Goal: Transaction & Acquisition: Download file/media

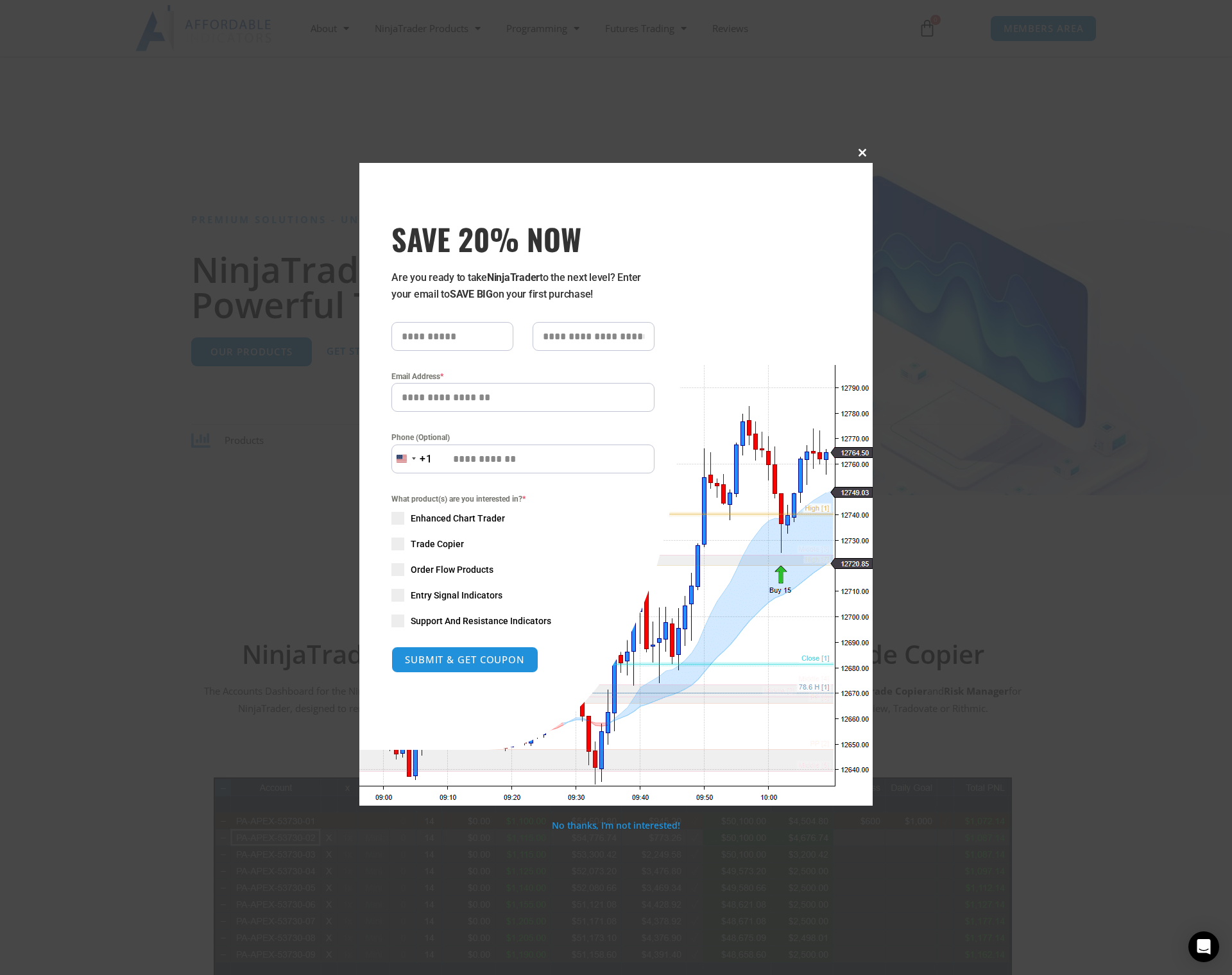
click at [705, 153] on span "SAVE 20% NOW popup" at bounding box center [861, 152] width 20 height 8
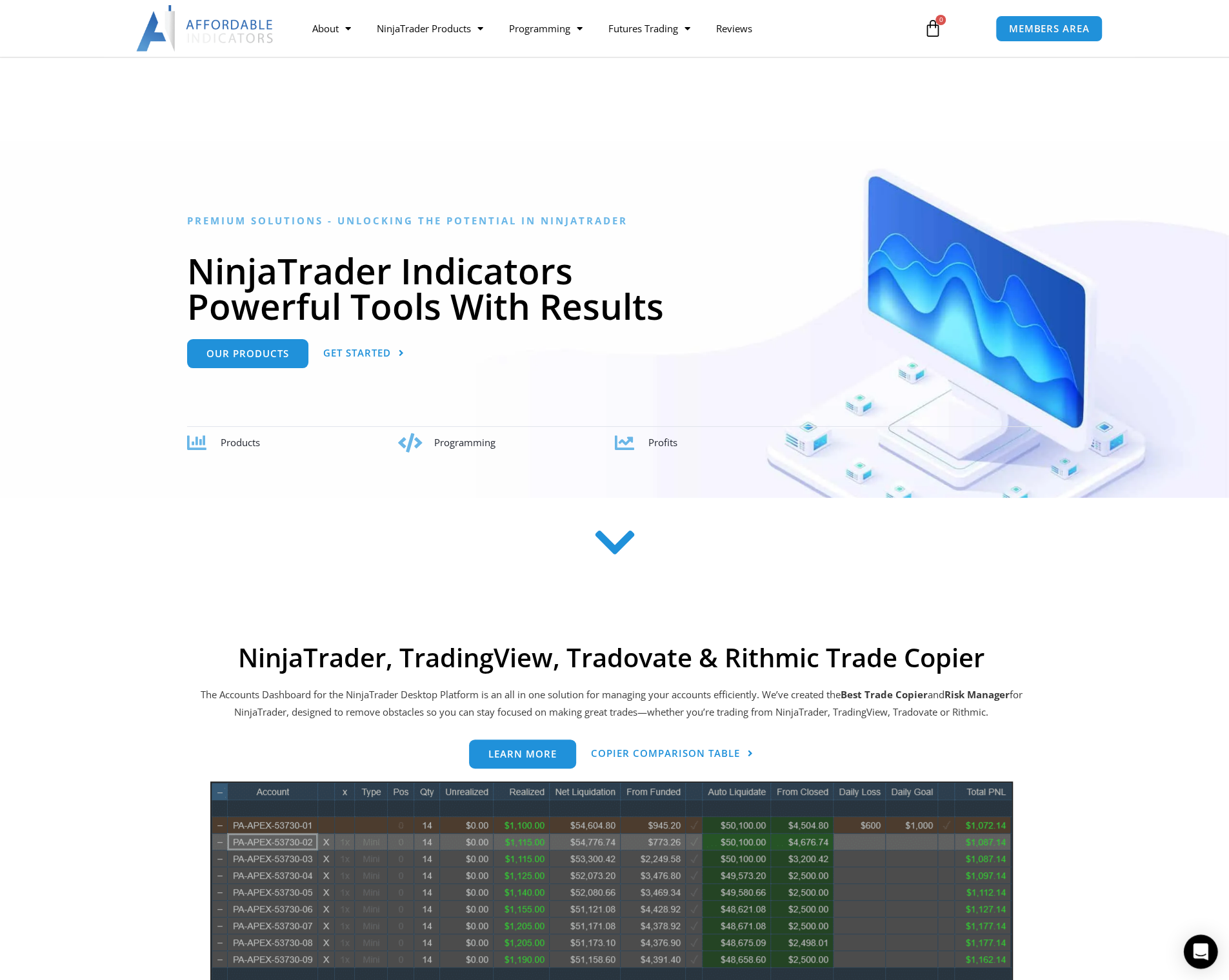
click at [709, 833] on div "Open Intercom Messenger" at bounding box center [1200, 952] width 34 height 34
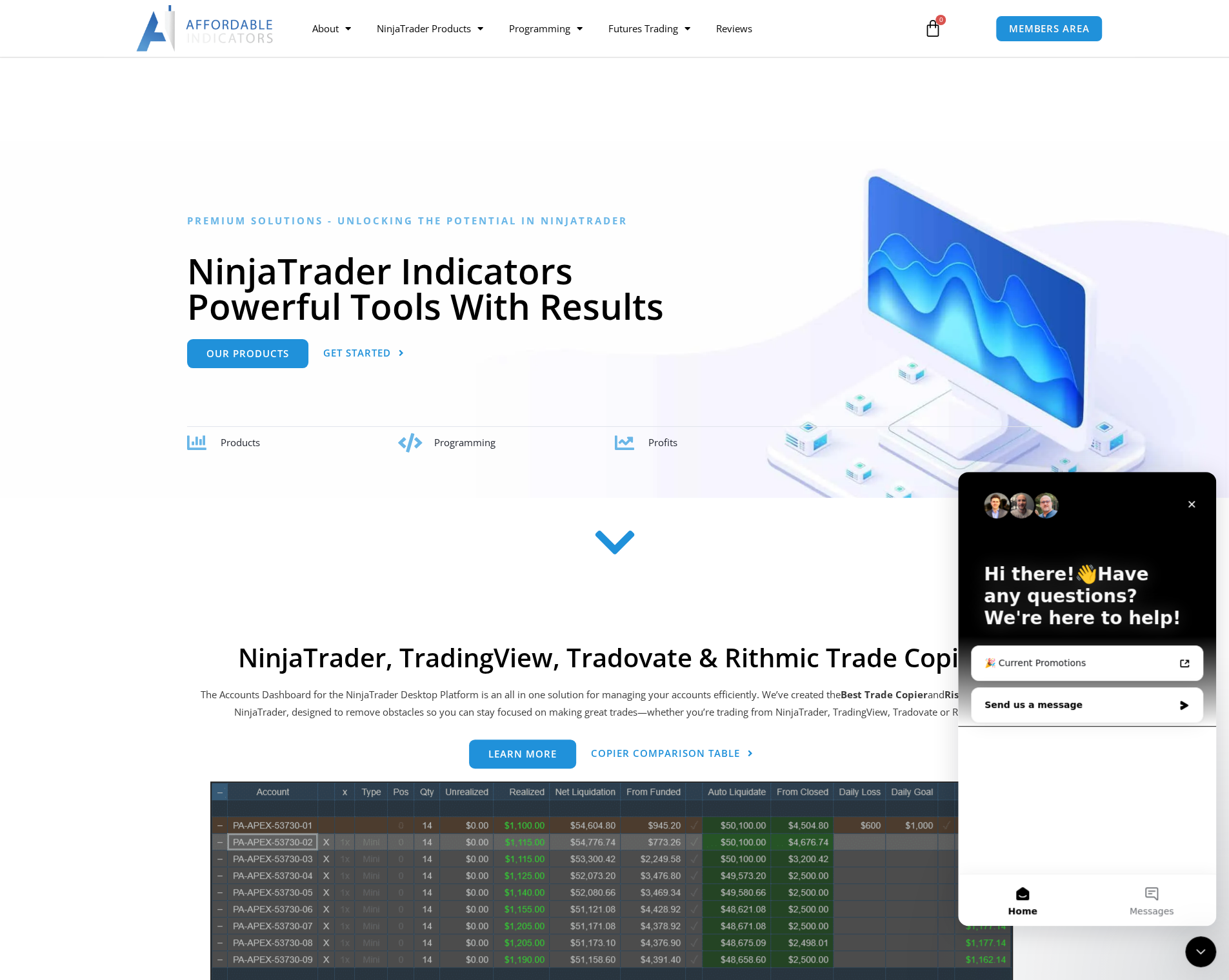
click at [709, 709] on div "Send us a message" at bounding box center [1079, 705] width 189 height 13
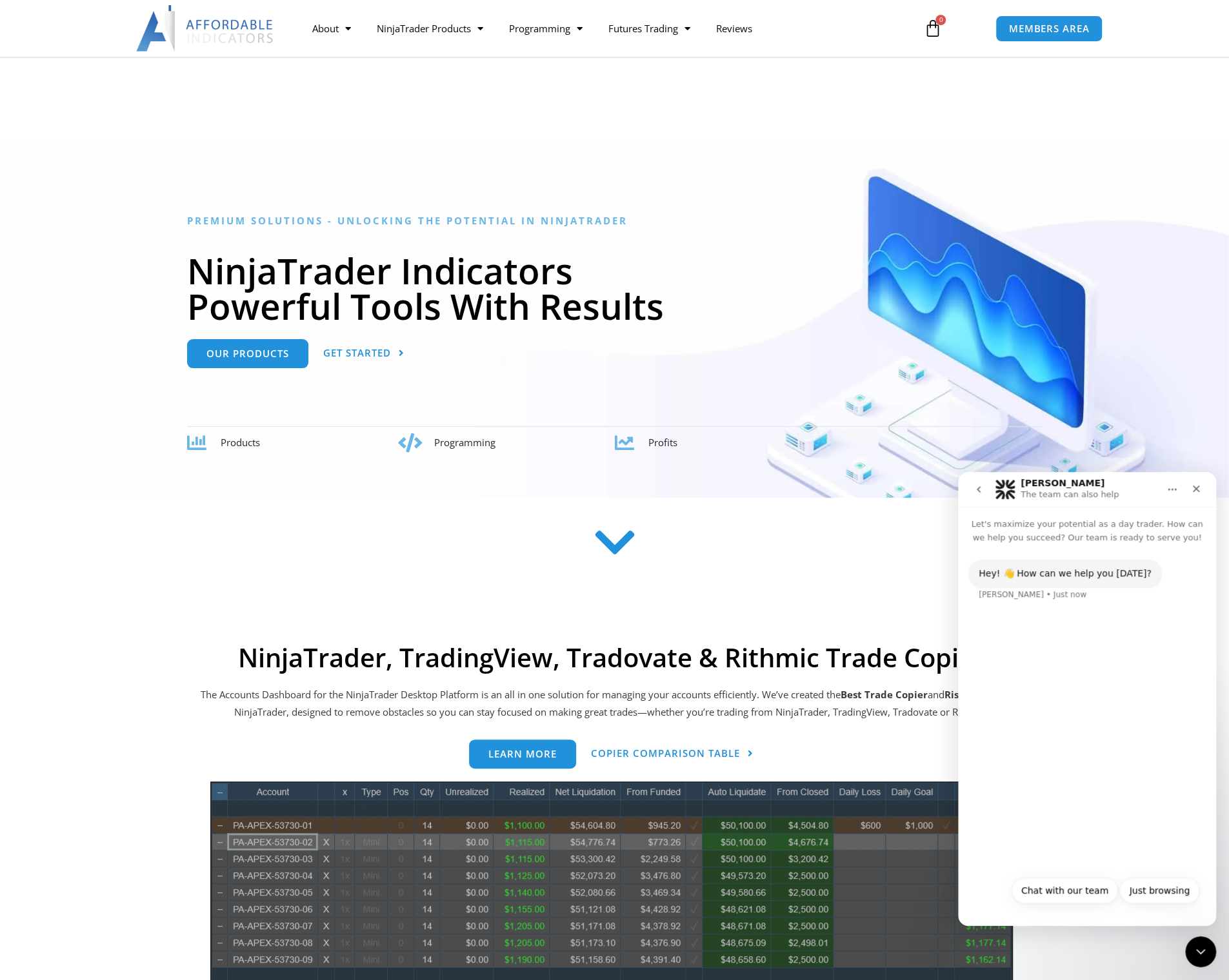
click at [709, 833] on button "Chat with our team" at bounding box center [1064, 889] width 106 height 25
click at [709, 655] on div "Are you an existing customer?" at bounding box center [1047, 650] width 137 height 13
click at [709, 833] on button "Yes" at bounding box center [1143, 889] width 34 height 25
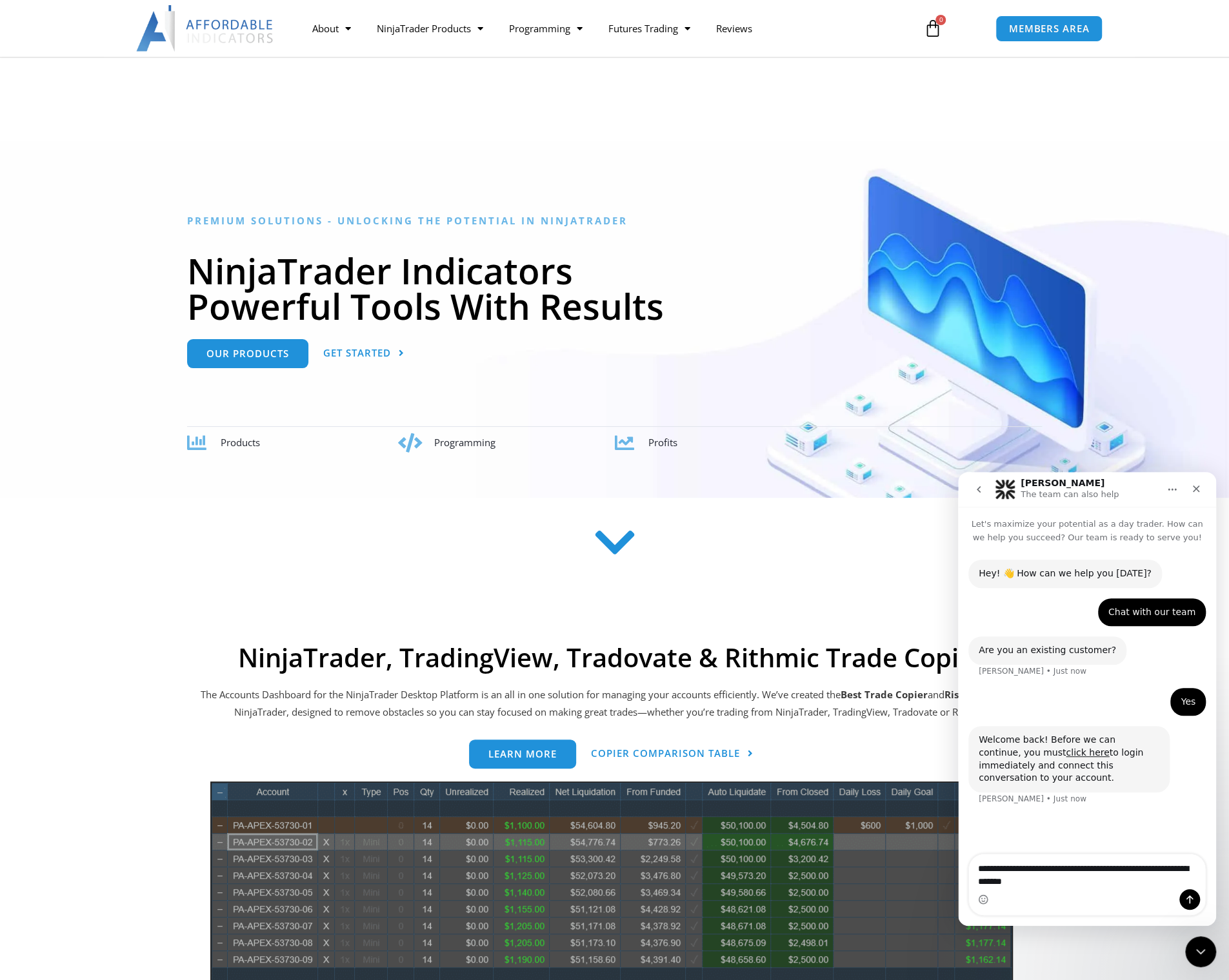
type textarea "**********"
click at [709, 833] on button "Send a message…" at bounding box center [1189, 899] width 20 height 20
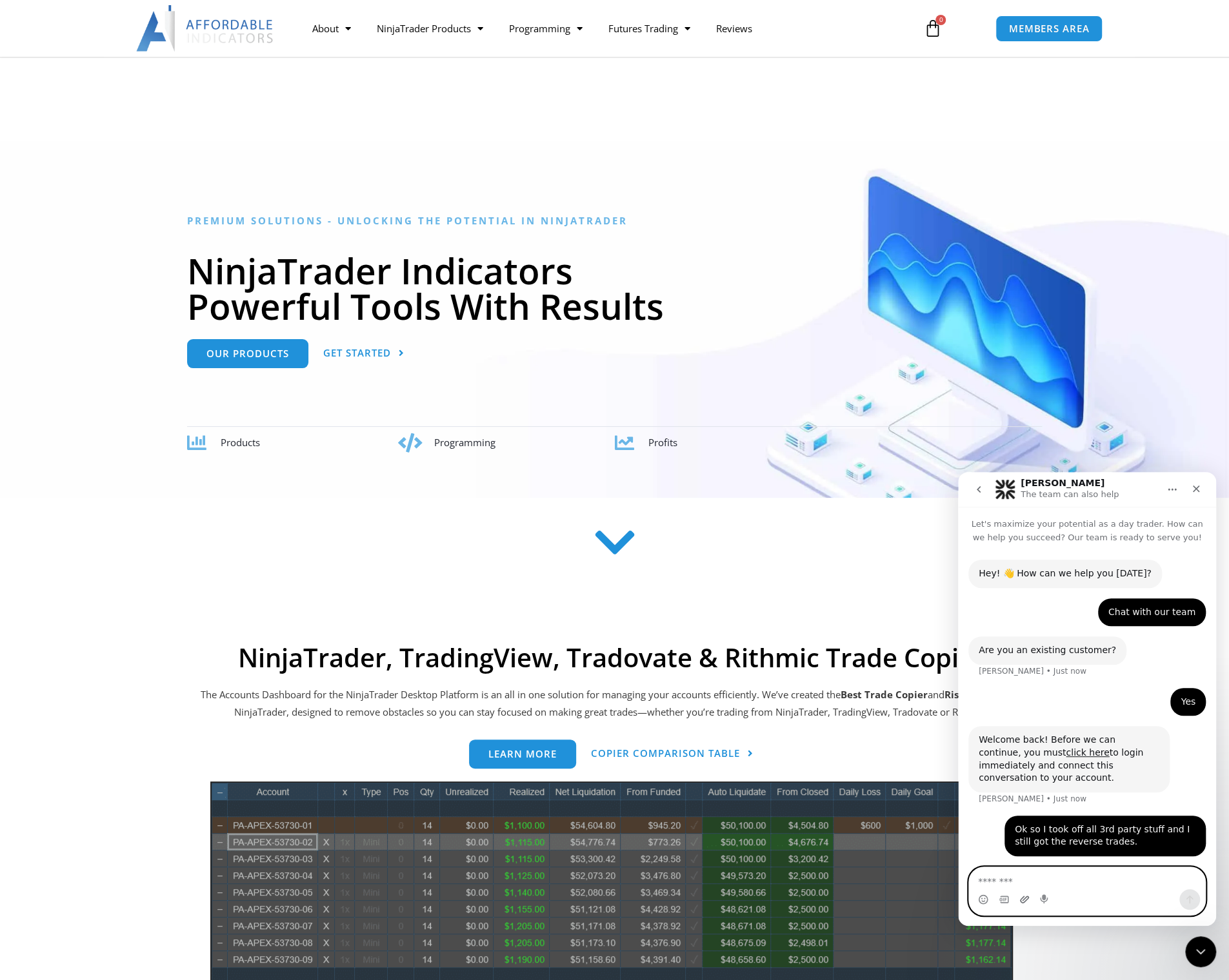
click at [709, 833] on icon "Upload attachment" at bounding box center [1024, 900] width 11 height 11
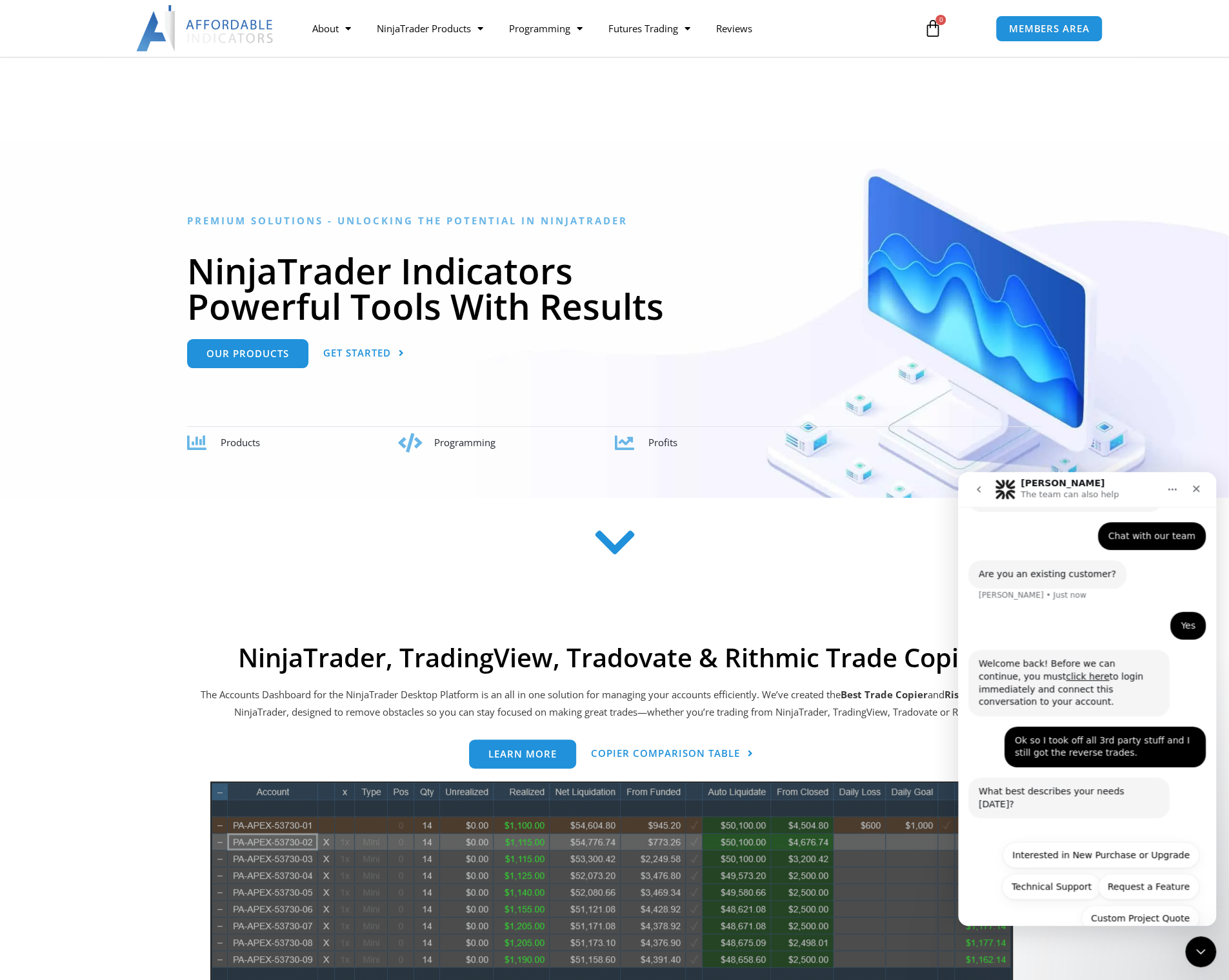
scroll to position [76, 0]
click at [709, 833] on button "Technical Support" at bounding box center [1051, 886] width 99 height 25
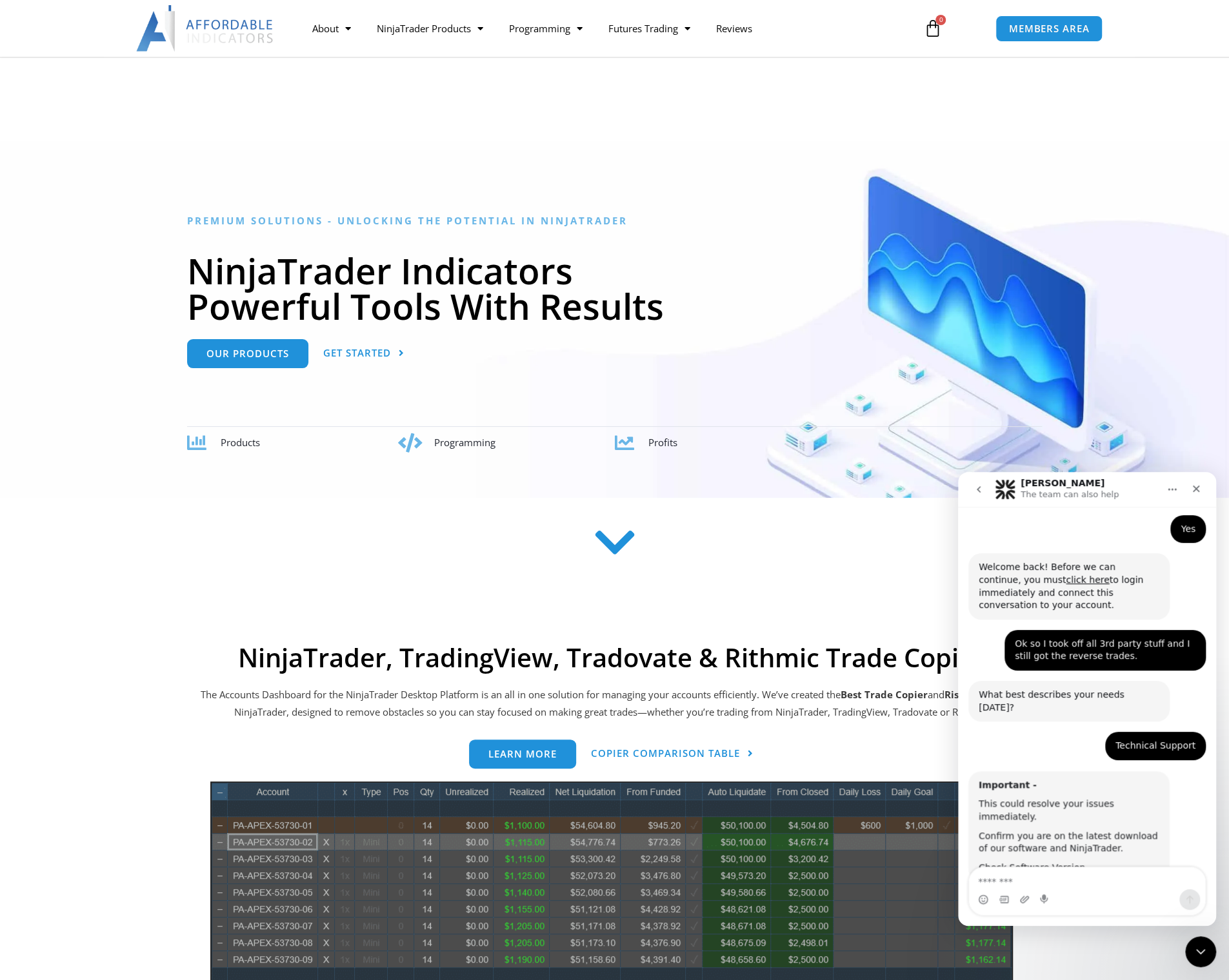
scroll to position [176, 0]
click at [709, 833] on textarea "Message…" at bounding box center [1087, 878] width 236 height 22
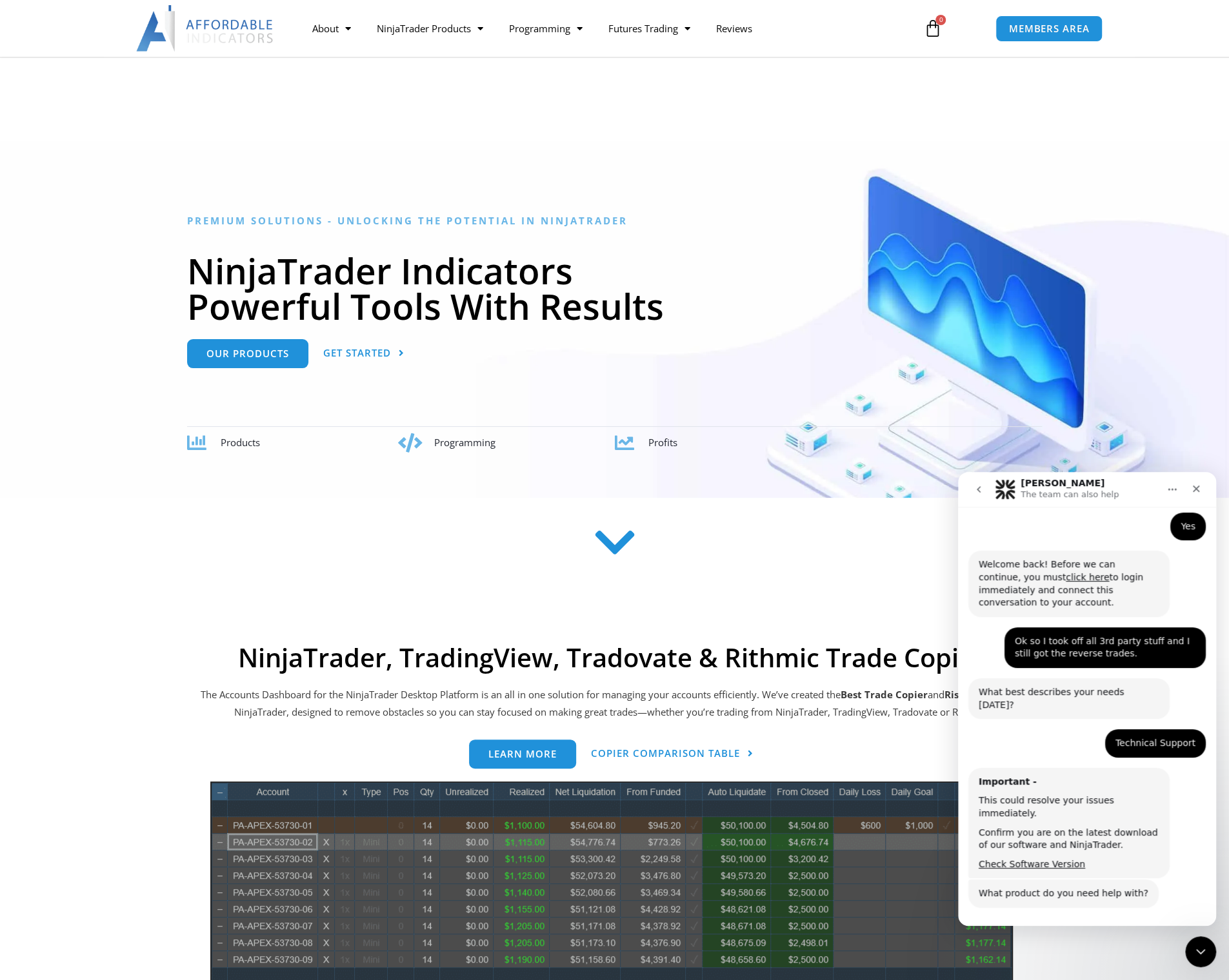
scroll to position [221, 0]
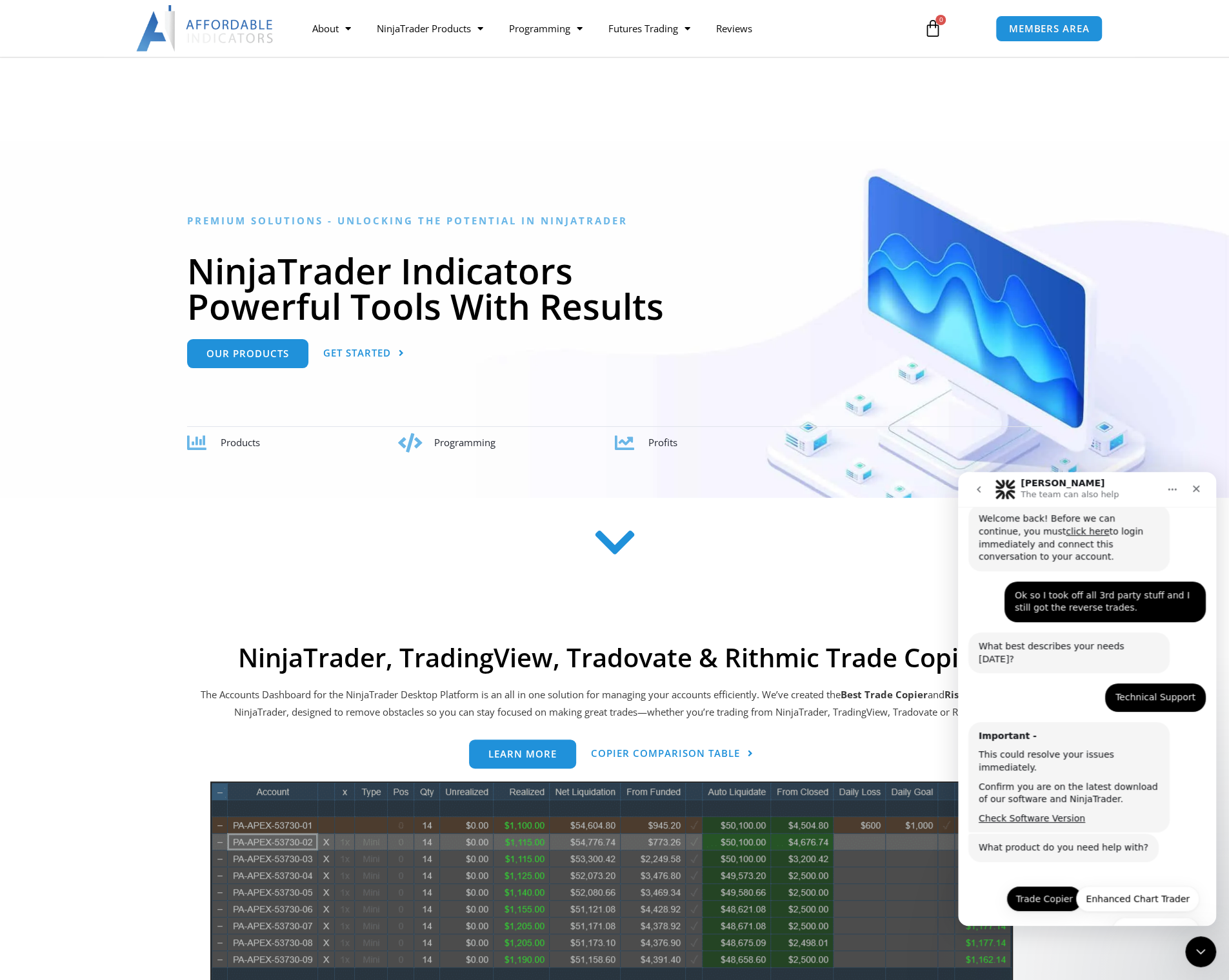
click at [709, 833] on button "Trade Copier" at bounding box center [1044, 898] width 76 height 25
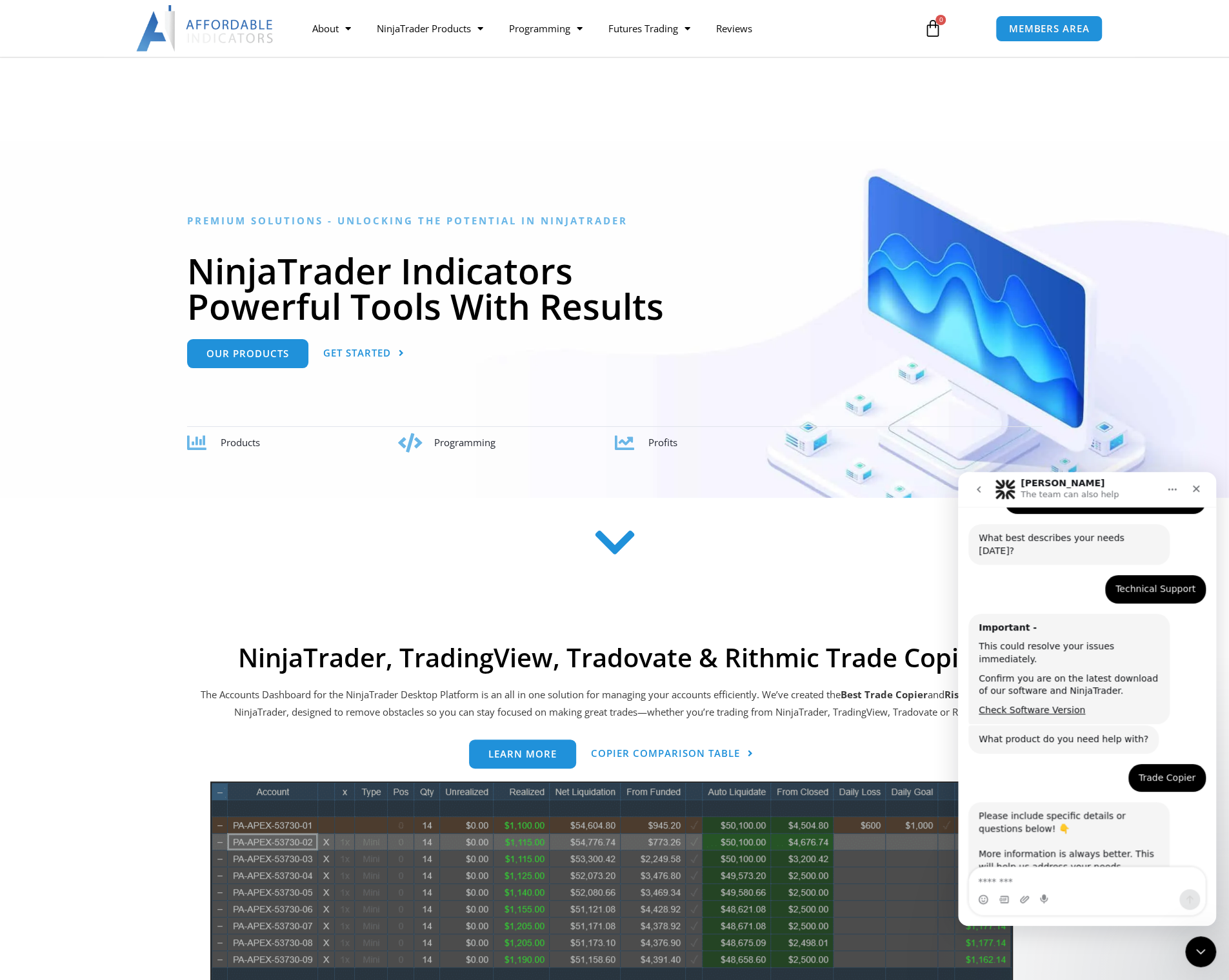
scroll to position [331, 0]
click at [709, 833] on div "Intercom messenger" at bounding box center [1087, 899] width 236 height 20
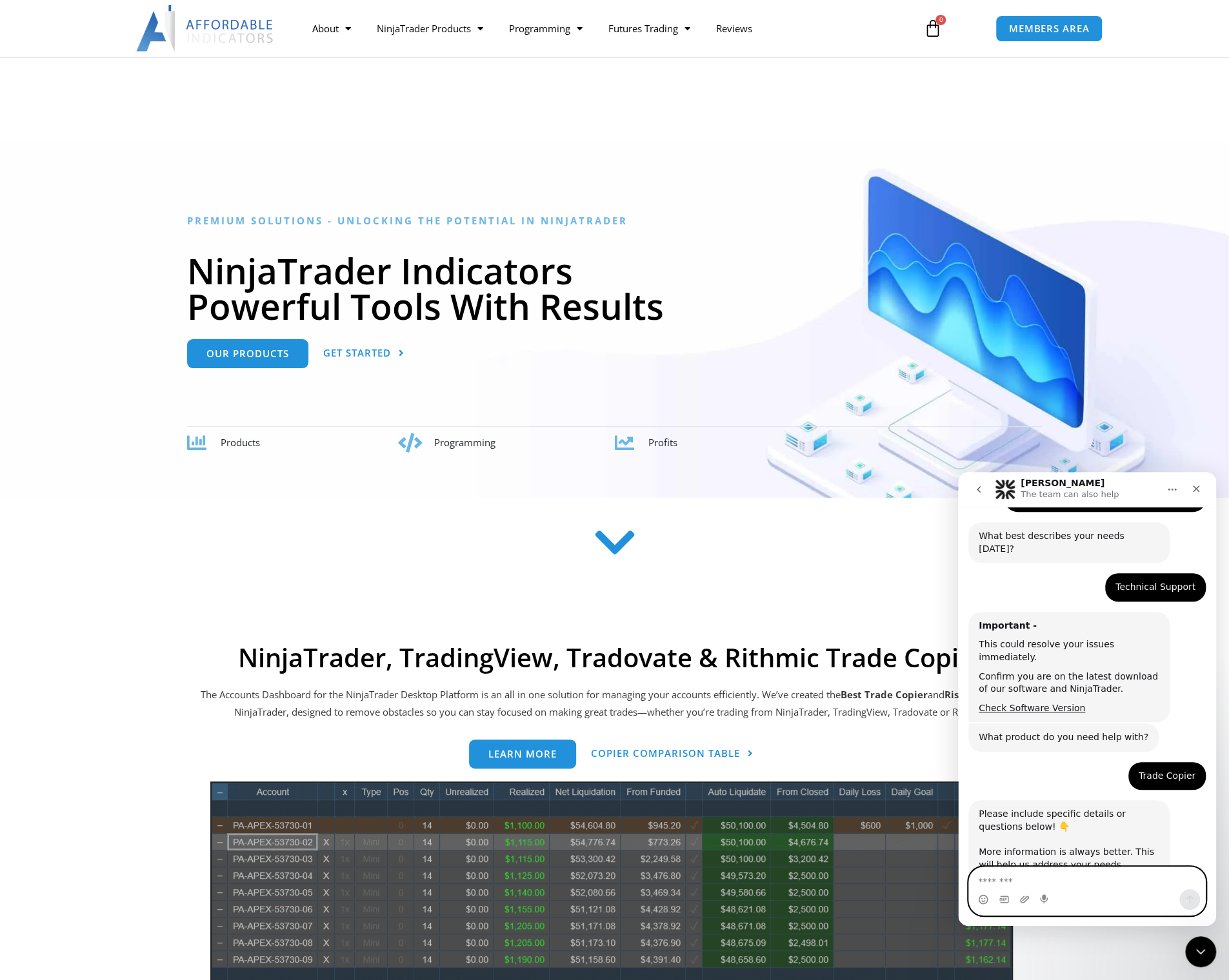
click at [709, 833] on textarea "Message…" at bounding box center [1087, 878] width 236 height 22
click at [709, 833] on icon "Upload attachment" at bounding box center [1024, 899] width 9 height 7
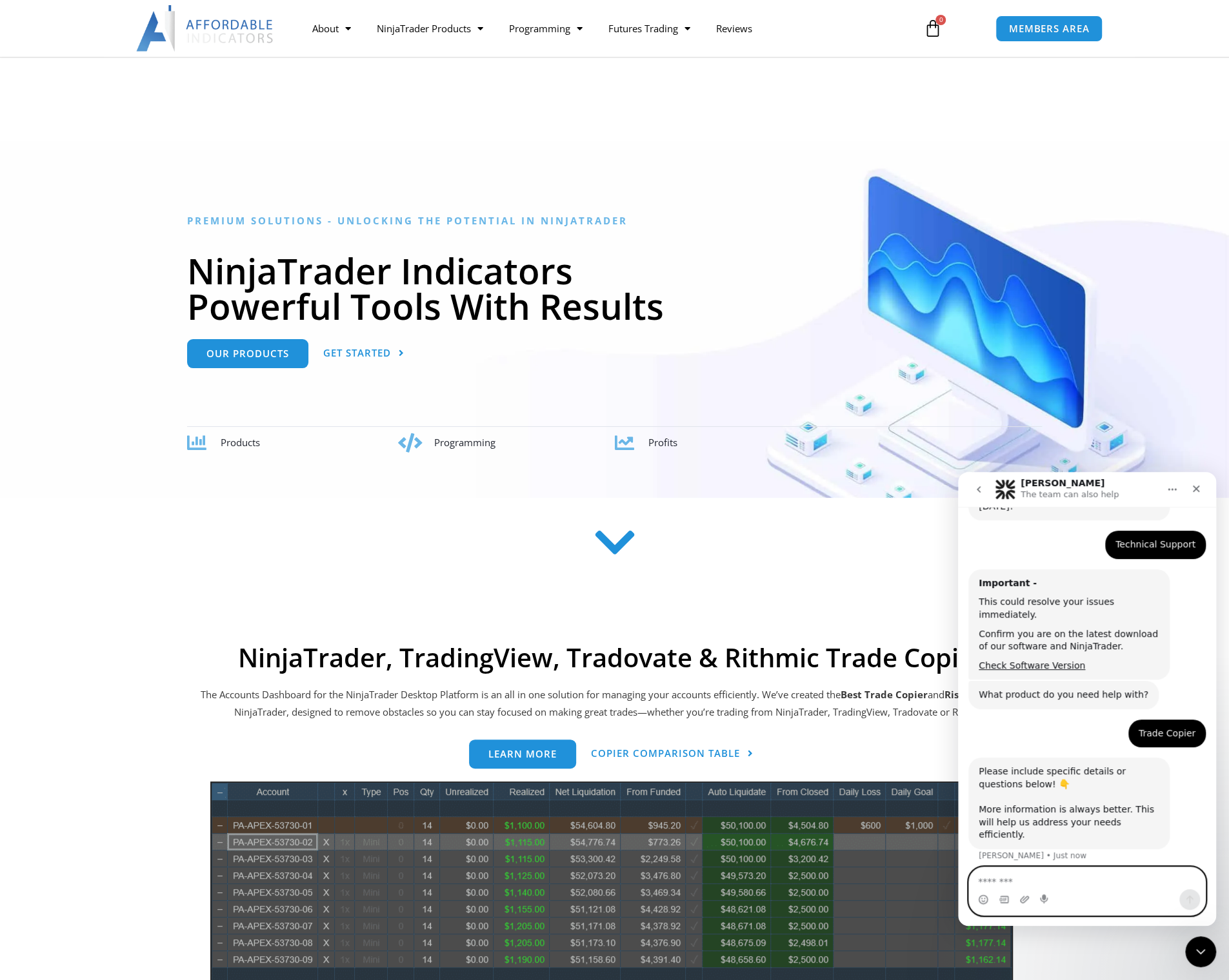
scroll to position [414, 0]
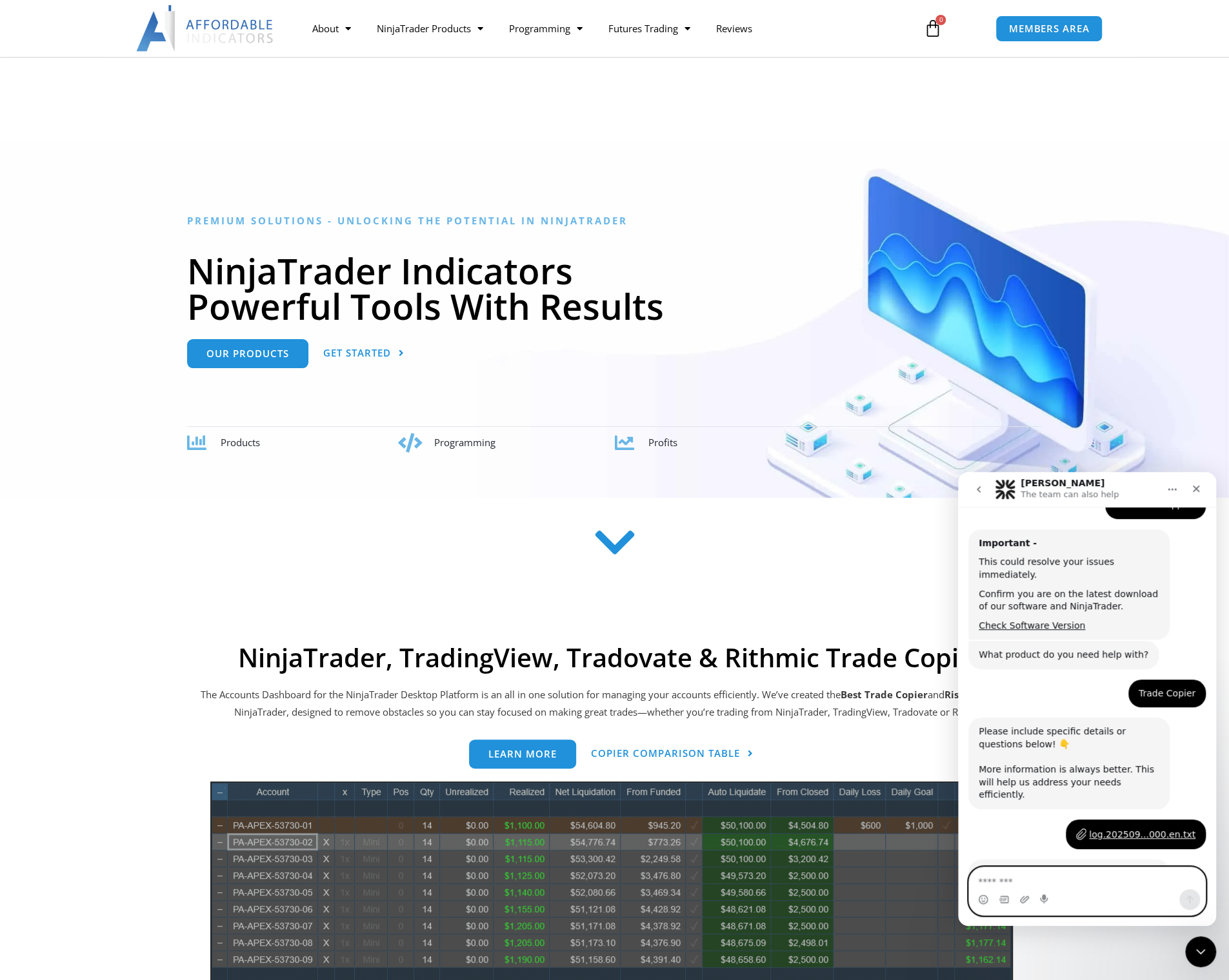
click at [709, 833] on textarea "Message…" at bounding box center [1087, 878] width 236 height 22
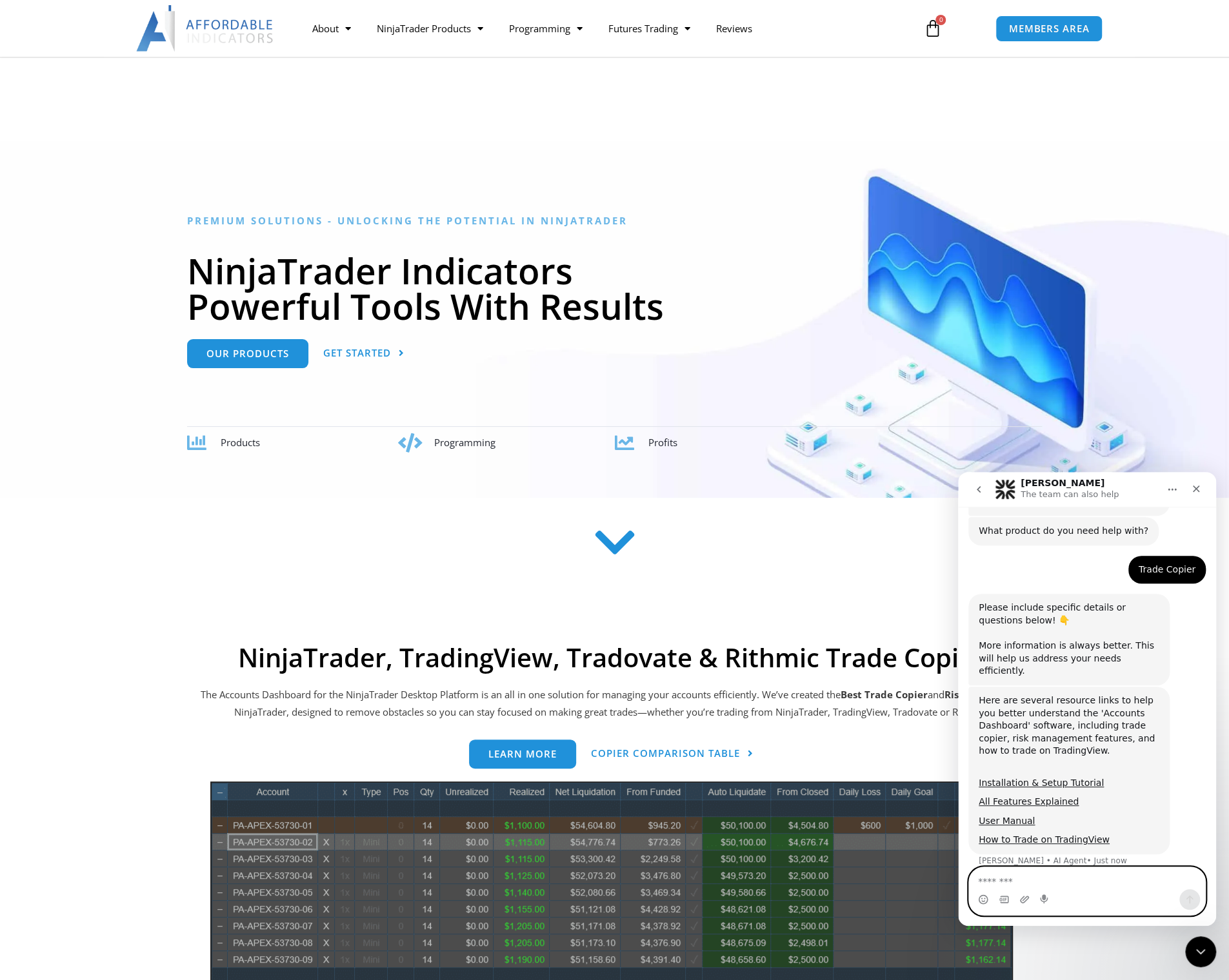
scroll to position [541, 0]
click at [709, 833] on textarea "Message…" at bounding box center [1087, 878] width 236 height 22
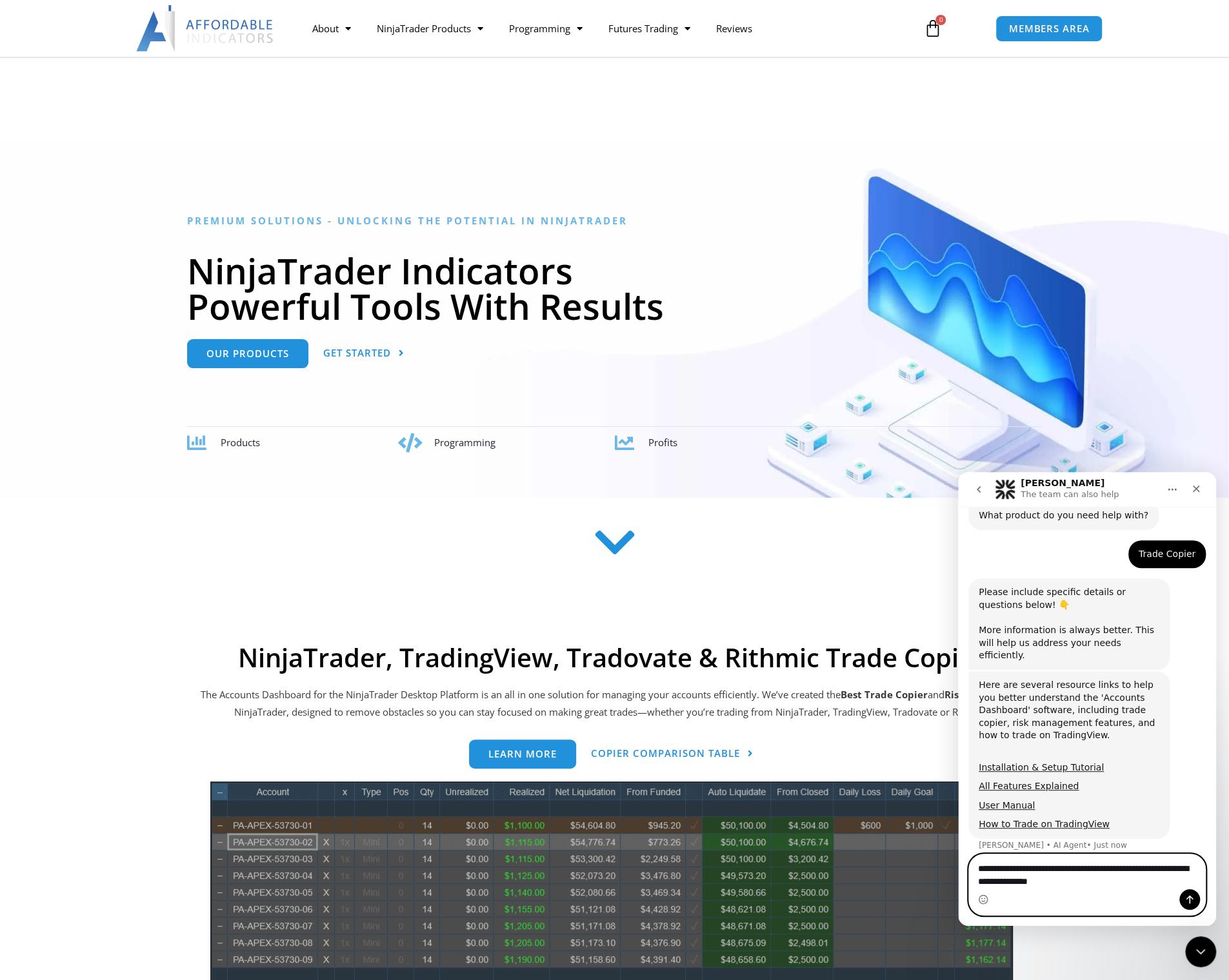
type textarea "**********"
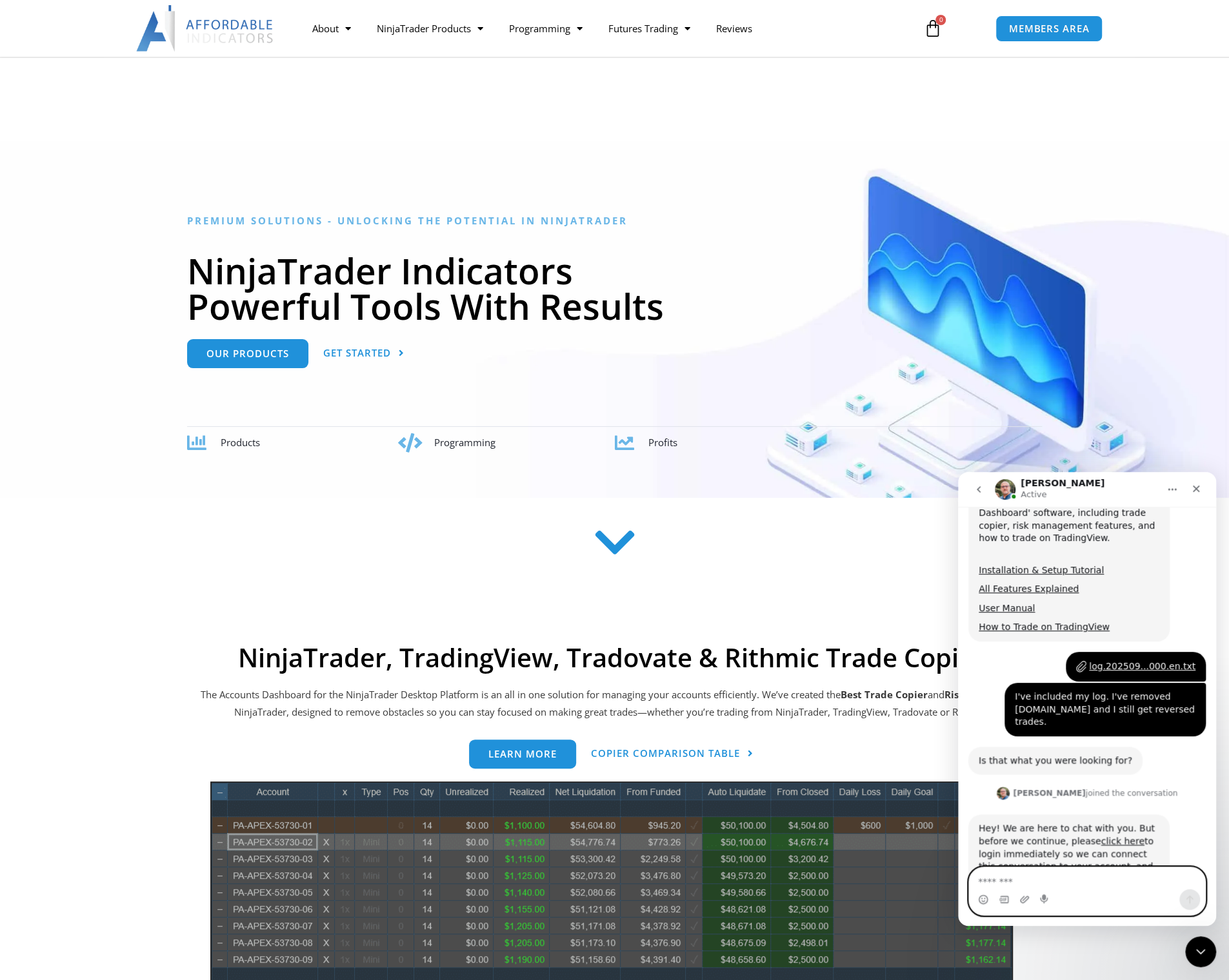
scroll to position [752, 0]
click at [709, 833] on textarea "Message…" at bounding box center [1087, 878] width 236 height 22
click at [709, 833] on link "click here" at bounding box center [1122, 839] width 43 height 11
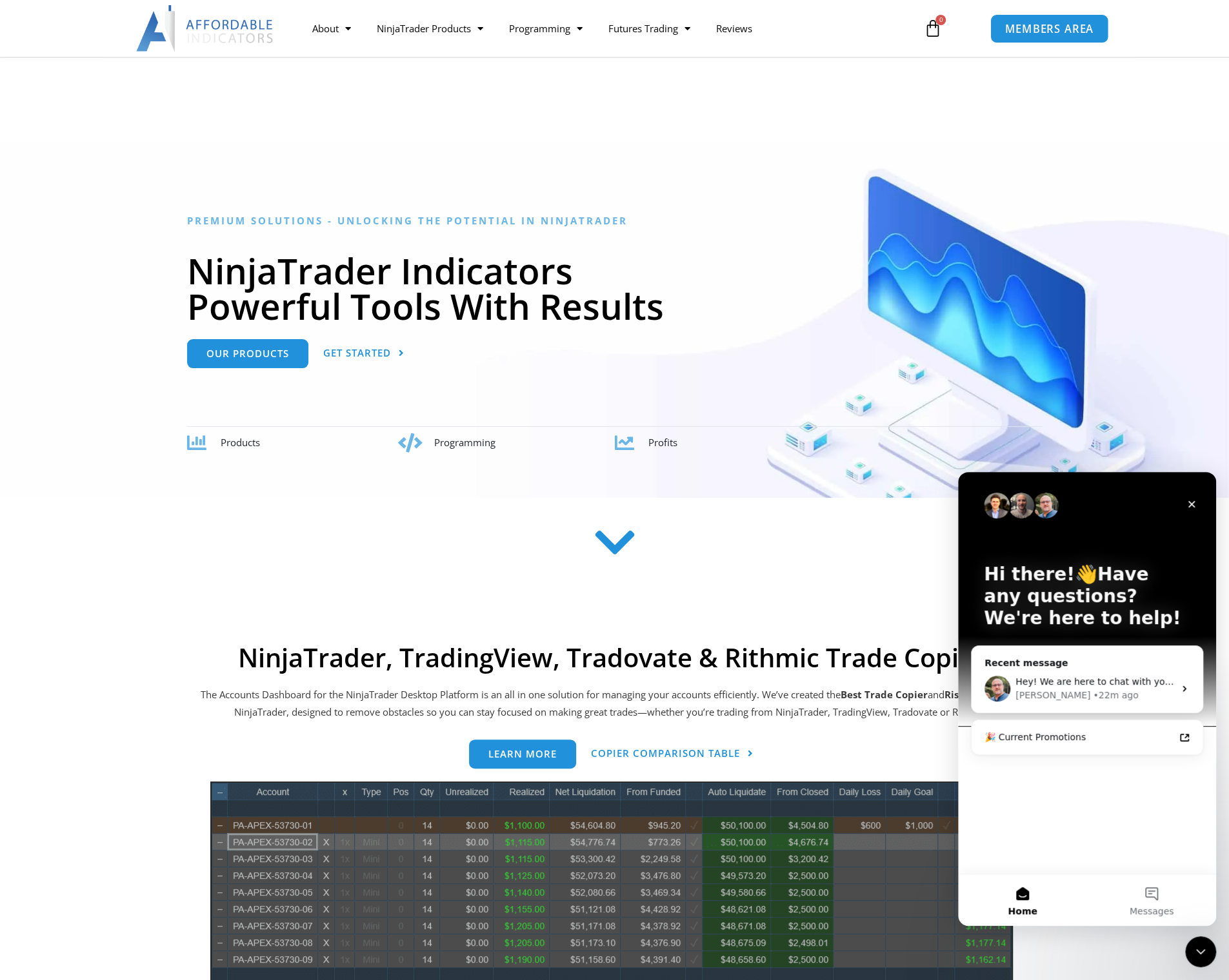
click at [709, 26] on span "MEMBERS AREA" at bounding box center [1048, 28] width 89 height 11
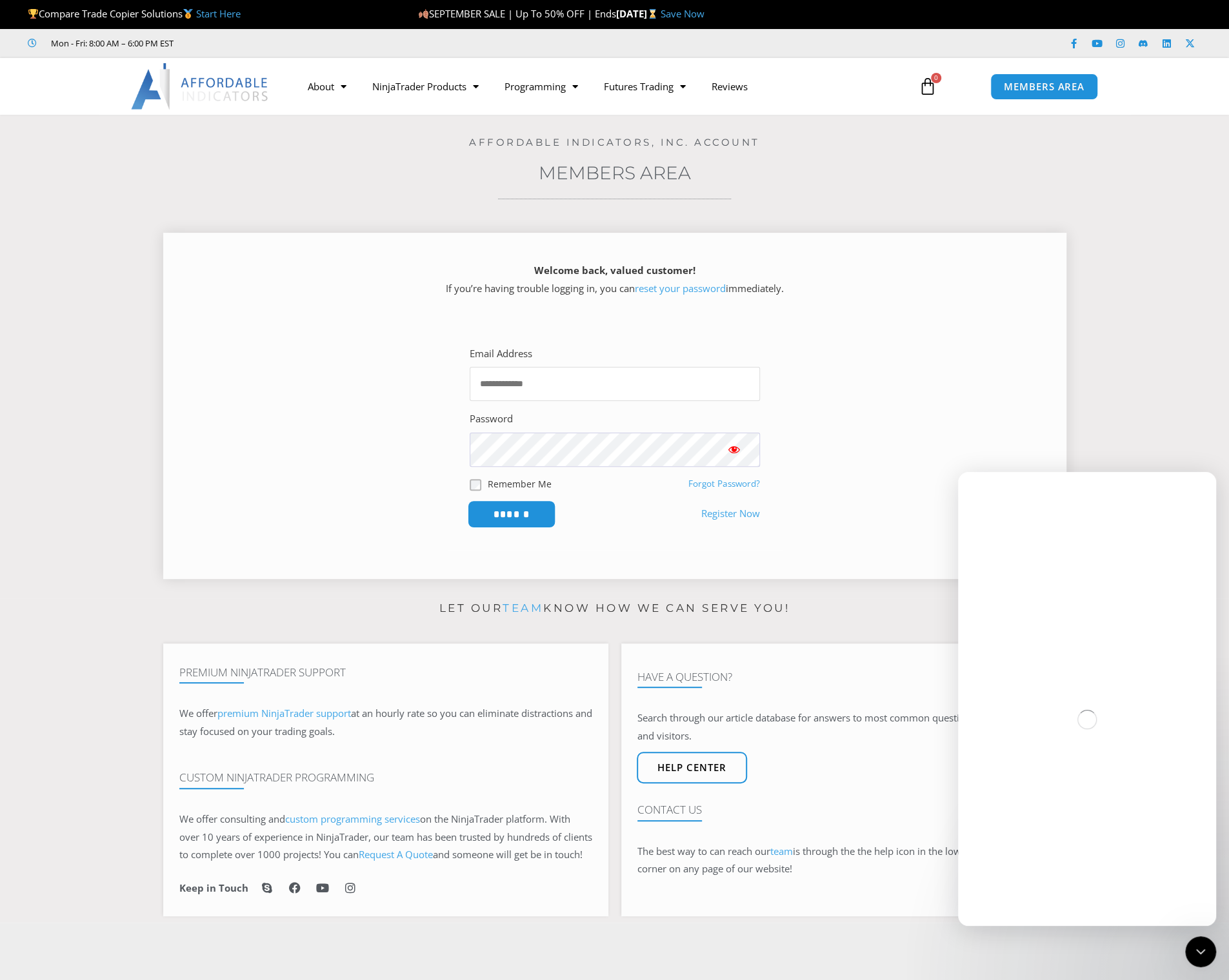
type input "**********"
click at [533, 519] on input "******" at bounding box center [511, 514] width 89 height 28
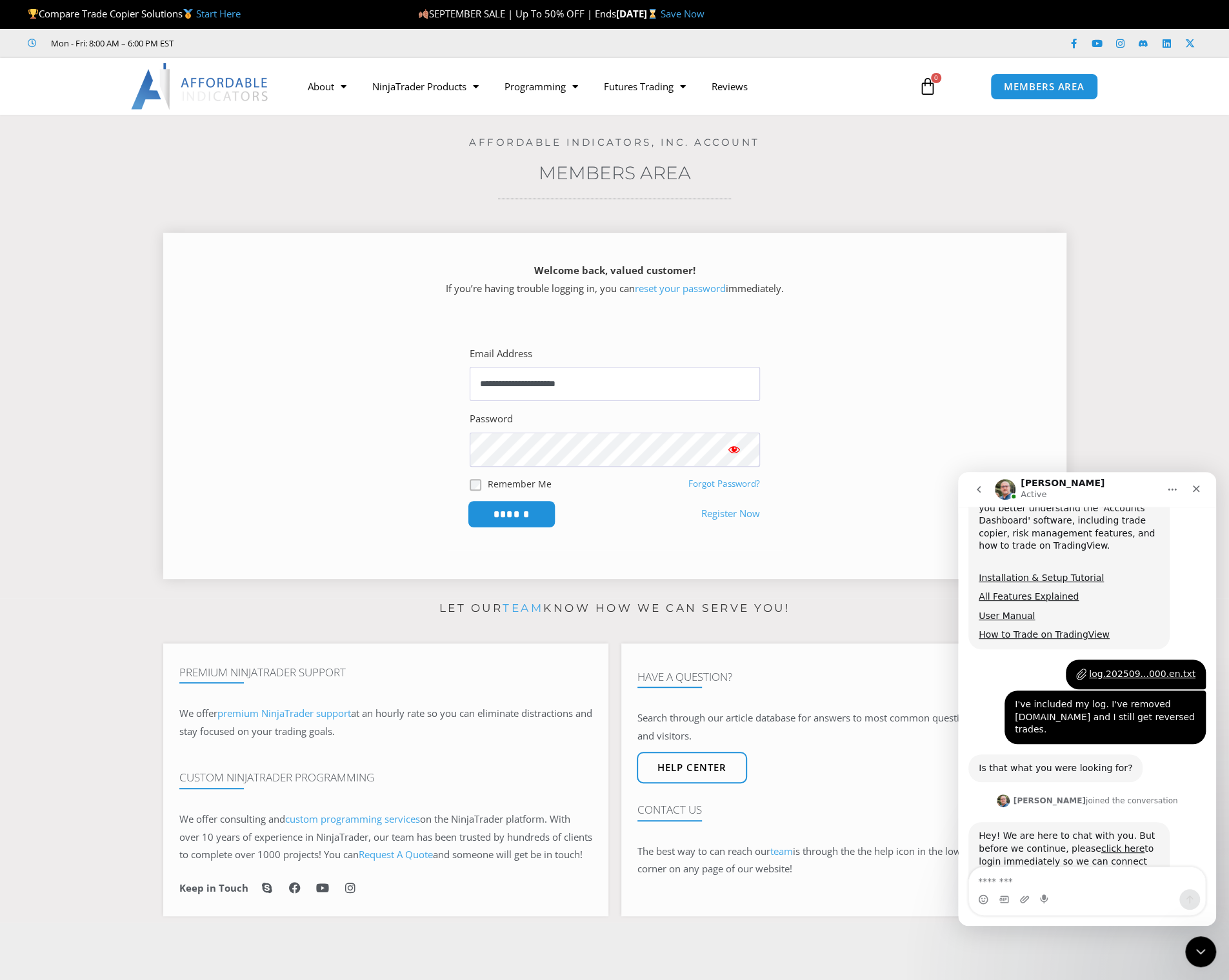
scroll to position [739, 0]
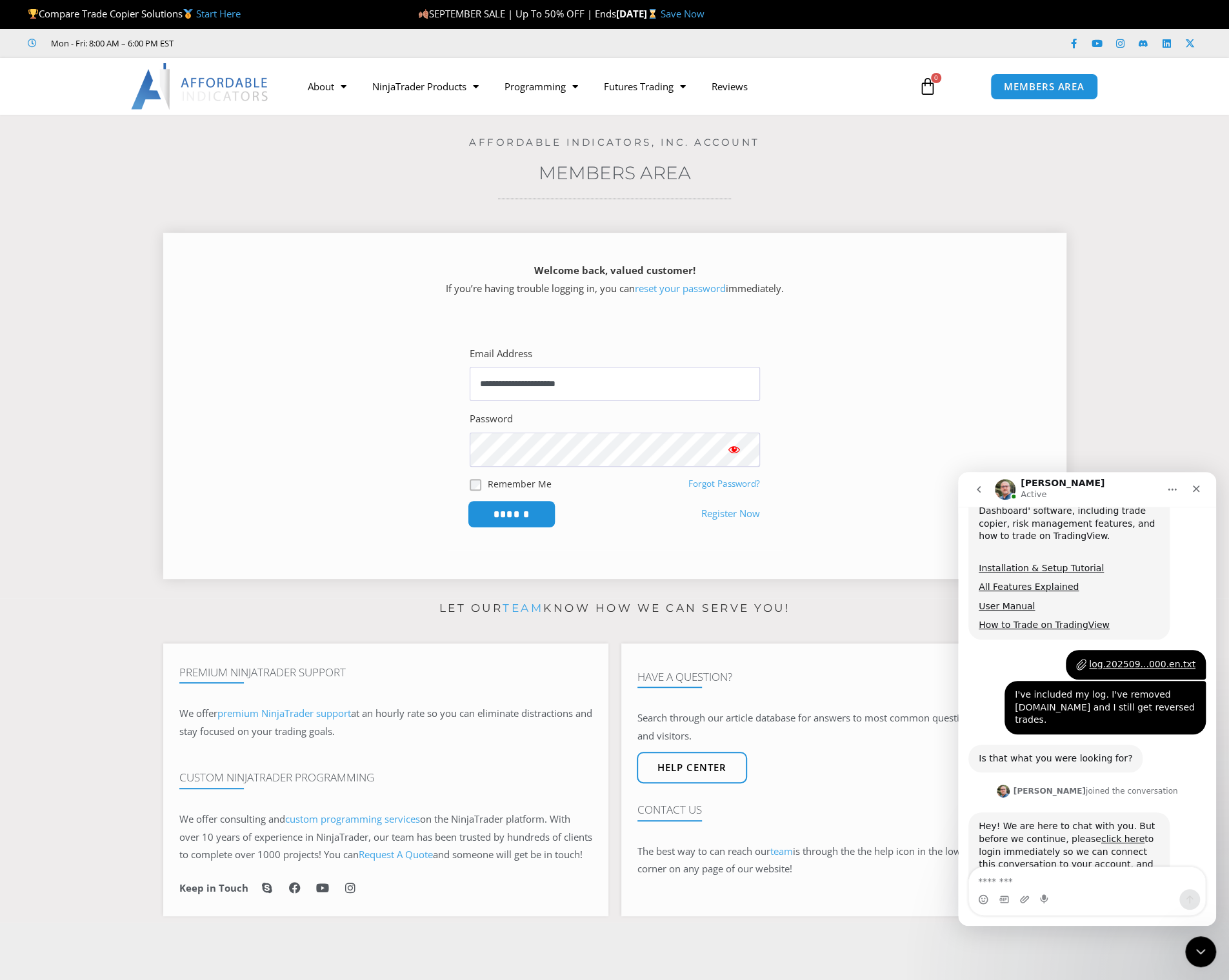
click at [533, 512] on input "******" at bounding box center [511, 514] width 89 height 28
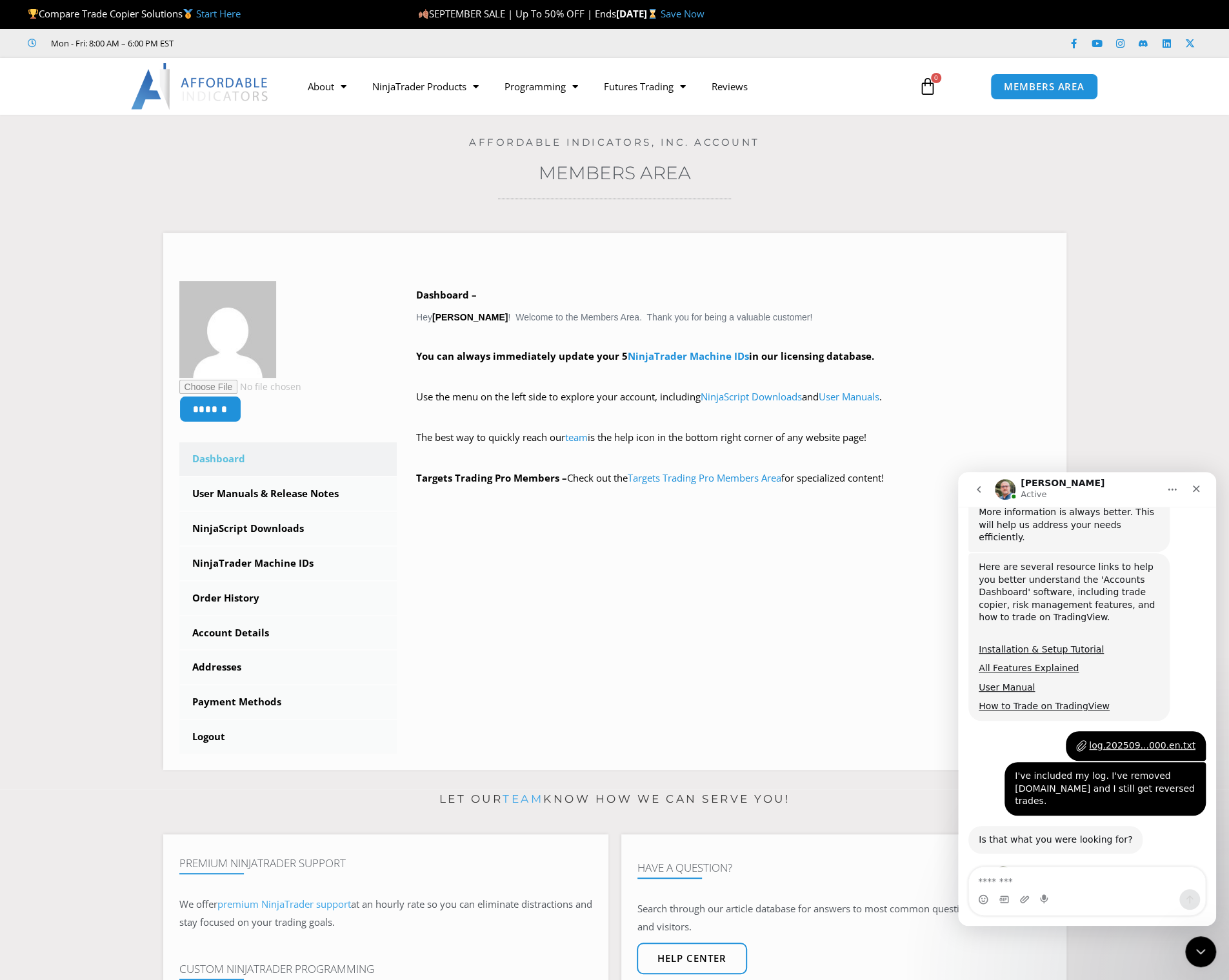
scroll to position [739, 0]
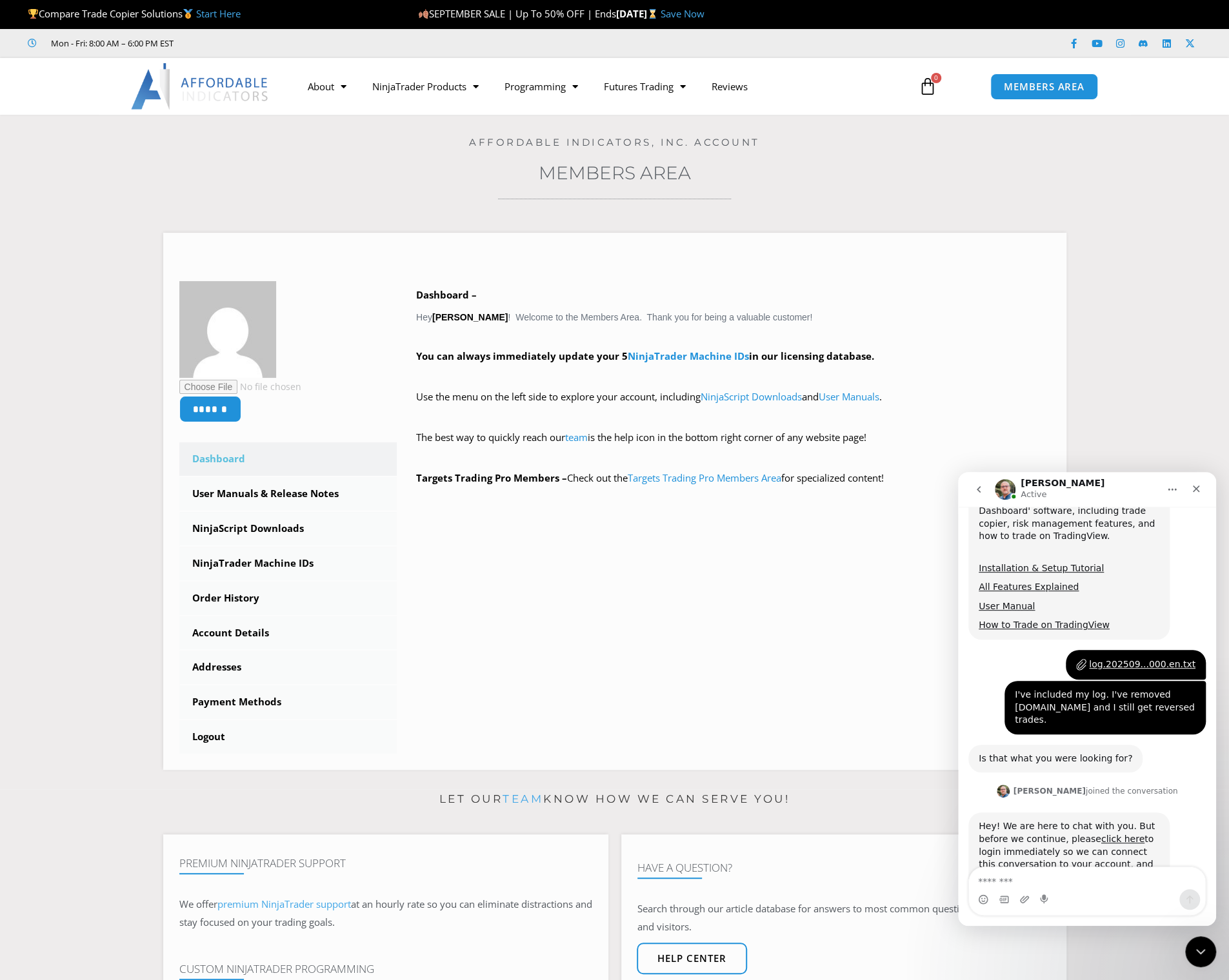
click at [1048, 891] on div "Intercom messenger" at bounding box center [1045, 899] width 11 height 20
click at [1051, 887] on textarea "Message…" at bounding box center [1087, 878] width 236 height 22
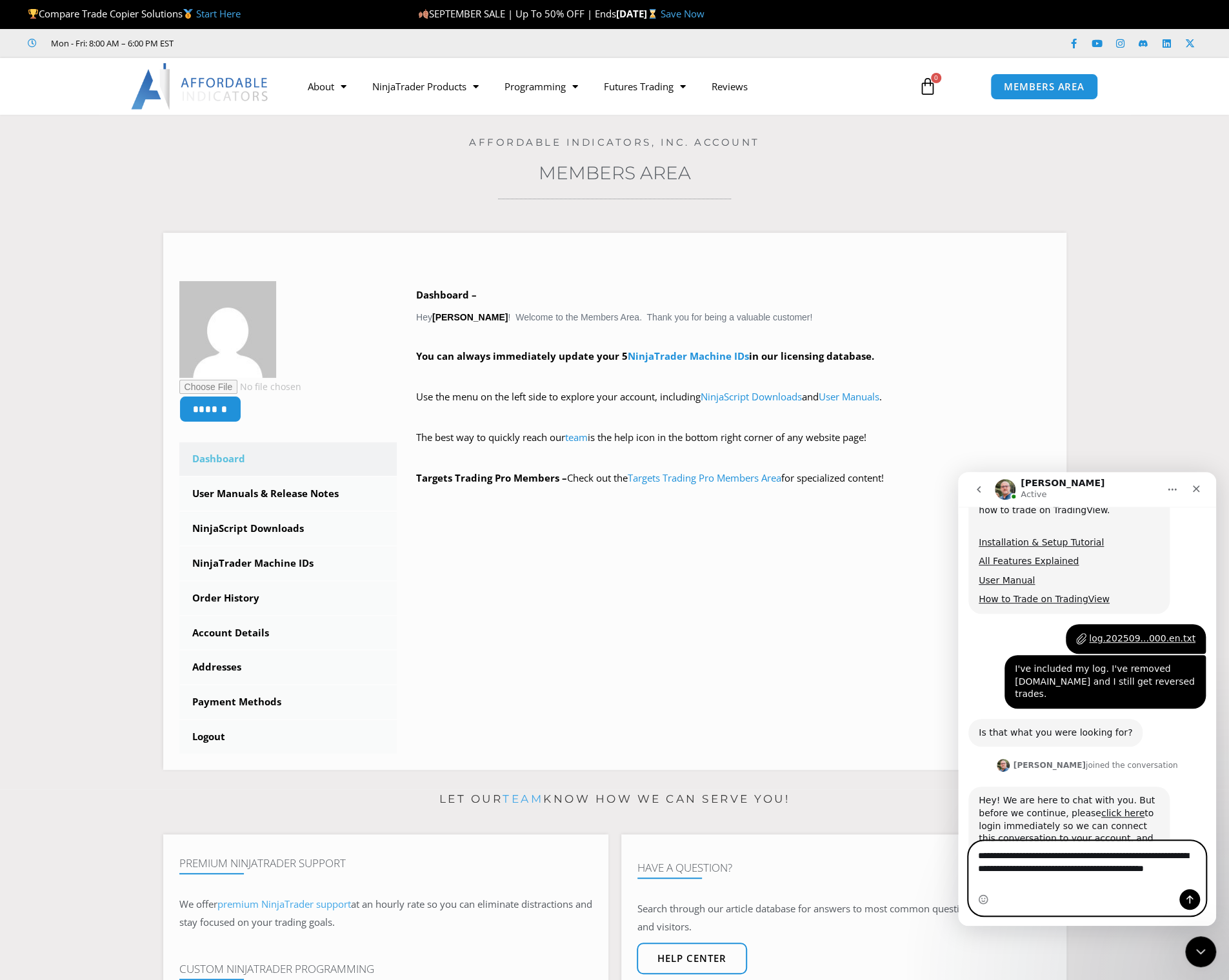
type textarea "**********"
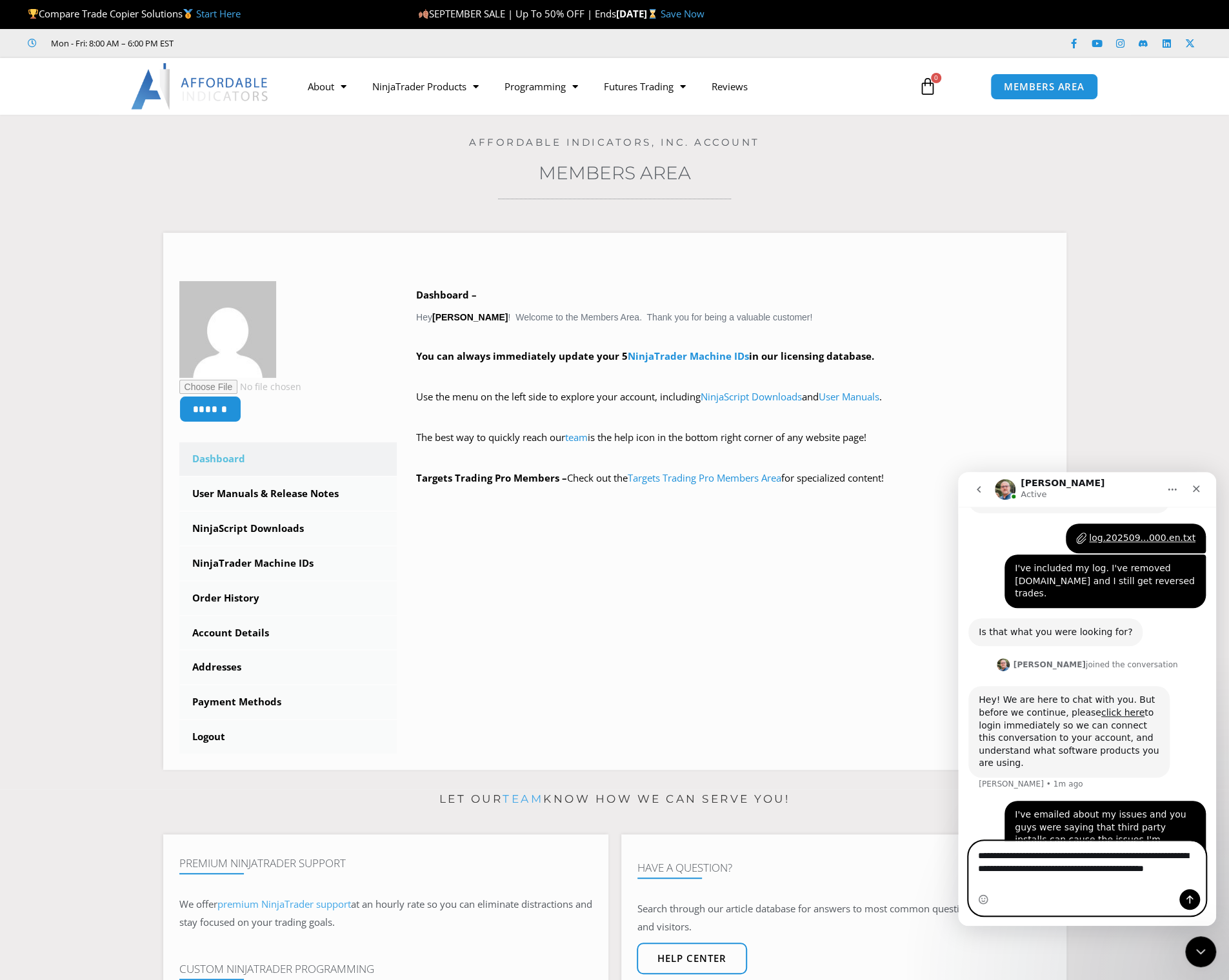
scroll to position [879, 0]
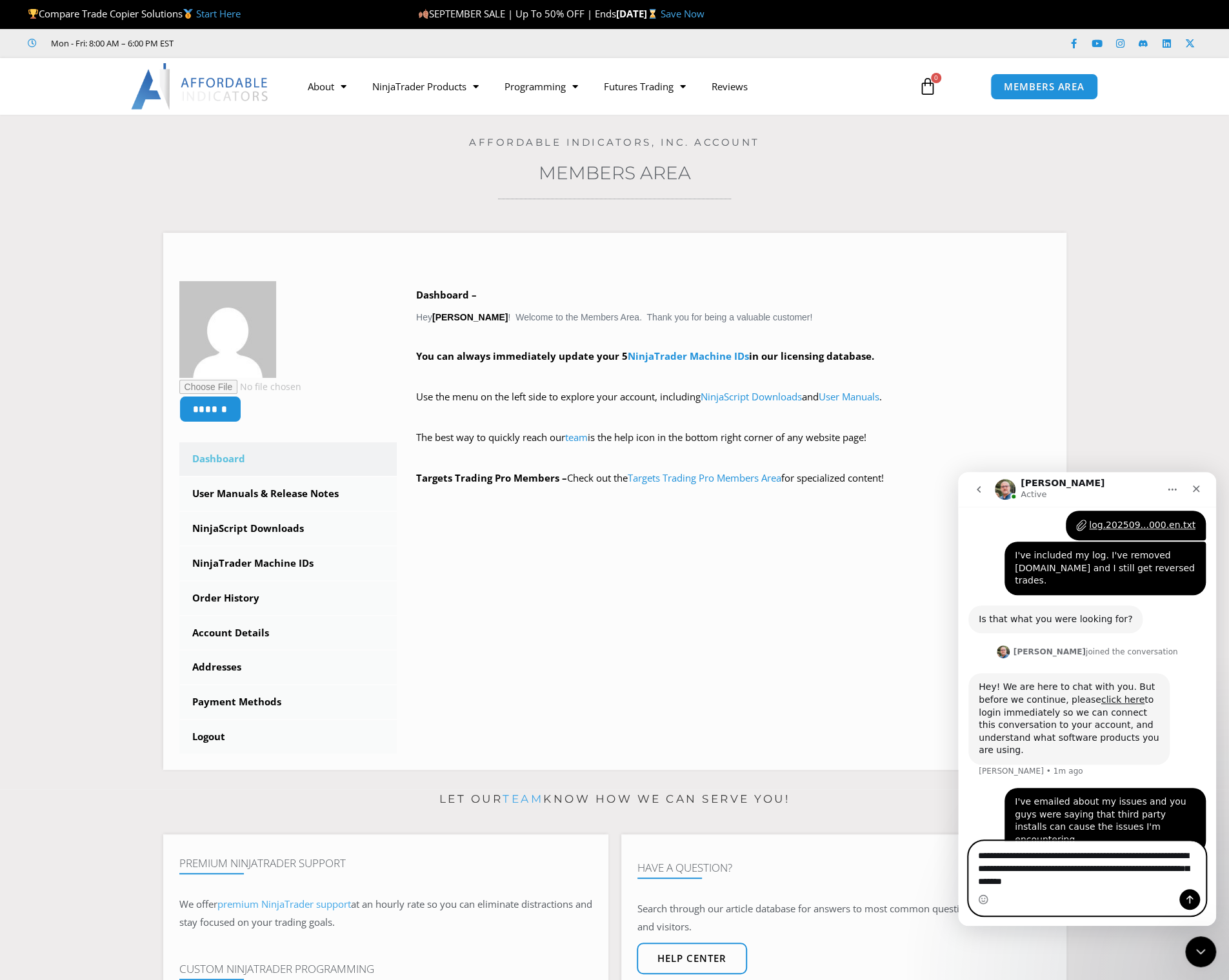
type textarea "**********"
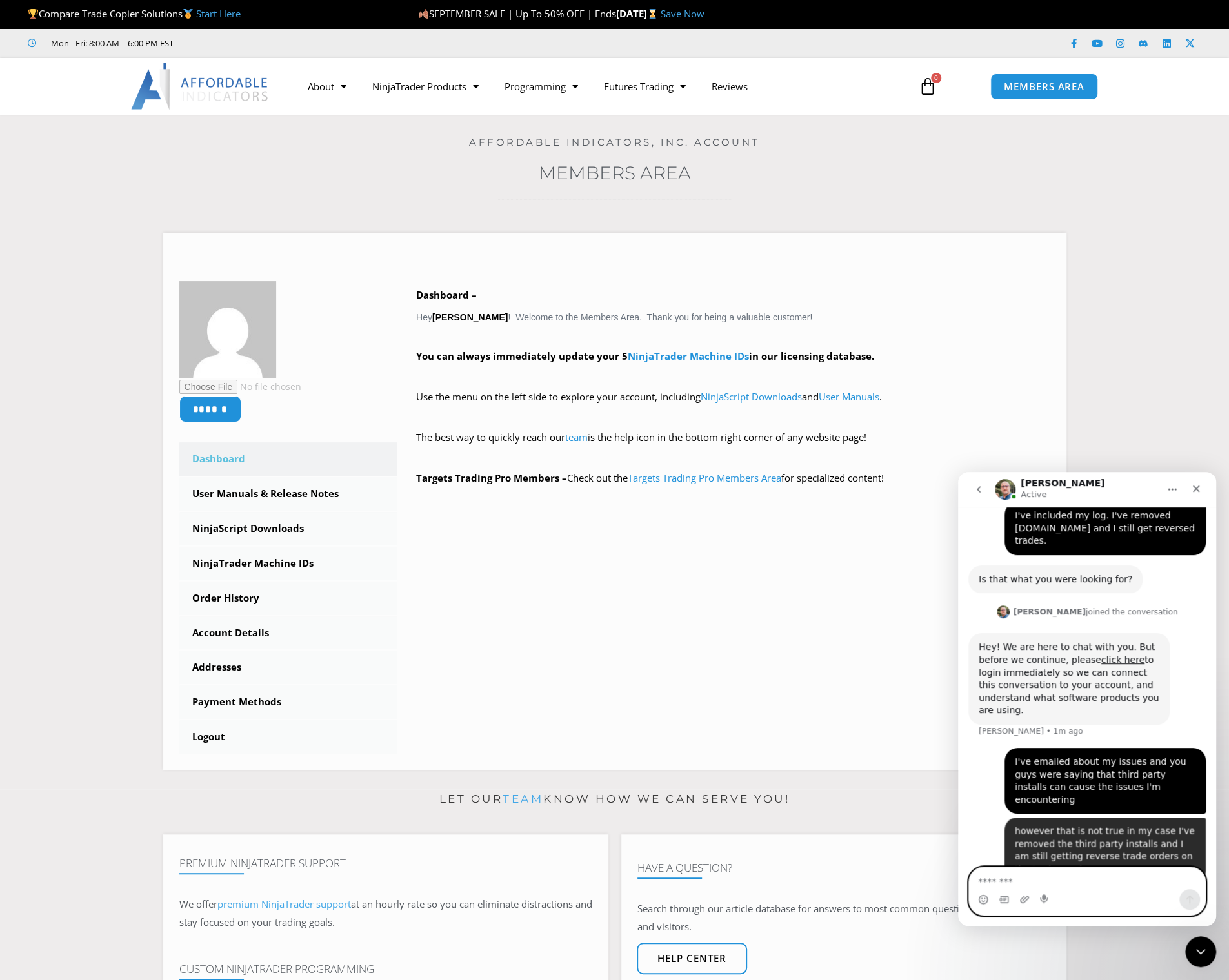
scroll to position [920, 0]
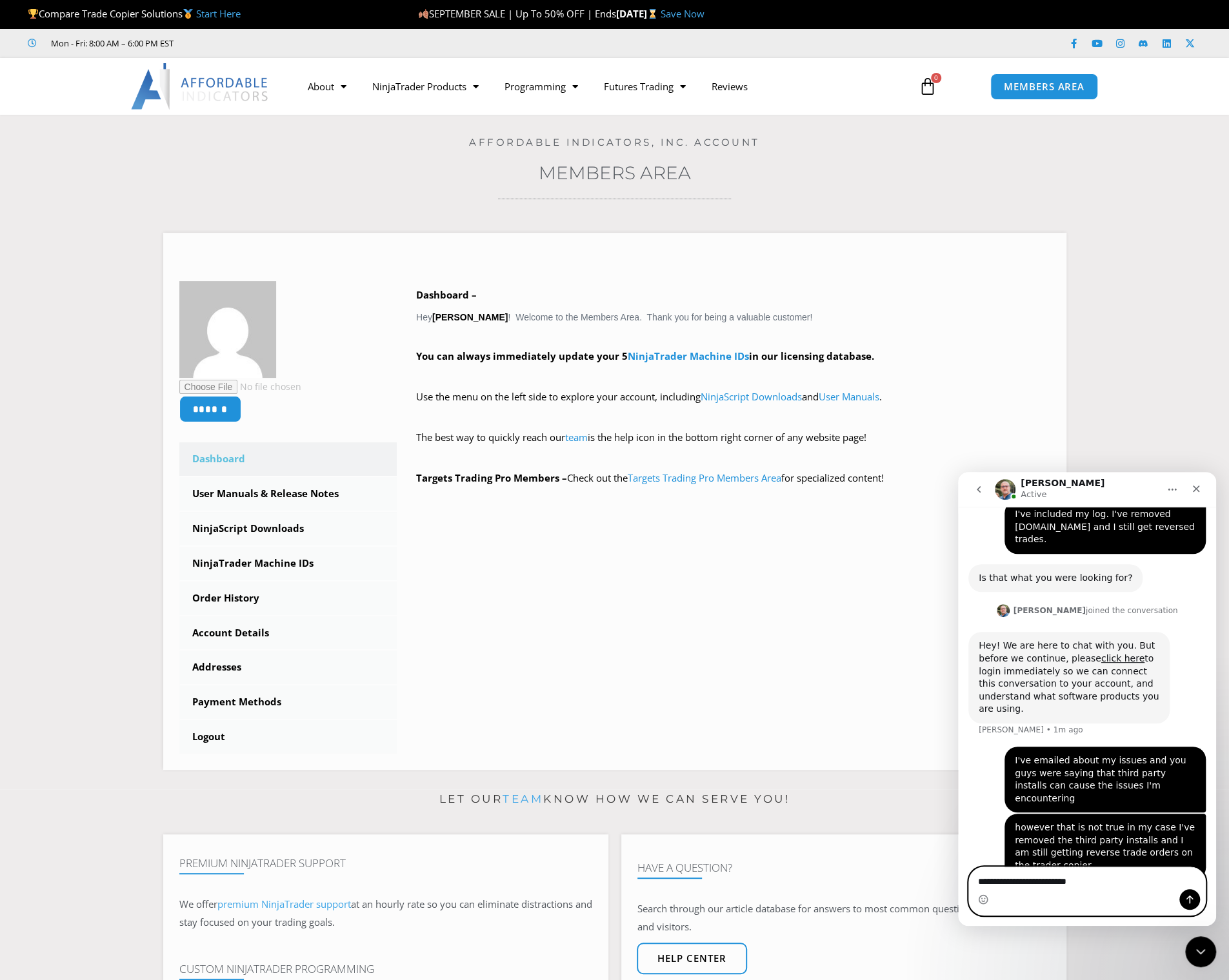
type textarea "**********"
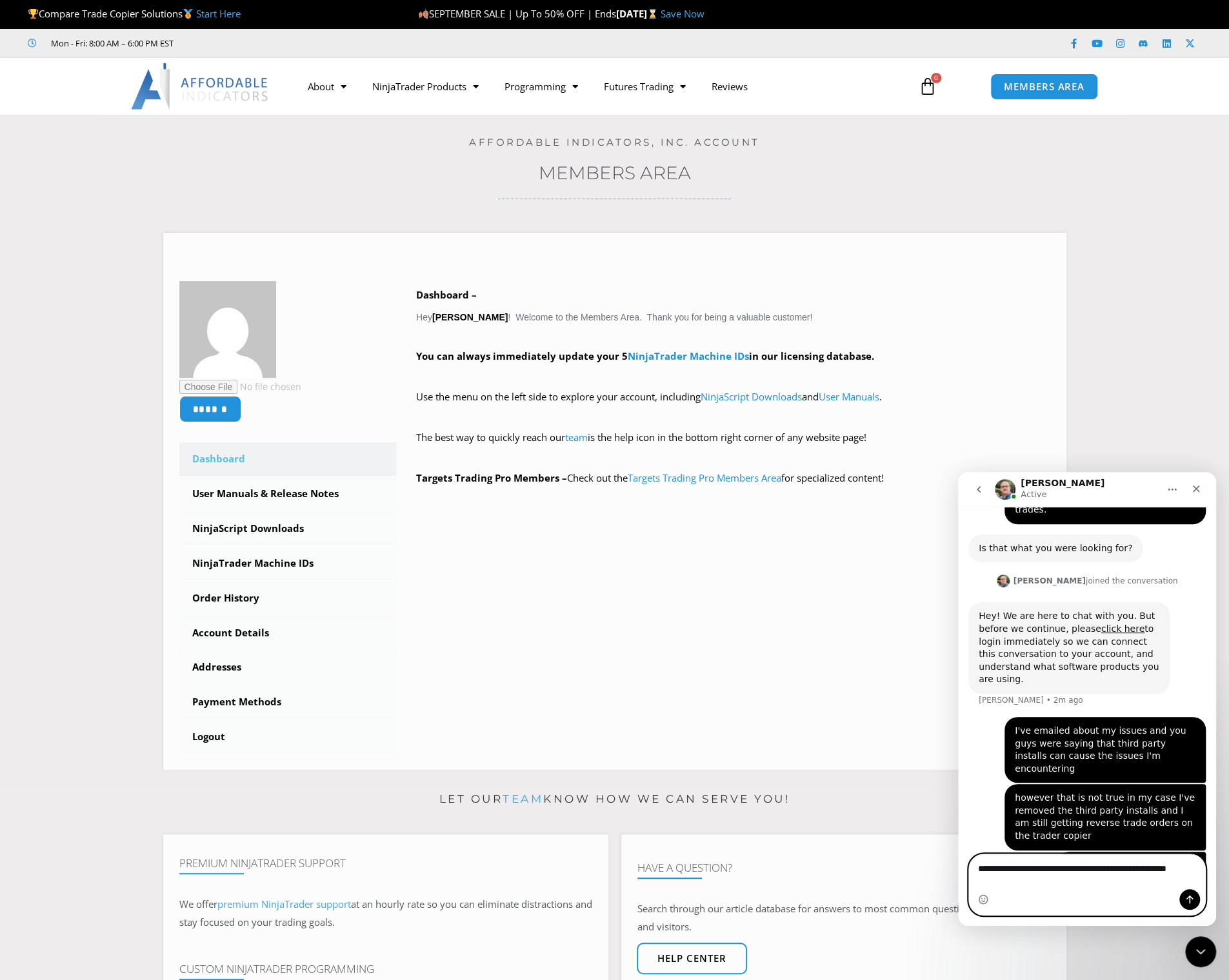
scroll to position [962, 0]
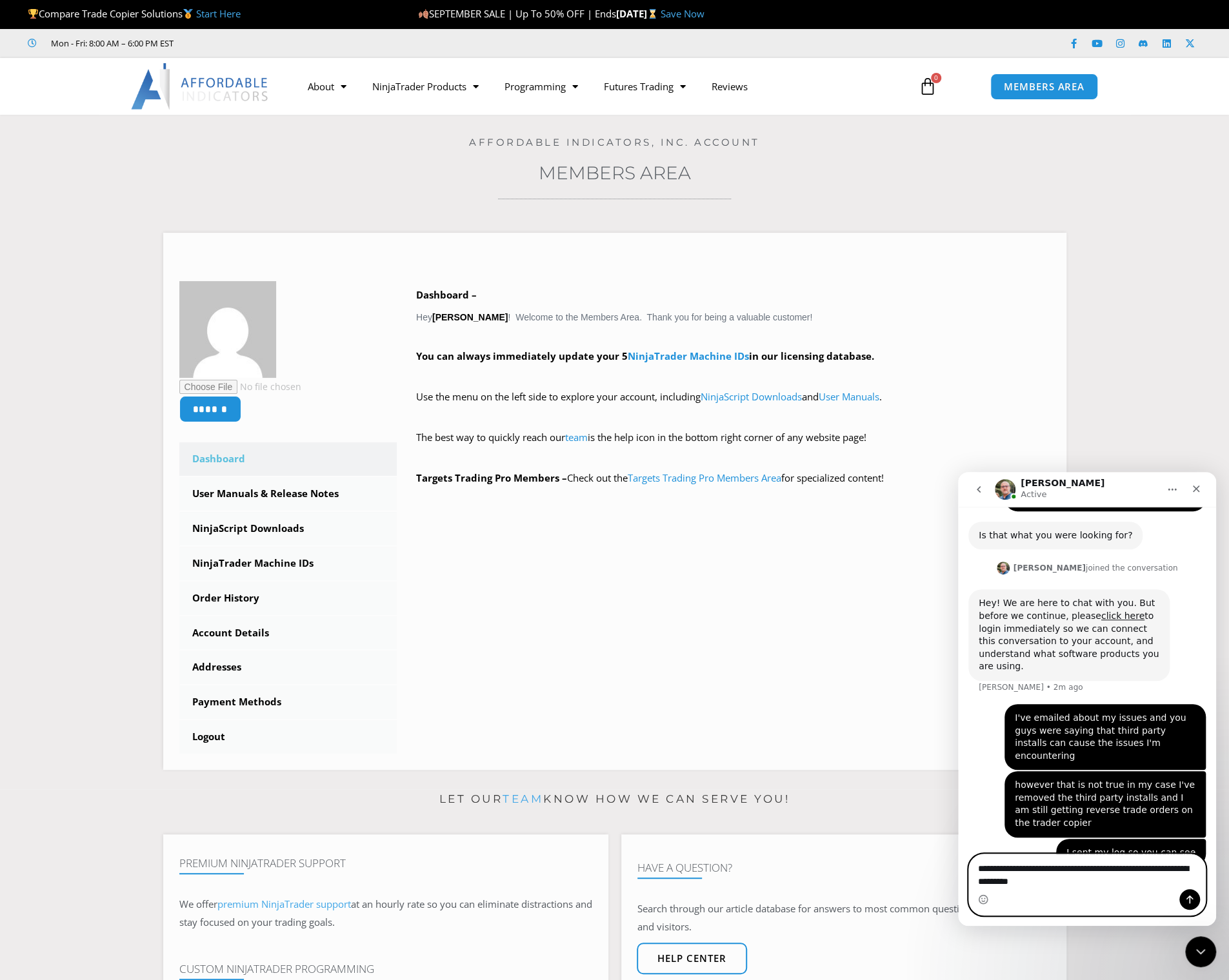
type textarea "**********"
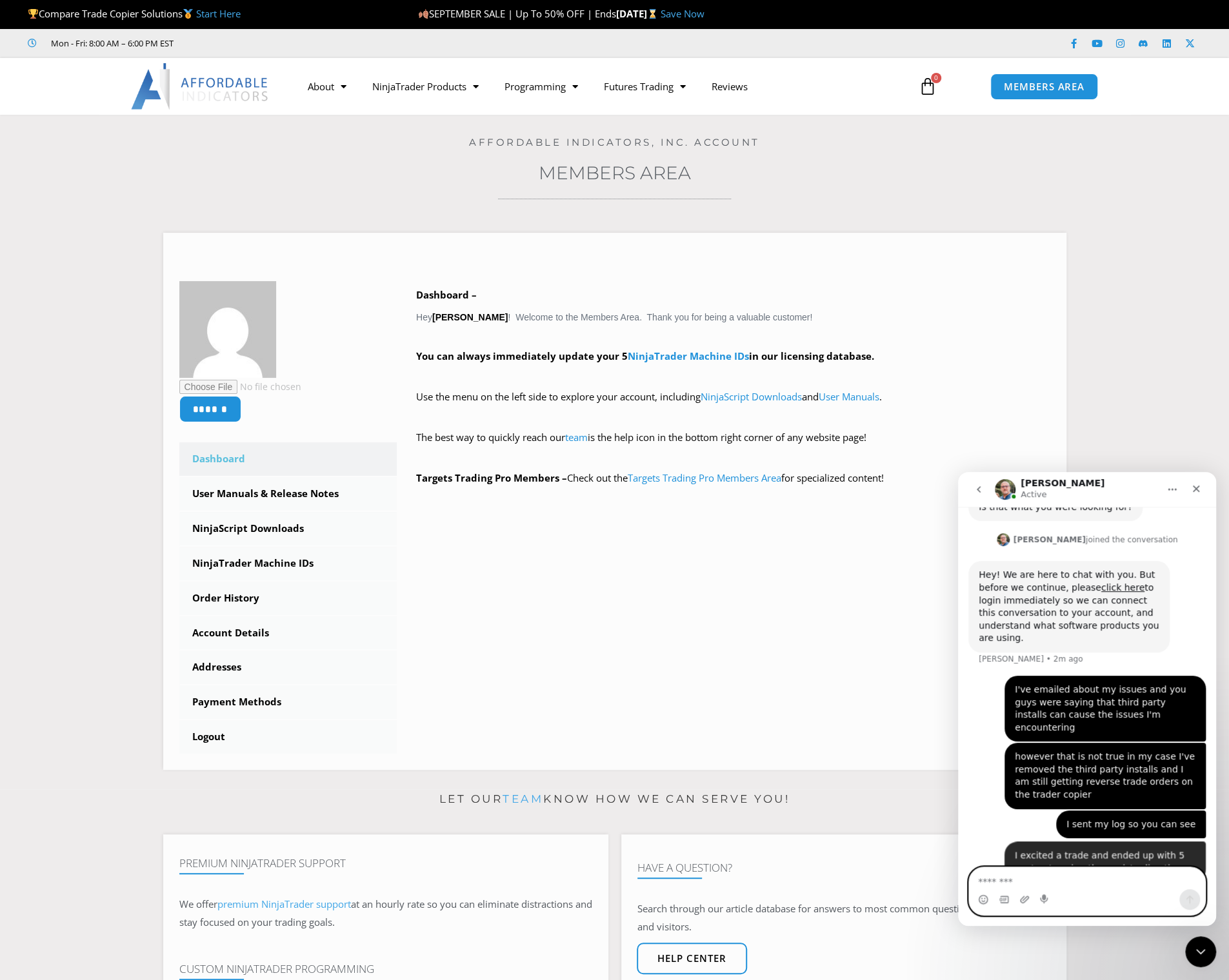
scroll to position [991, 0]
click at [1100, 846] on div "I excited a trade and ended up with 5 contracts going the oppiste direction" at bounding box center [1104, 859] width 180 height 25
click at [1036, 846] on div "I excited a trade and ended up with 5 contracts going the oppiste direction" at bounding box center [1104, 859] width 180 height 25
click at [1049, 884] on textarea "Message…" at bounding box center [1087, 878] width 236 height 22
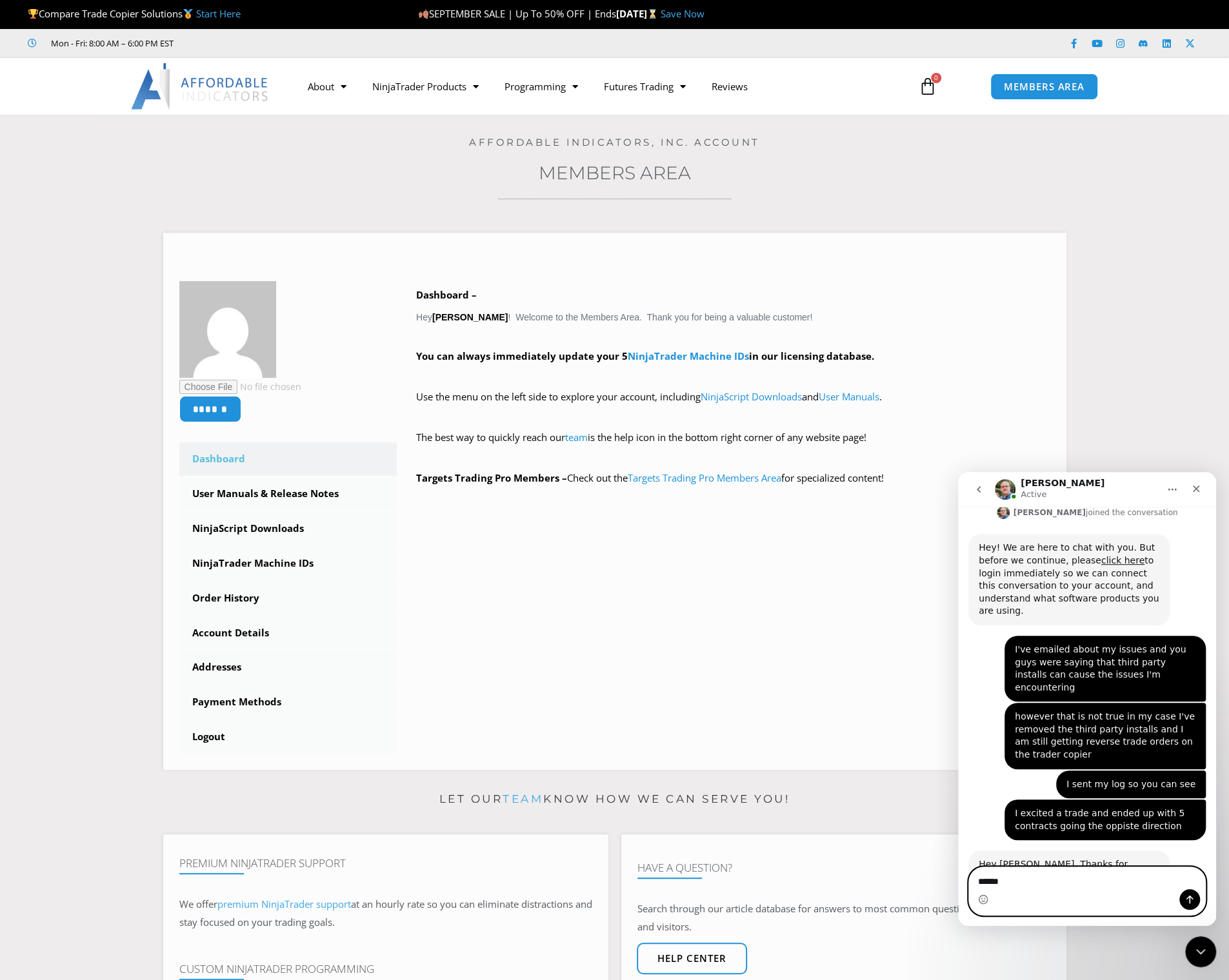
type textarea "*******"
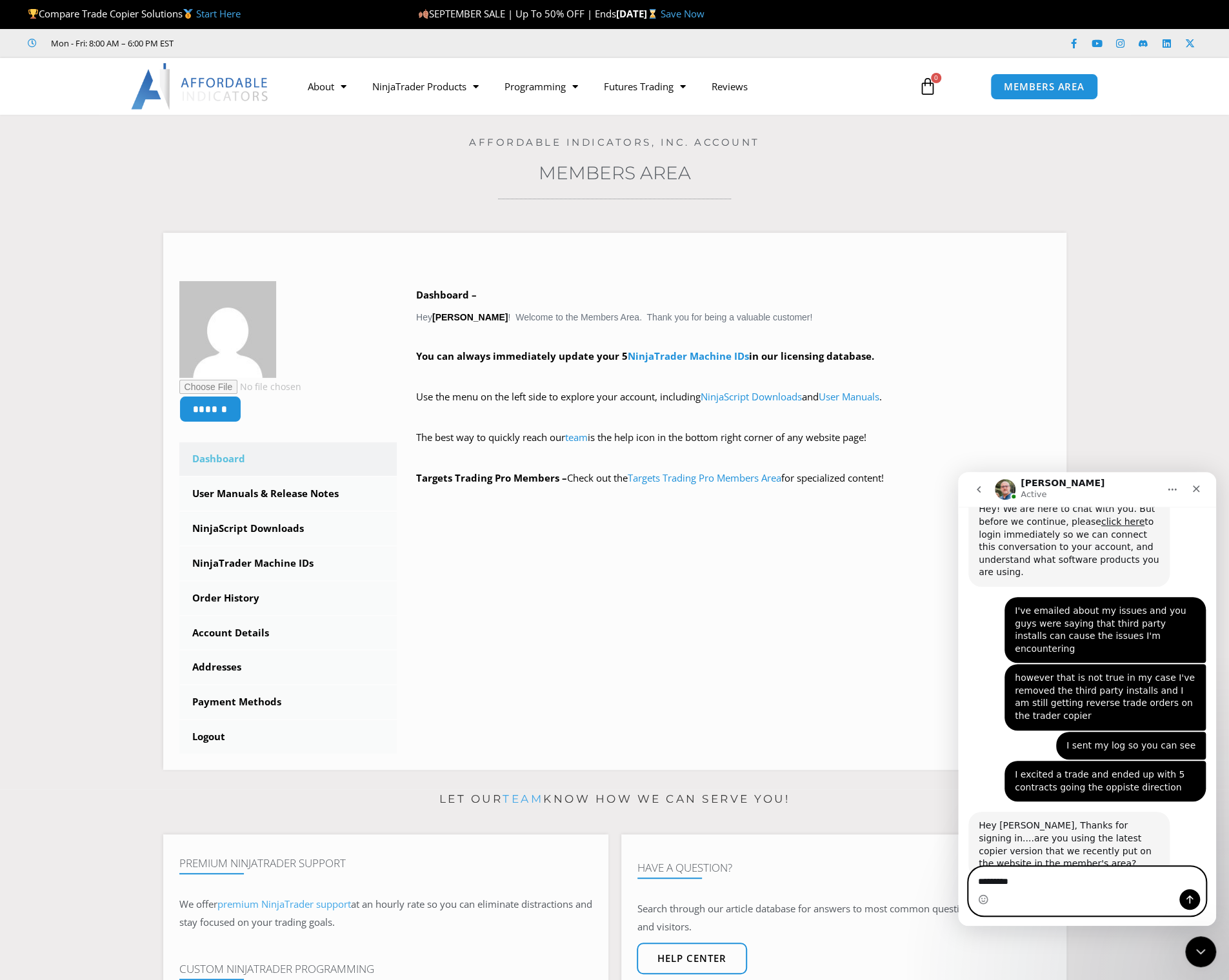
type textarea "**********"
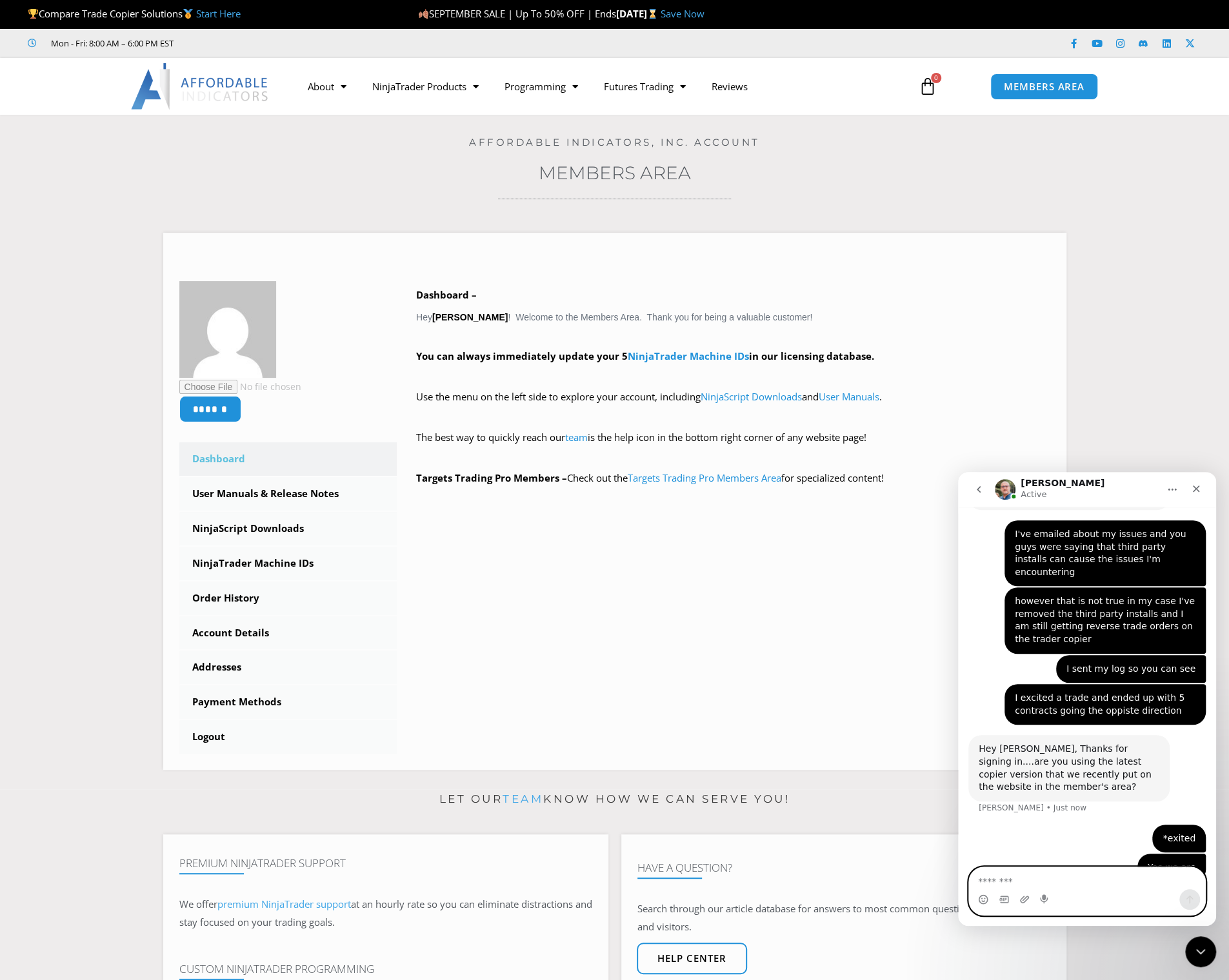
scroll to position [1136, 0]
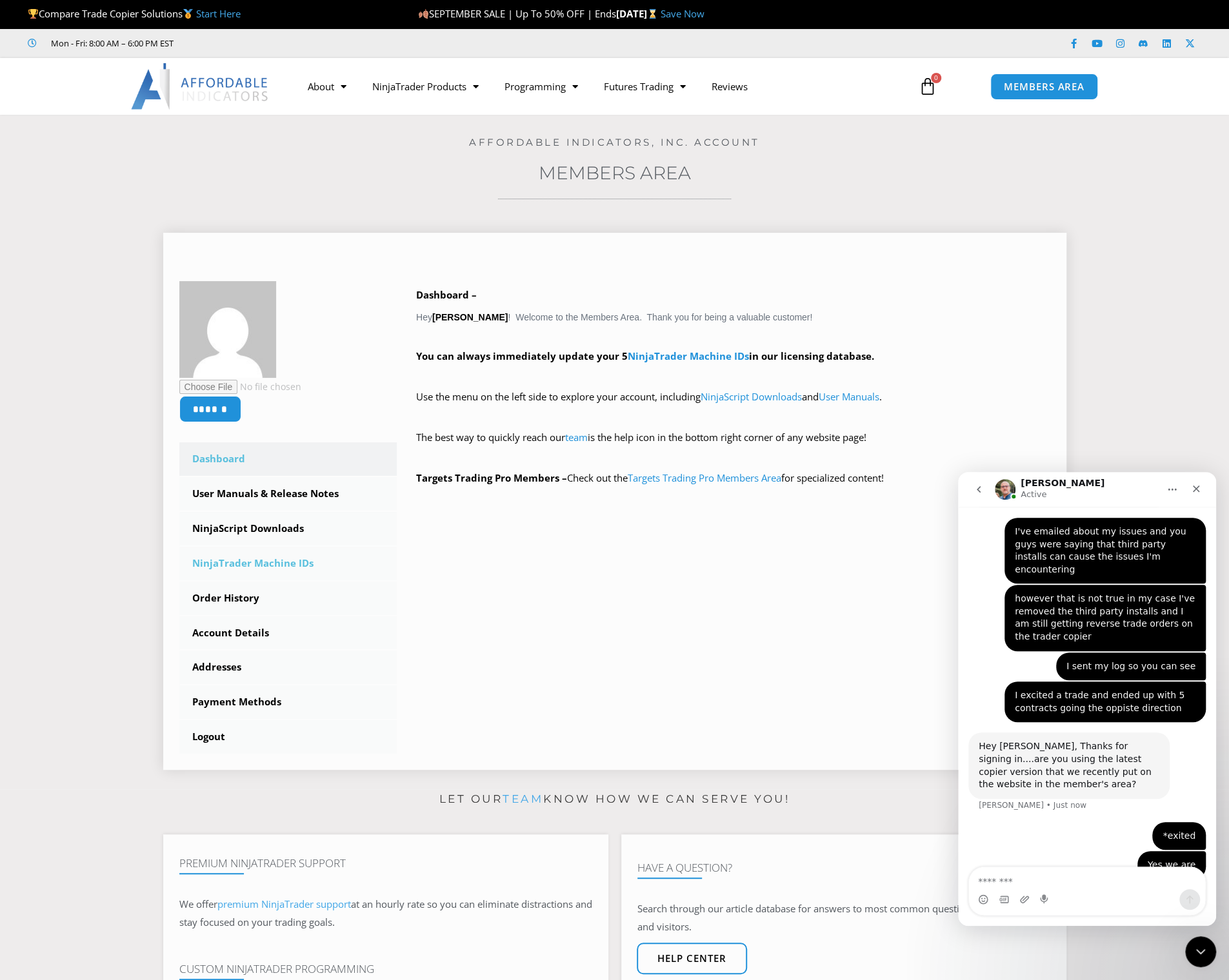
click at [270, 559] on link "NinjaTrader Machine IDs" at bounding box center [288, 563] width 218 height 33
click at [268, 533] on link "NinjaScript Downloads" at bounding box center [288, 529] width 218 height 33
click at [270, 529] on link "NinjaScript Downloads" at bounding box center [288, 529] width 218 height 33
click at [241, 635] on link "Account Details" at bounding box center [288, 633] width 218 height 33
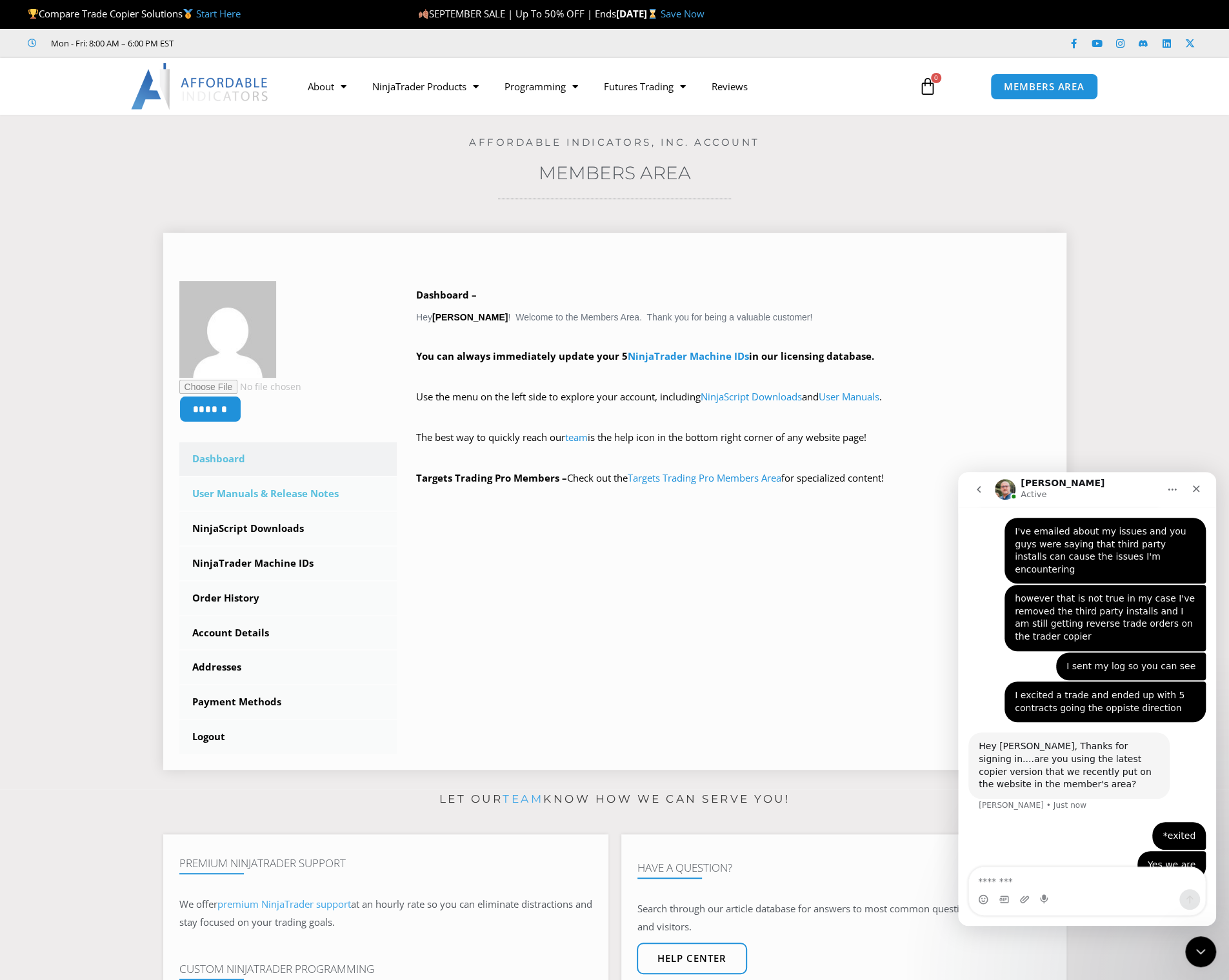
click at [237, 499] on link "User Manuals & Release Notes" at bounding box center [288, 494] width 218 height 33
click at [237, 521] on link "NinjaScript Downloads" at bounding box center [288, 529] width 218 height 33
click at [231, 526] on link "NinjaScript Downloads" at bounding box center [288, 529] width 218 height 33
click at [241, 560] on link "NinjaTrader Machine IDs" at bounding box center [288, 563] width 218 height 33
click at [235, 593] on link "Order History" at bounding box center [288, 599] width 218 height 33
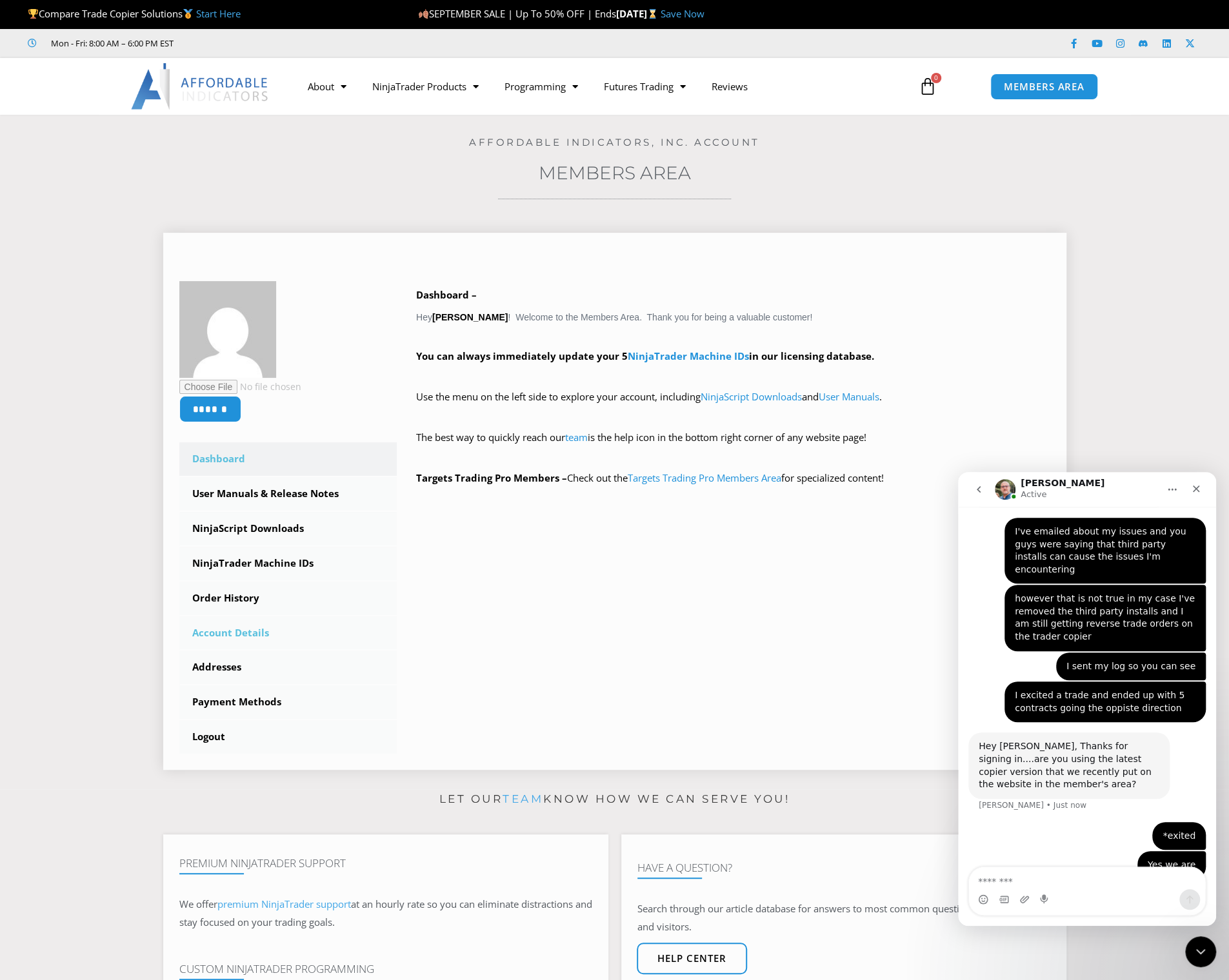
click at [239, 631] on link "Account Details" at bounding box center [288, 633] width 218 height 33
click at [227, 663] on link "Addresses" at bounding box center [288, 667] width 218 height 33
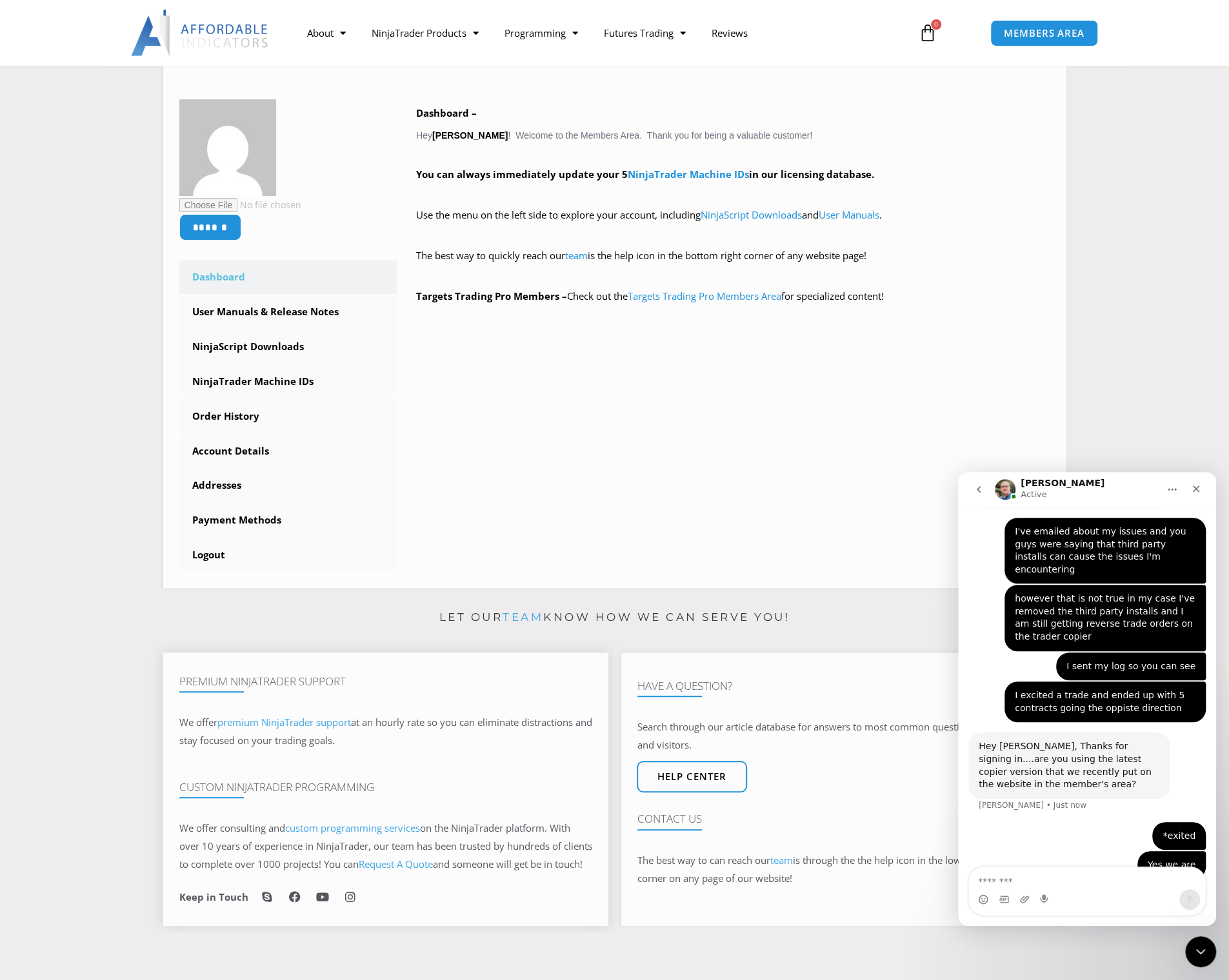
scroll to position [258, 0]
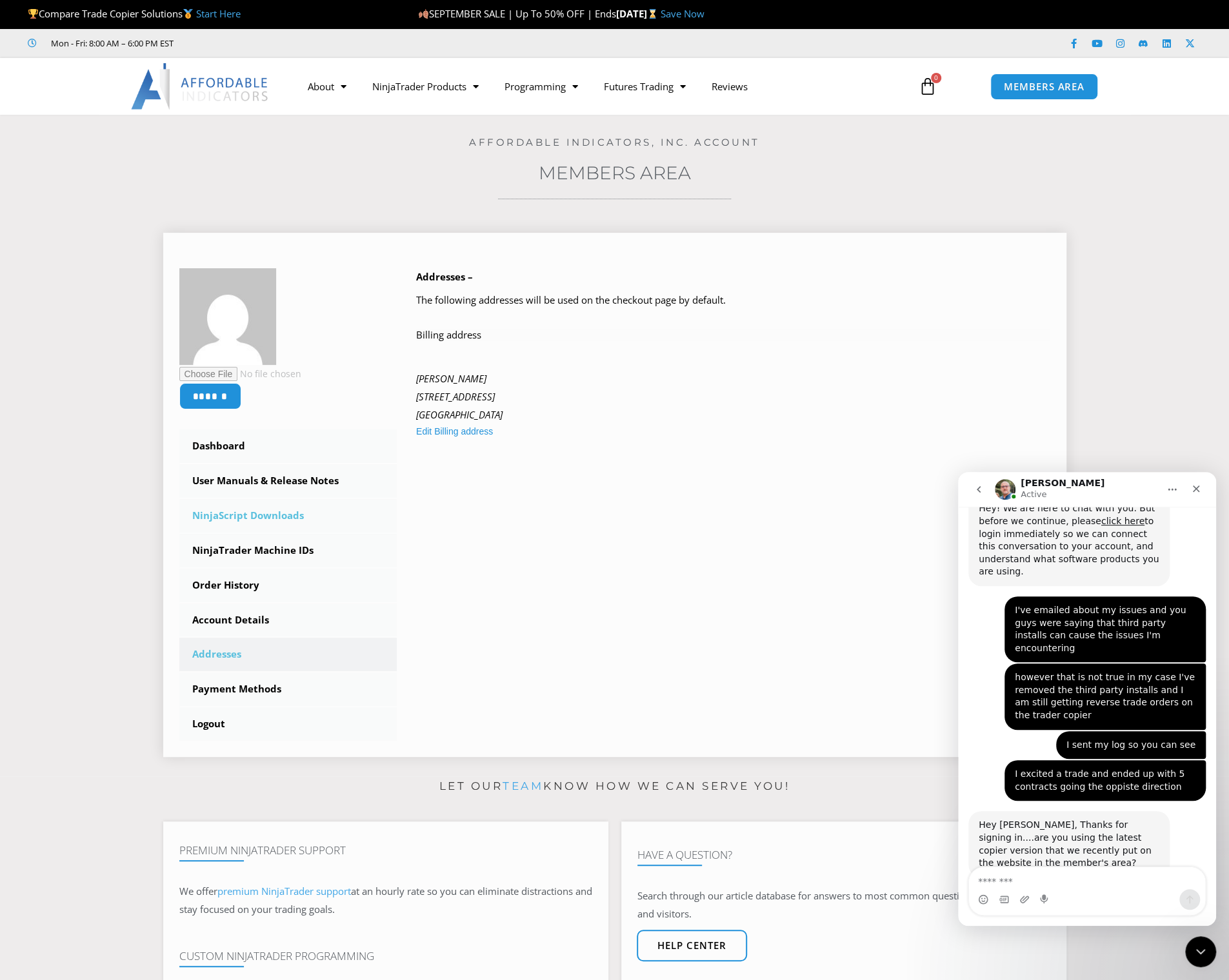
scroll to position [1085, 0]
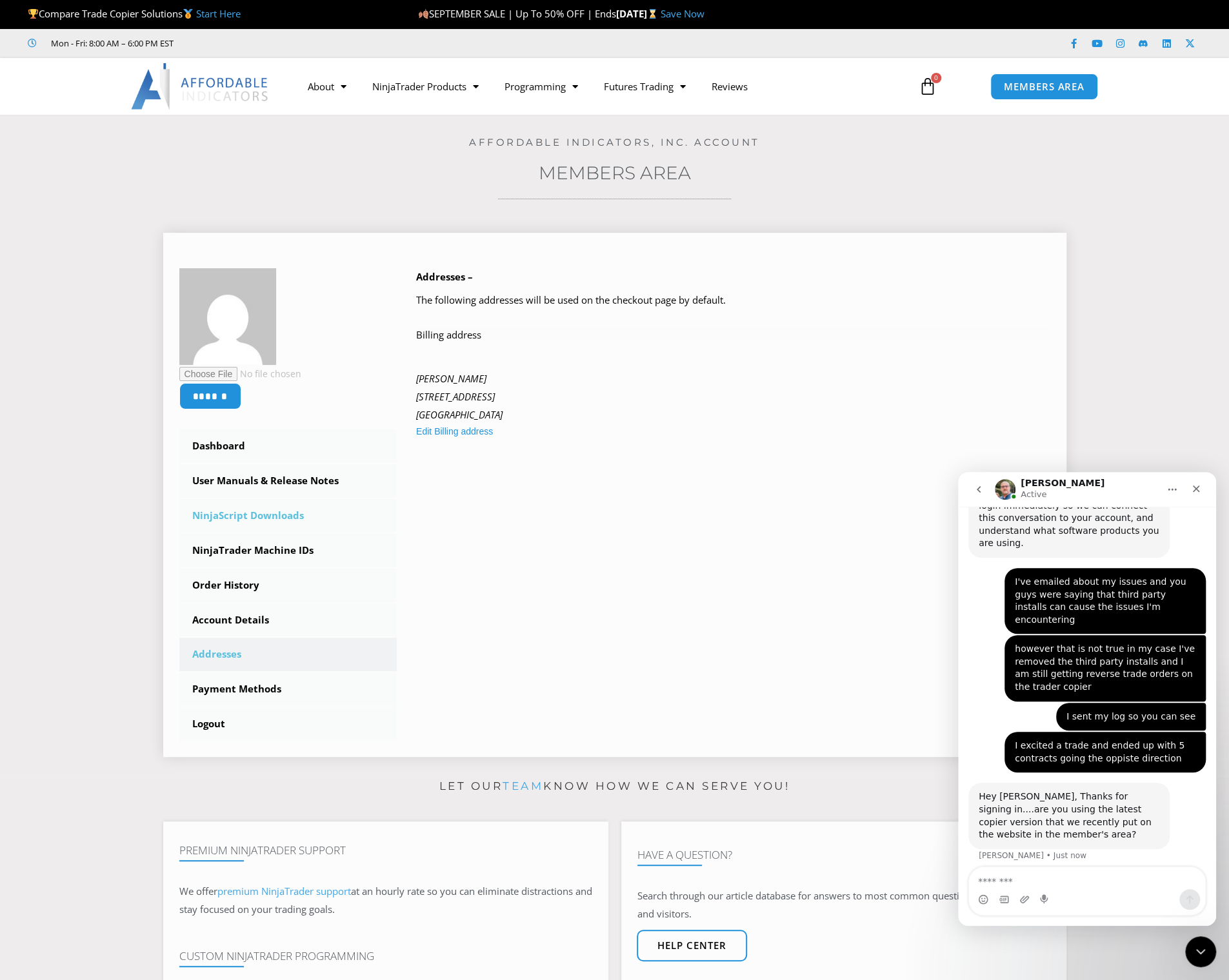
click at [282, 514] on link "NinjaScript Downloads" at bounding box center [288, 516] width 218 height 33
click at [280, 549] on link "NinjaTrader Machine IDs" at bounding box center [288, 550] width 218 height 33
click at [234, 619] on link "Account Details" at bounding box center [288, 621] width 218 height 33
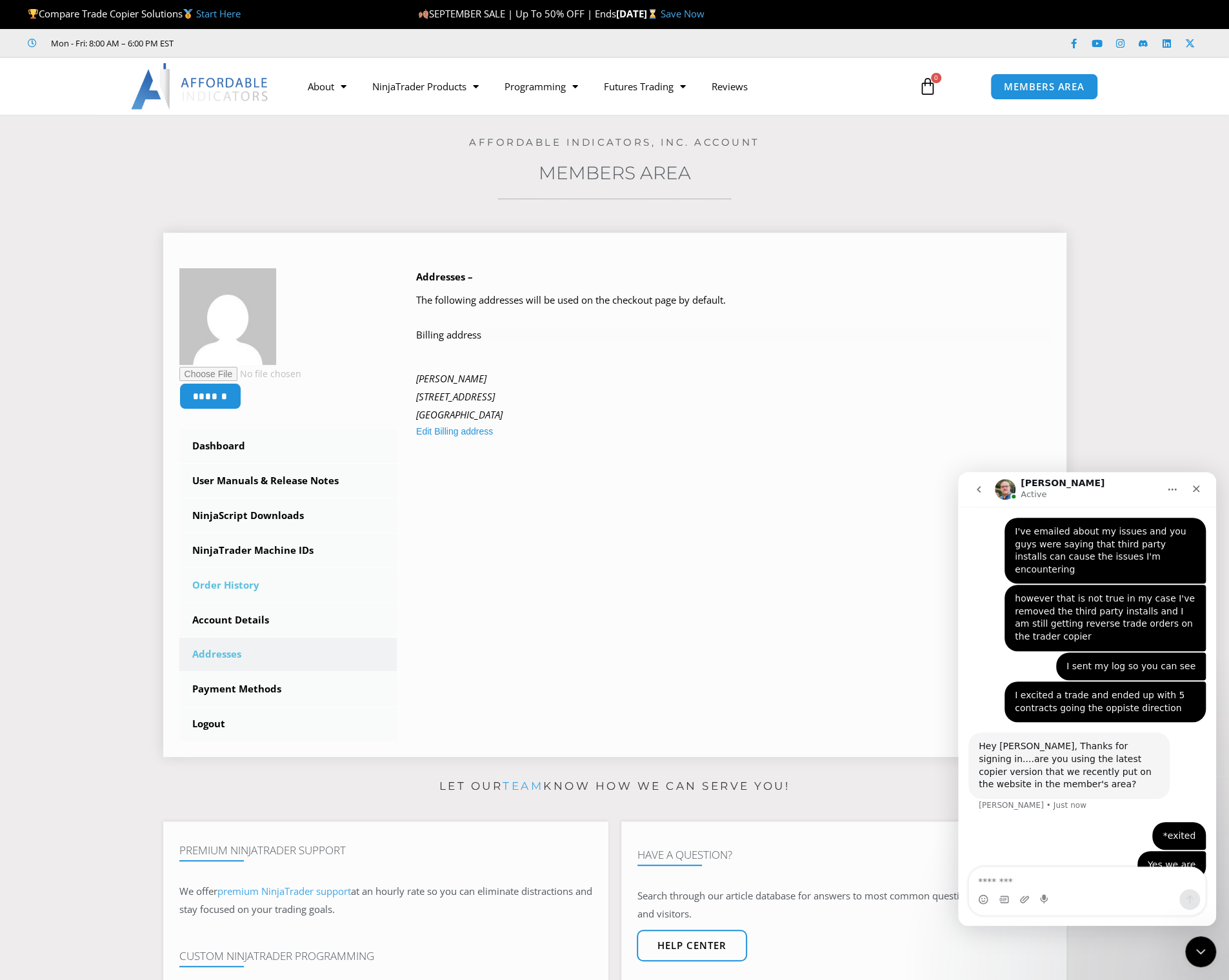
click at [234, 584] on link "Order History" at bounding box center [288, 585] width 218 height 33
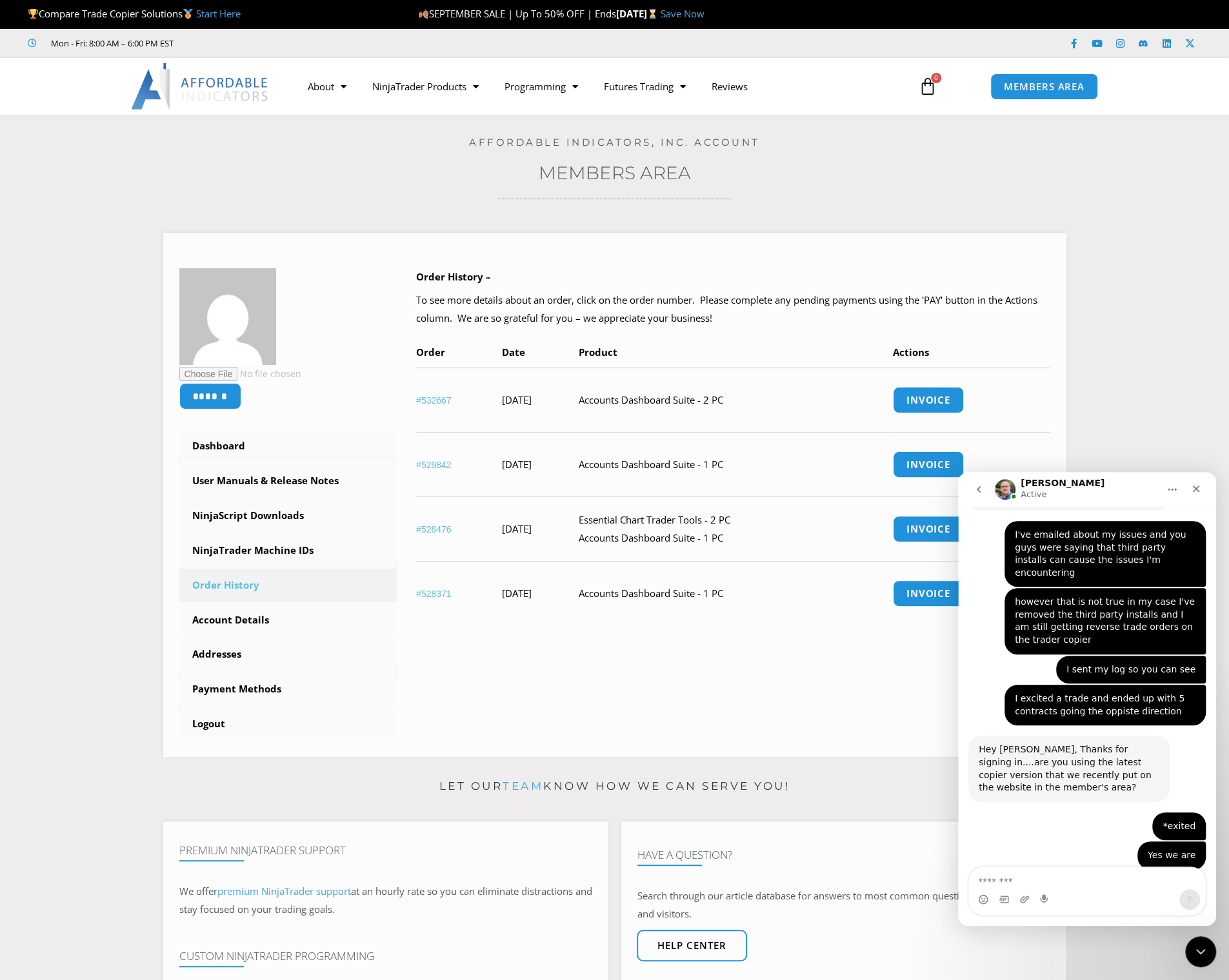
scroll to position [1146, 0]
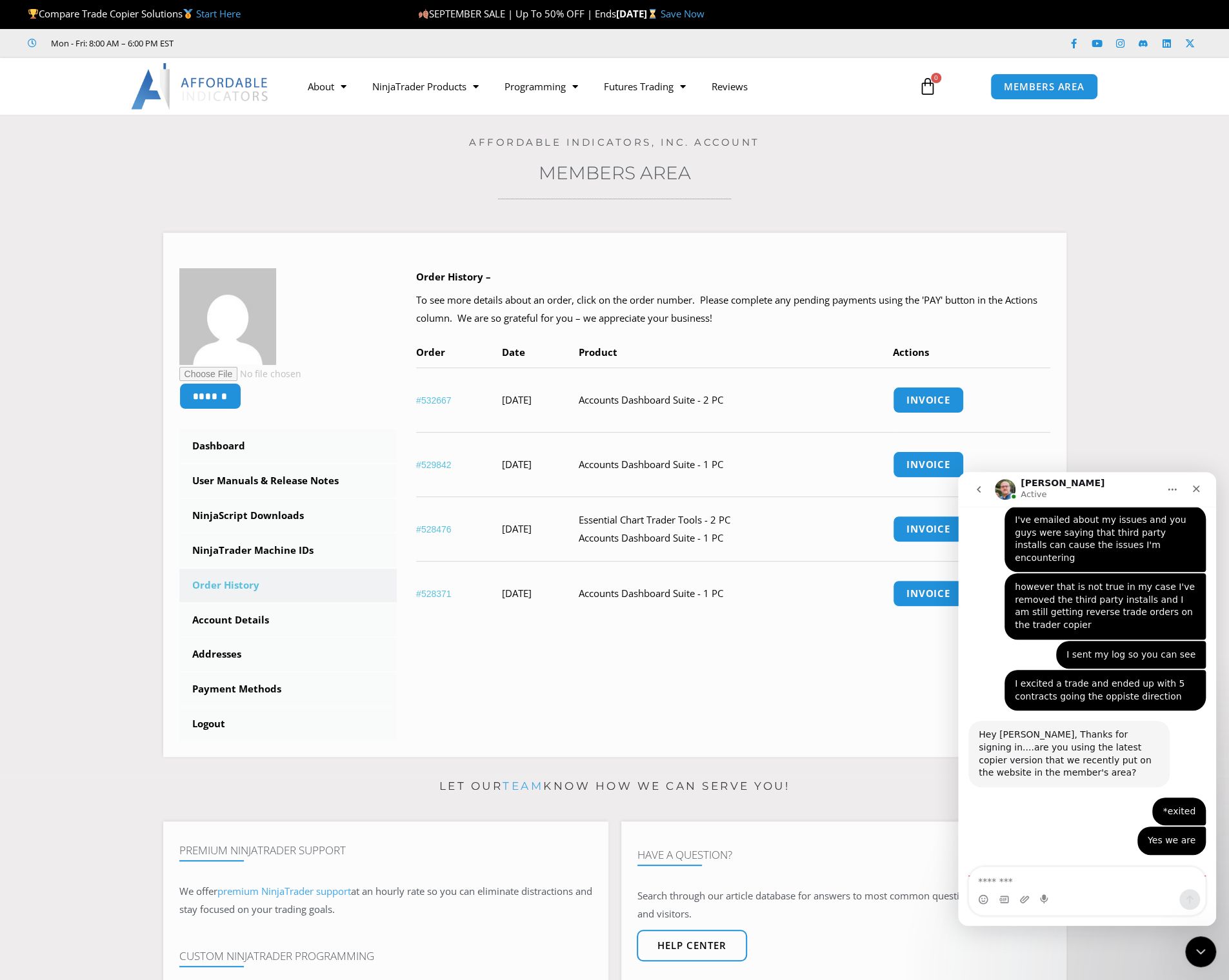
click at [1050, 882] on textarea "Message…" at bounding box center [1087, 878] width 236 height 22
type textarea "***"
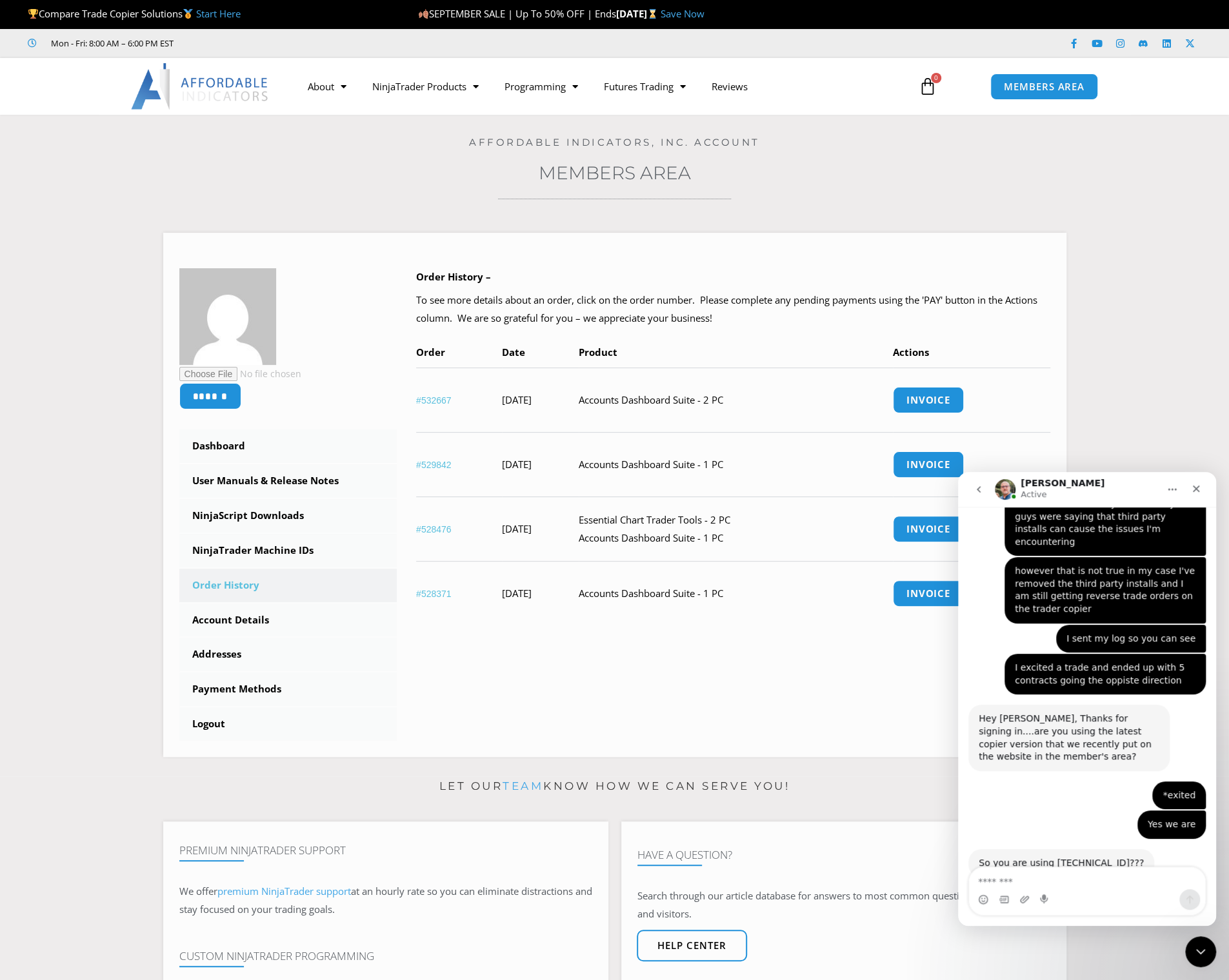
scroll to position [1163, 0]
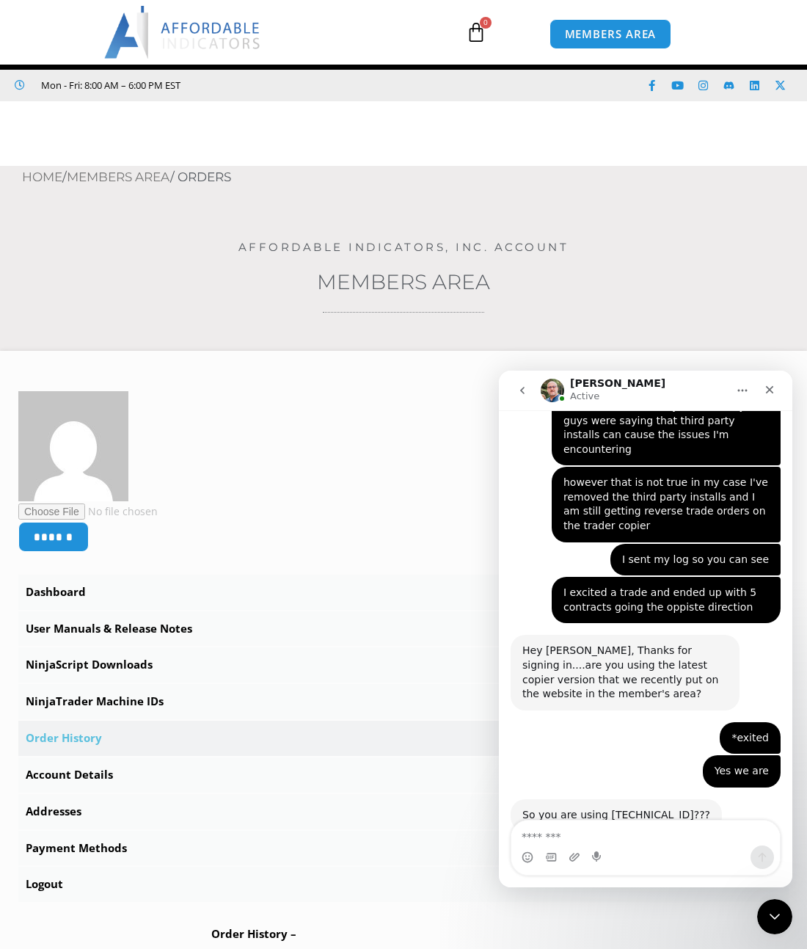
click at [740, 152] on header "Compare Trade Copier Solutions Start Here SEPTEMBER SALE | Up To 50% OFF | Ends…" at bounding box center [403, 83] width 807 height 166
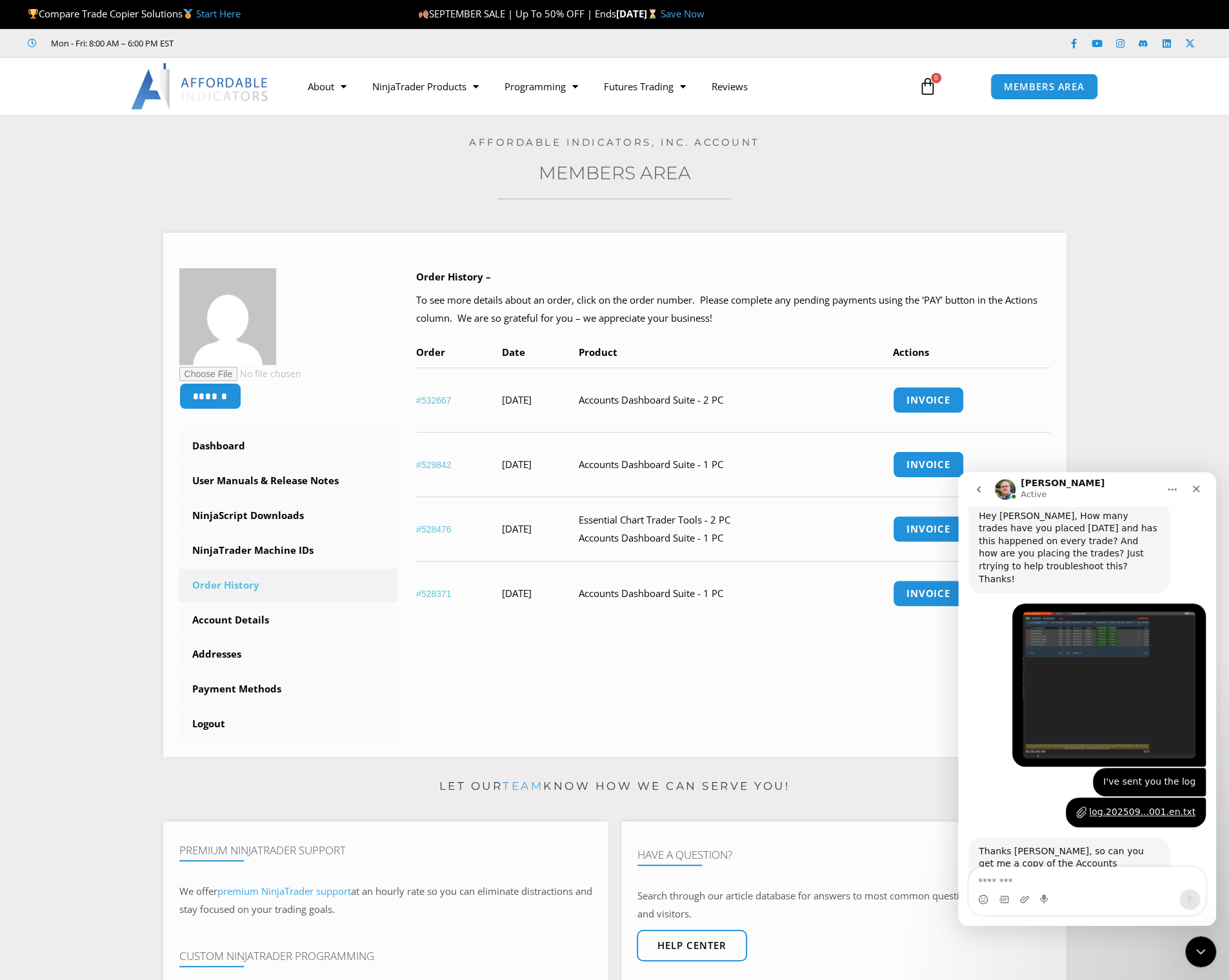
scroll to position [1836, 0]
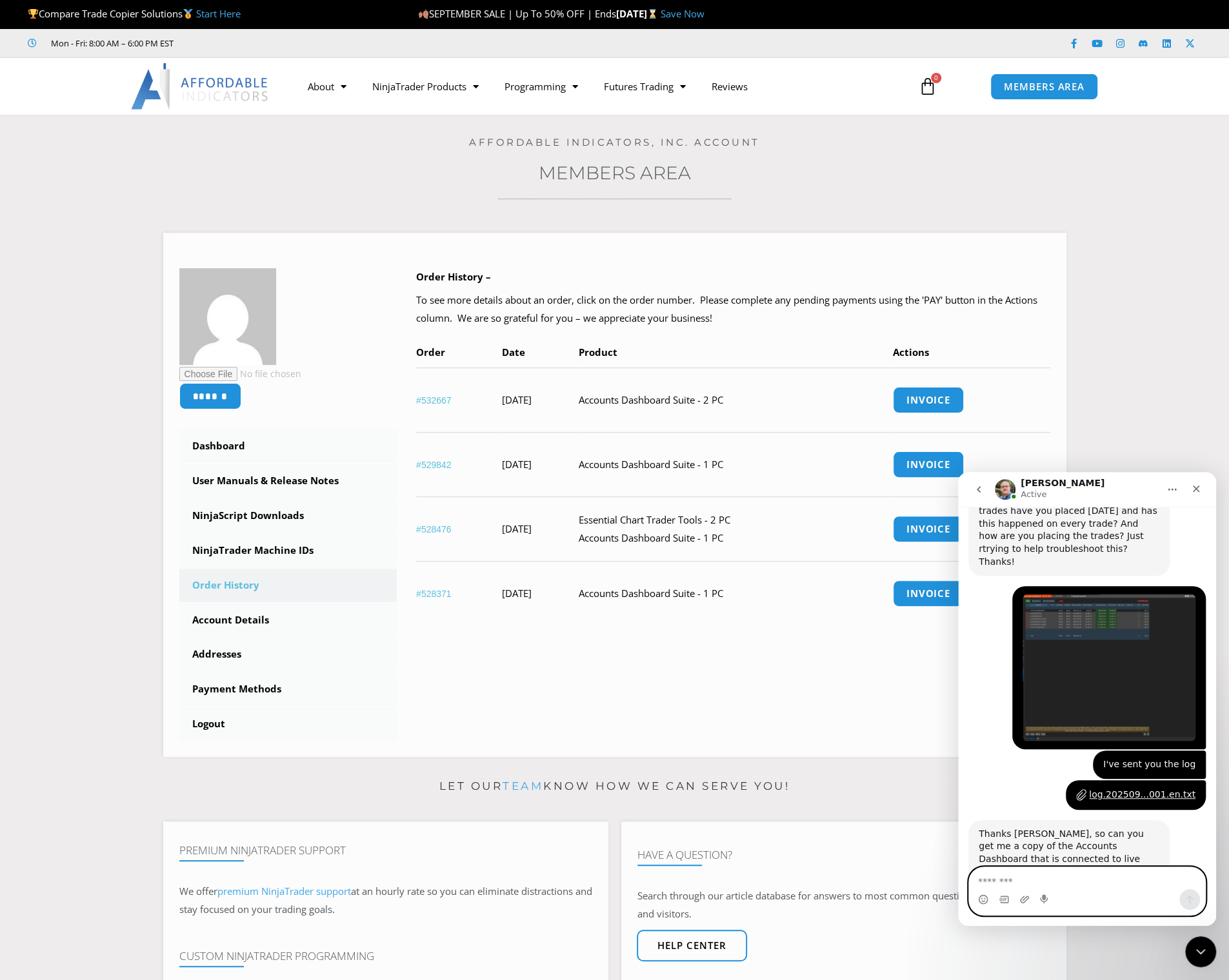
click at [1055, 885] on textarea "Message…" at bounding box center [1087, 878] width 236 height 22
click at [1109, 594] on img "Jacqueline says…" at bounding box center [1109, 668] width 173 height 148
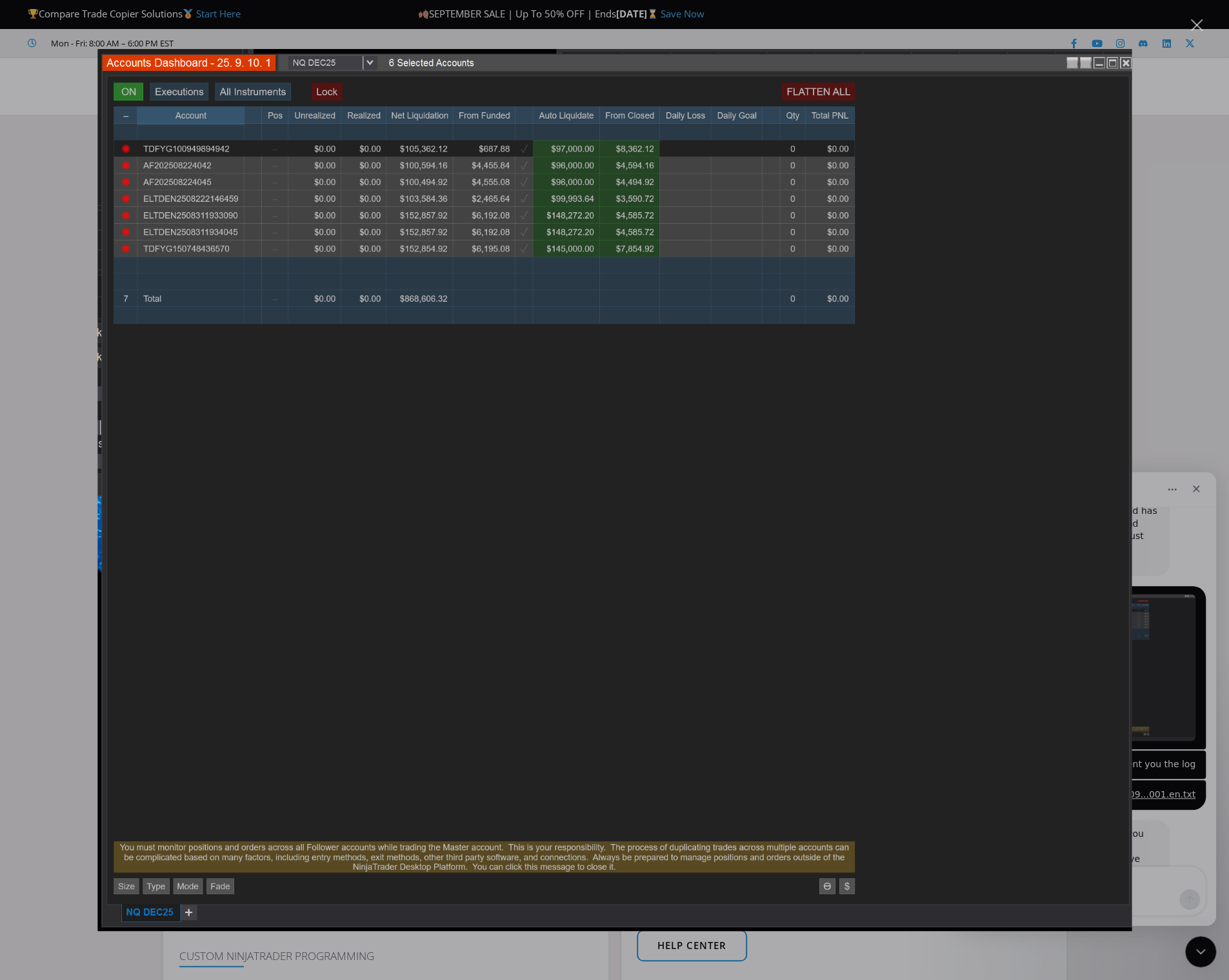
scroll to position [0, 0]
click at [1202, 323] on div "Intercom messenger" at bounding box center [614, 490] width 1229 height 980
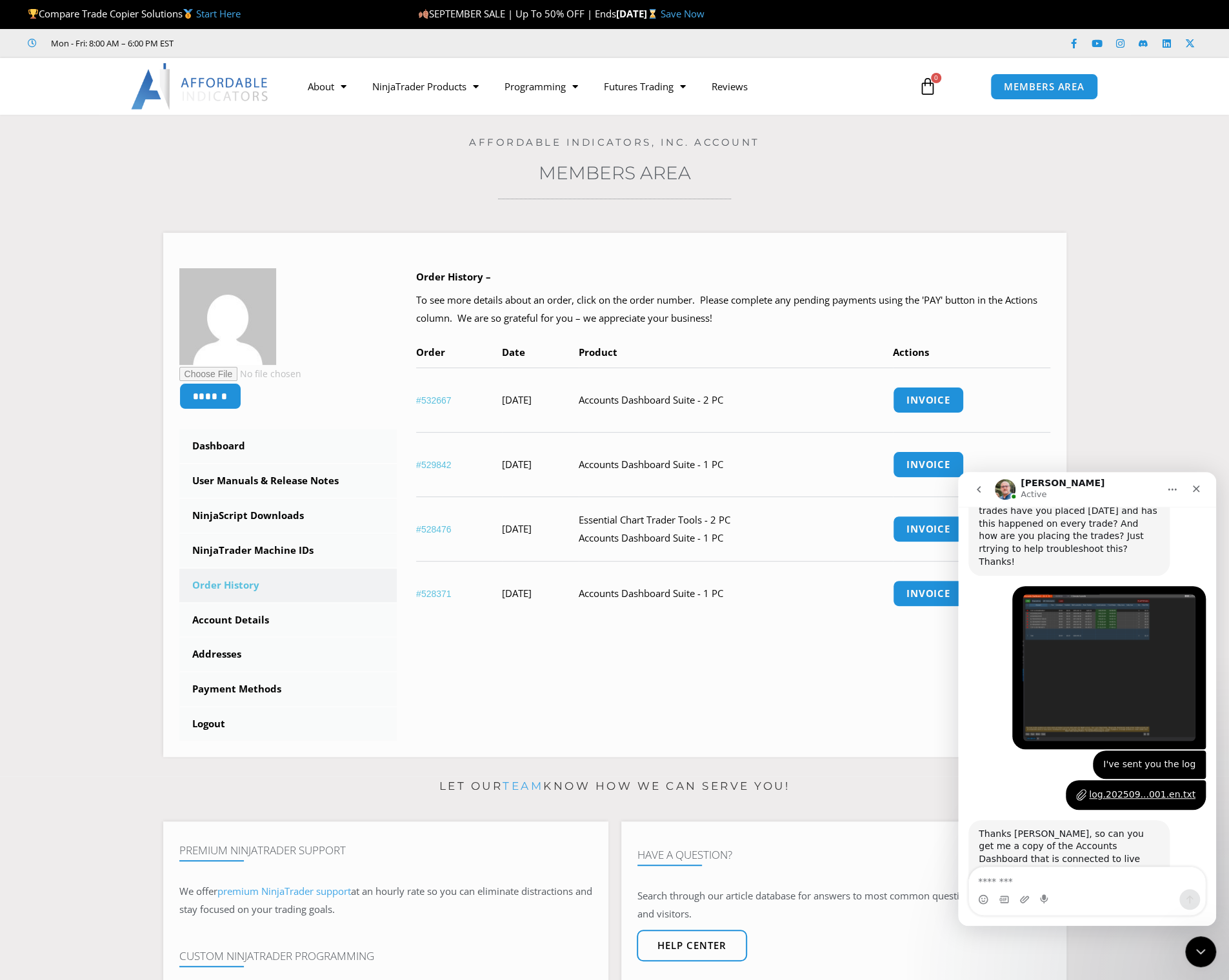
scroll to position [1809, 0]
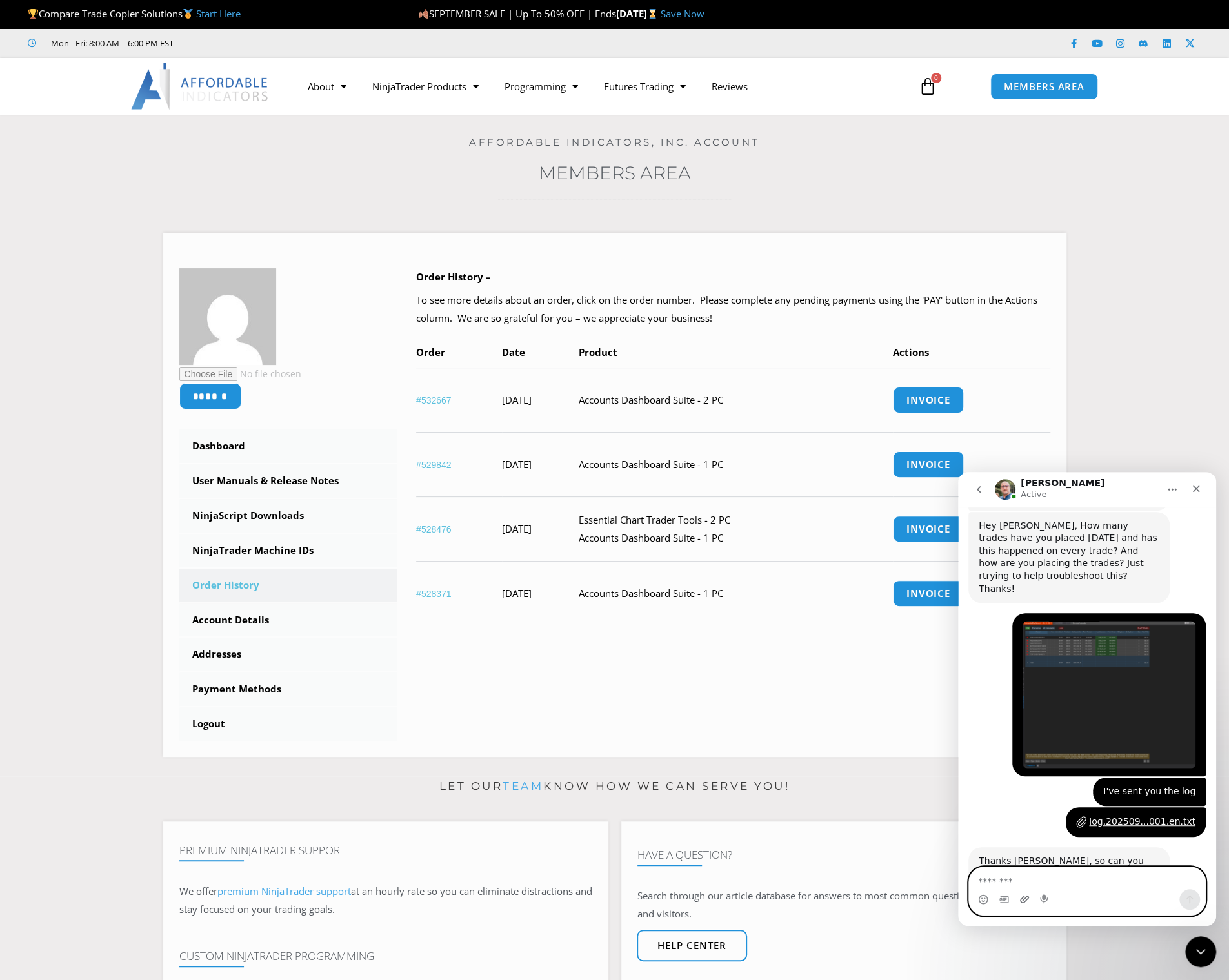
click at [1025, 902] on icon "Upload attachment" at bounding box center [1024, 900] width 11 height 11
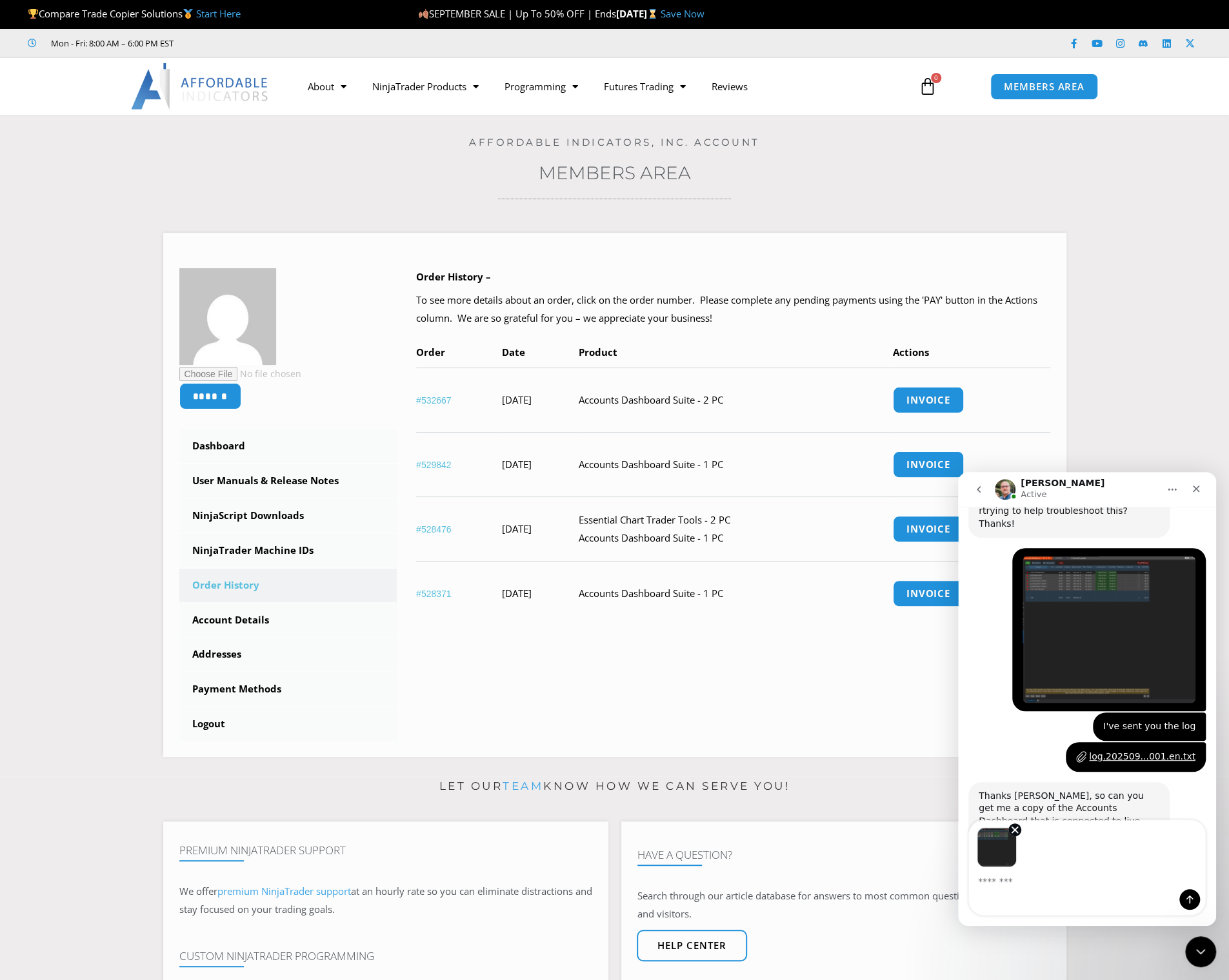
scroll to position [1883, 0]
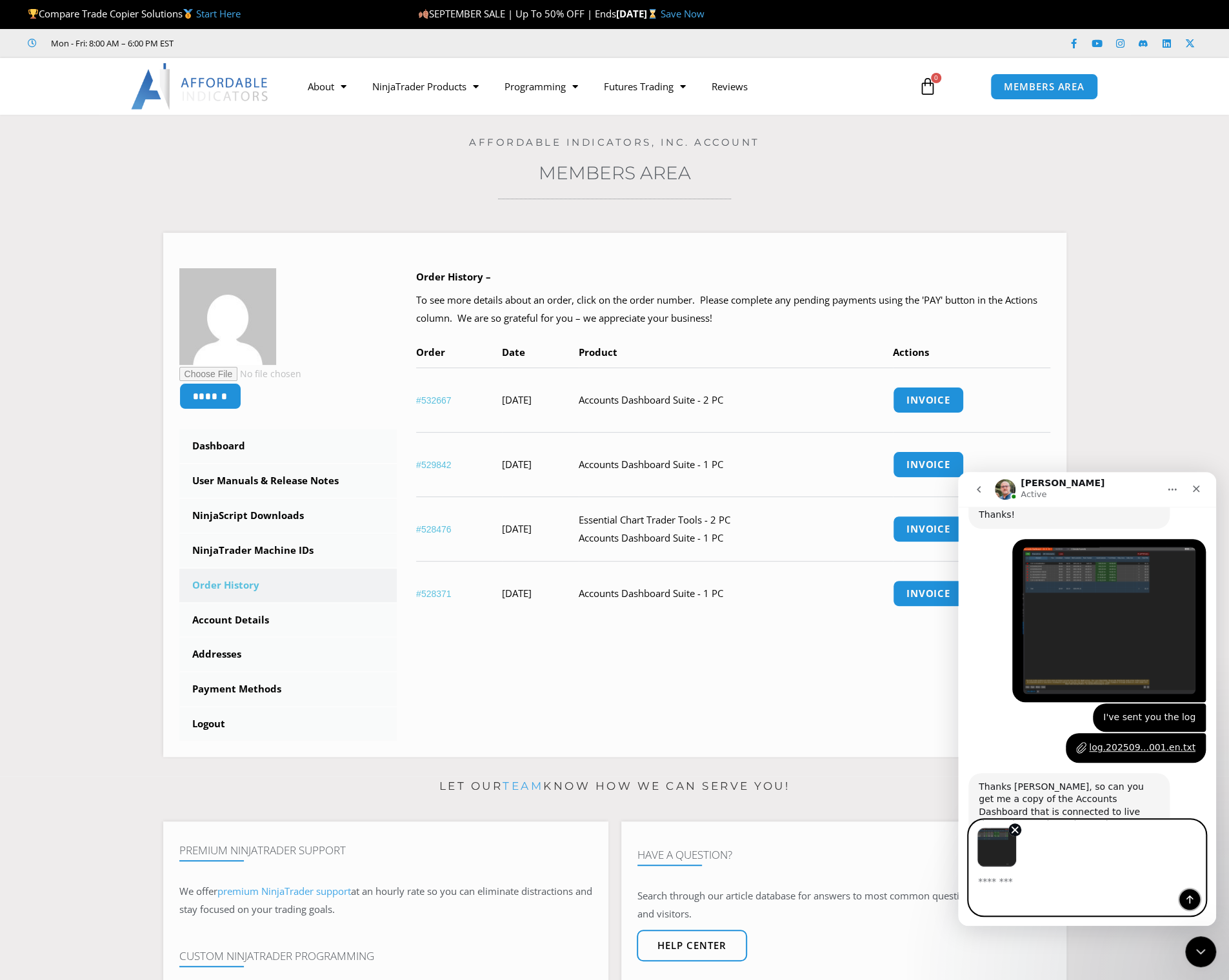
click at [1194, 897] on icon "Send a message…" at bounding box center [1189, 900] width 11 height 11
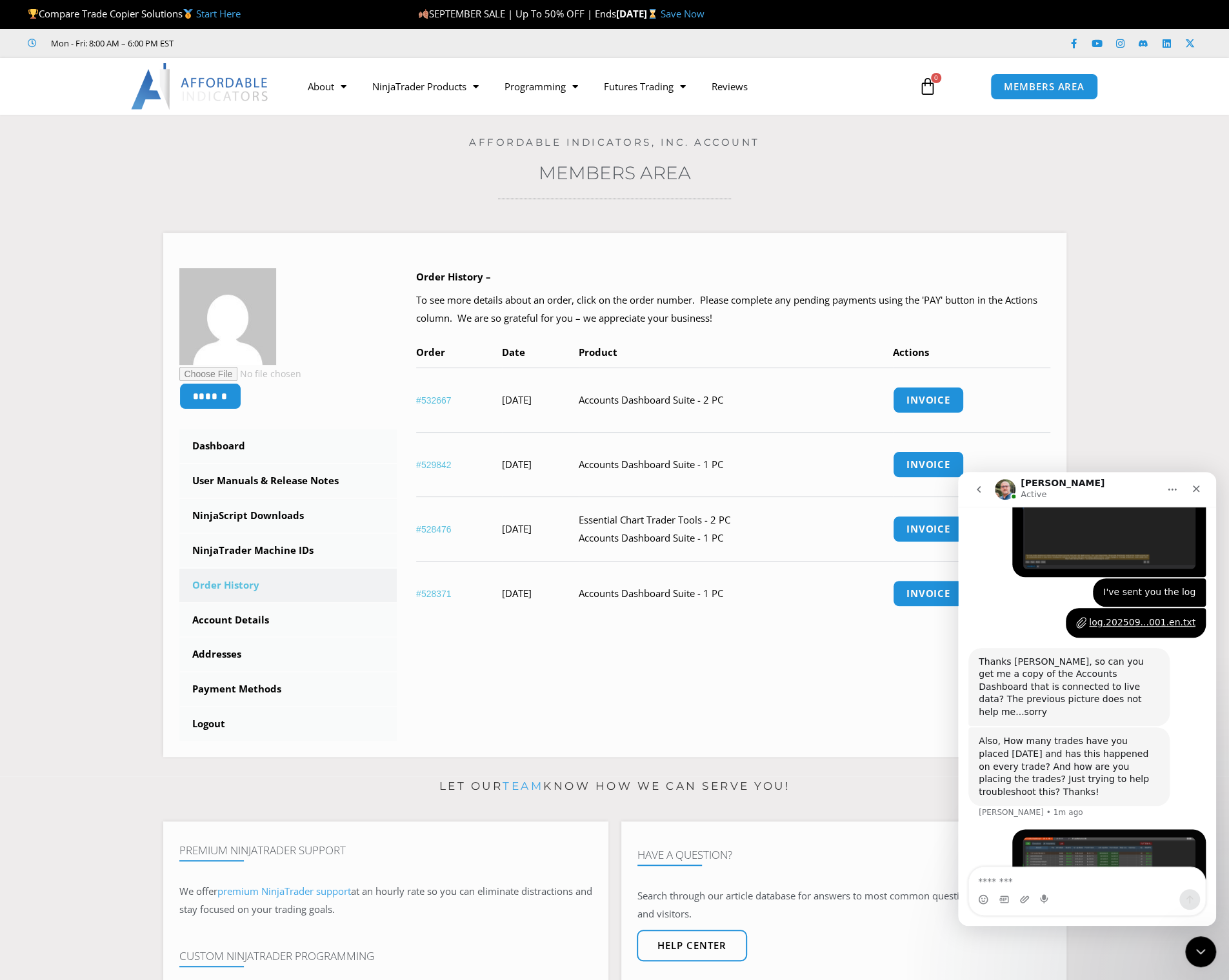
scroll to position [2009, 0]
click at [1089, 883] on textarea "Message…" at bounding box center [1087, 878] width 236 height 22
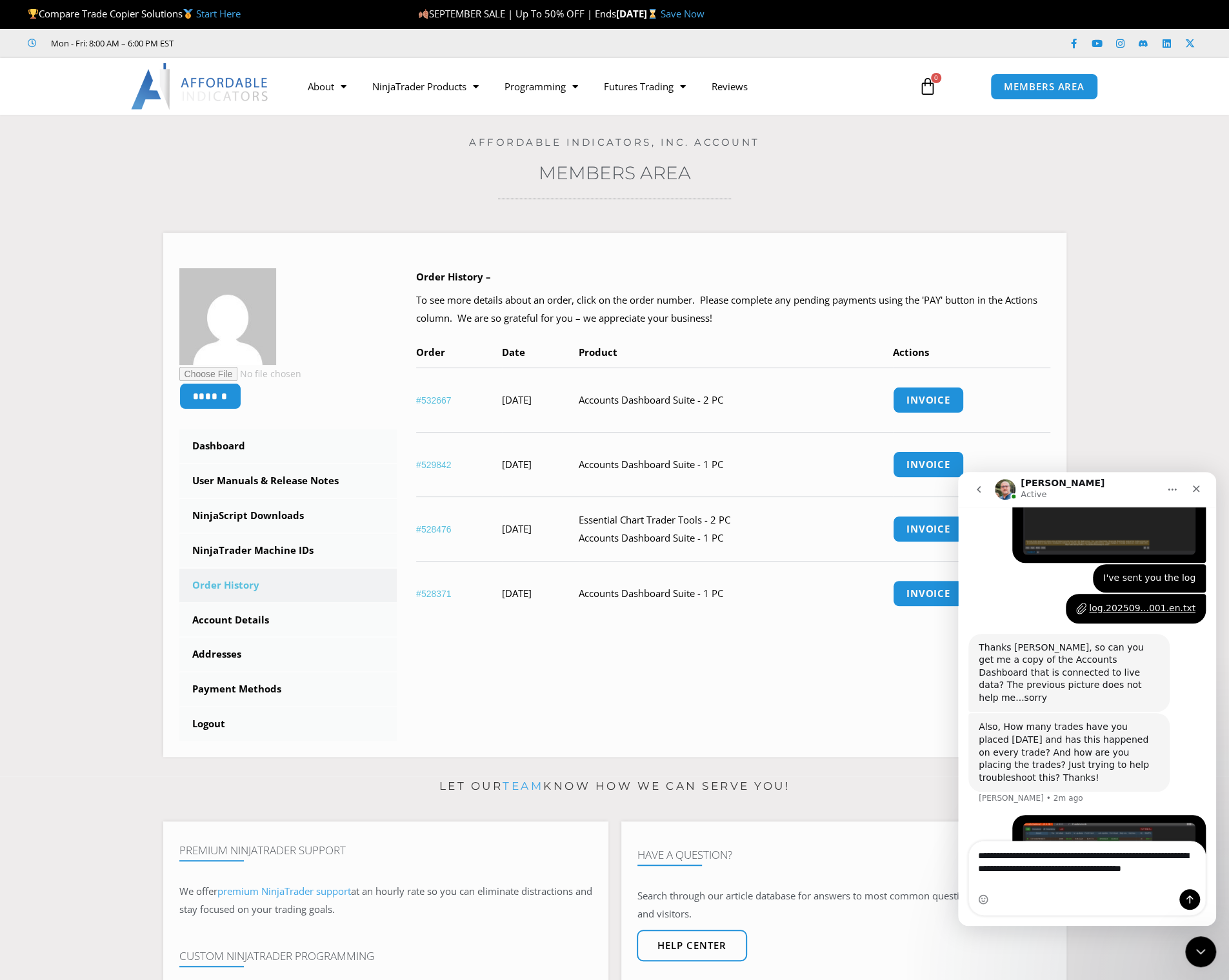
scroll to position [2035, 0]
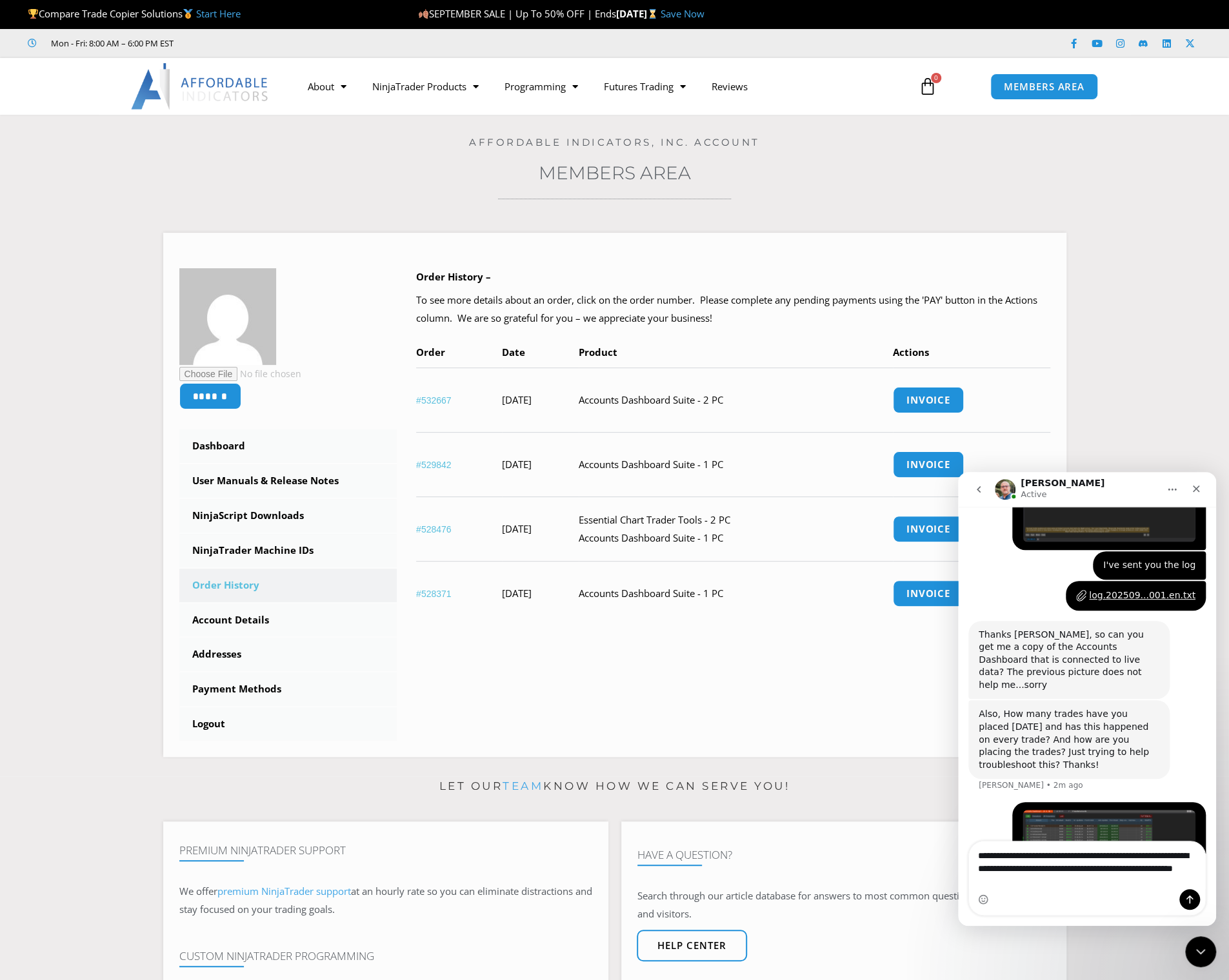
type textarea "**********"
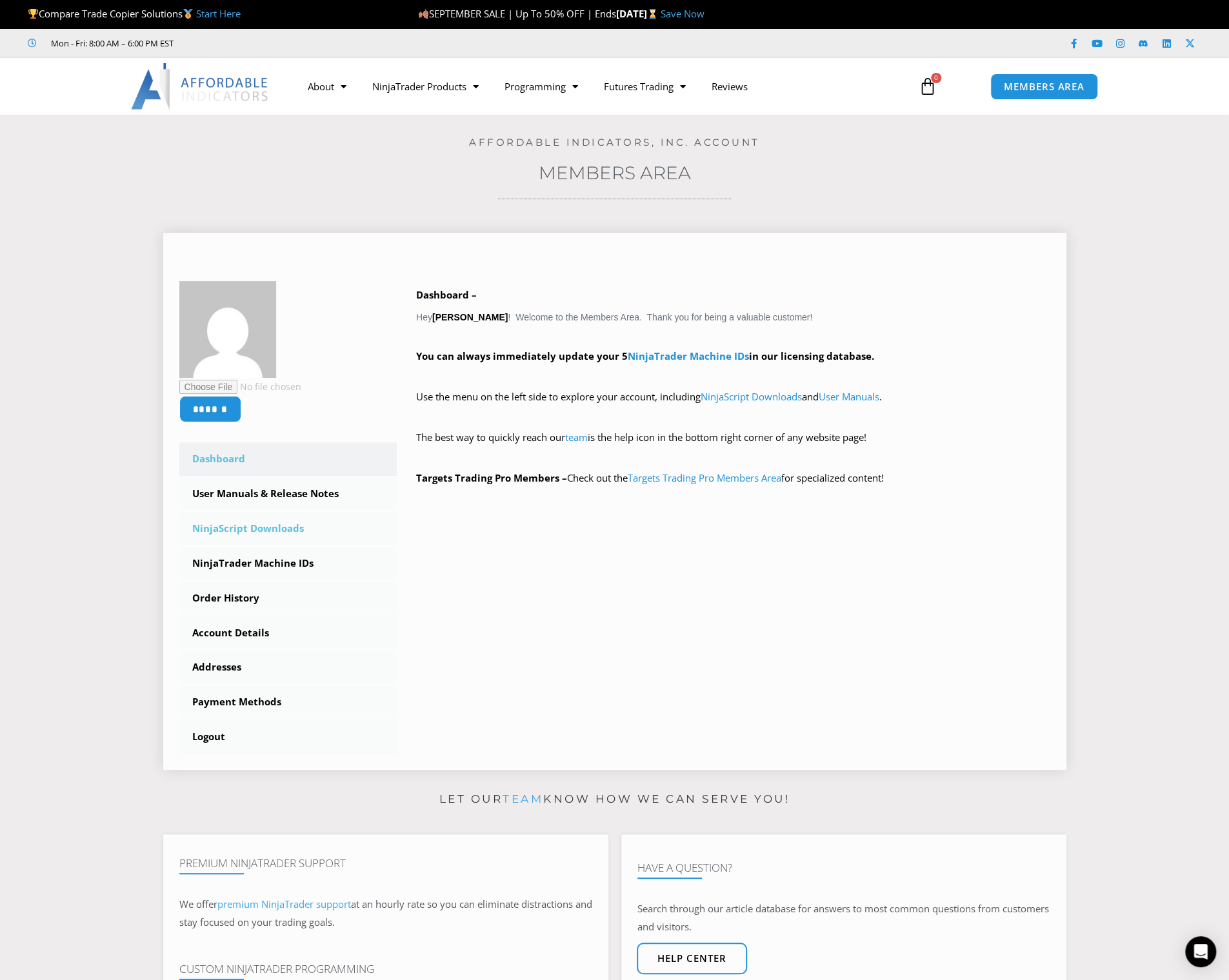
click at [229, 530] on link "NinjaScript Downloads" at bounding box center [288, 529] width 218 height 33
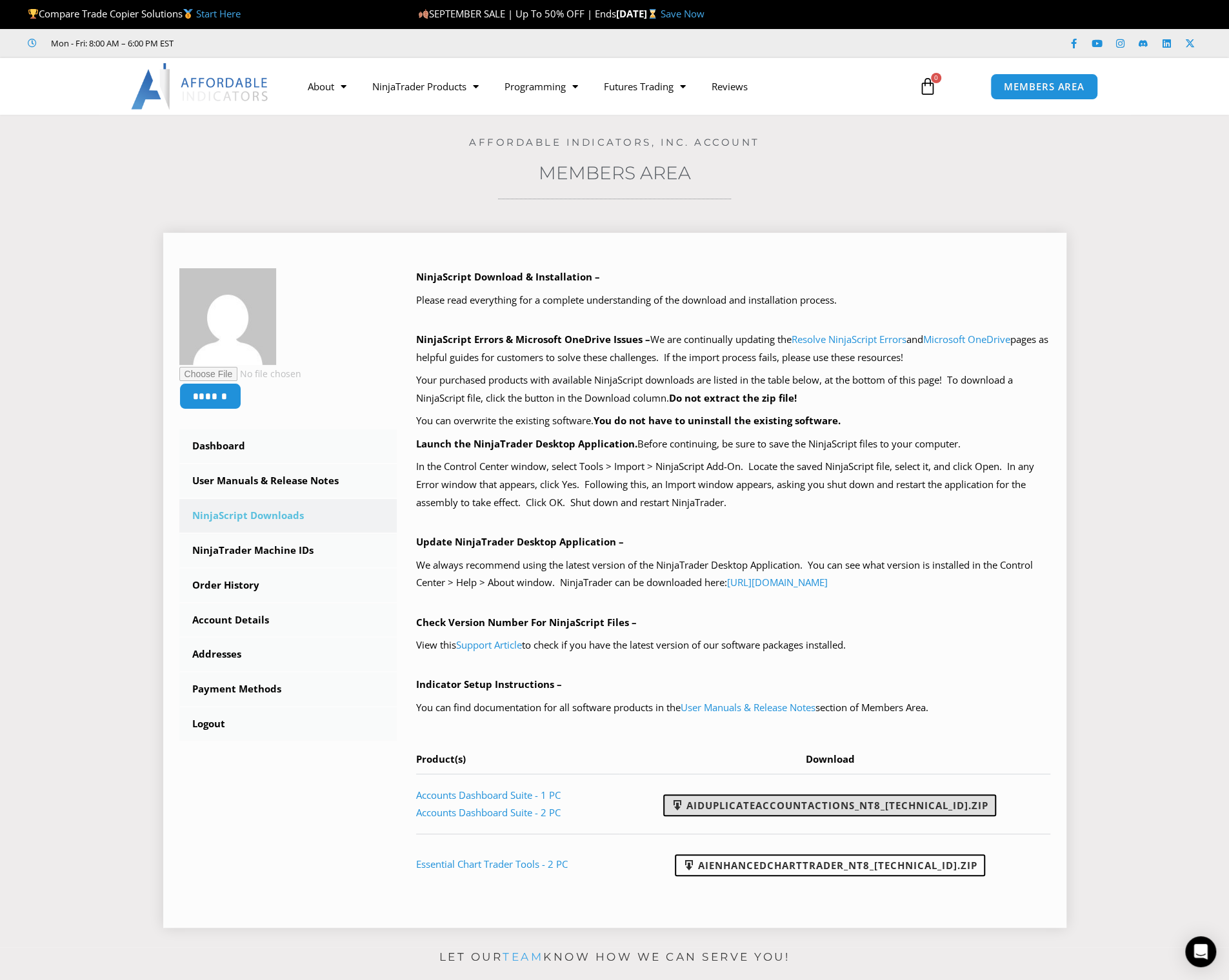
click at [887, 799] on link "AIDuplicateAccountActions_NT8_[TECHNICAL_ID].zip" at bounding box center [829, 805] width 333 height 22
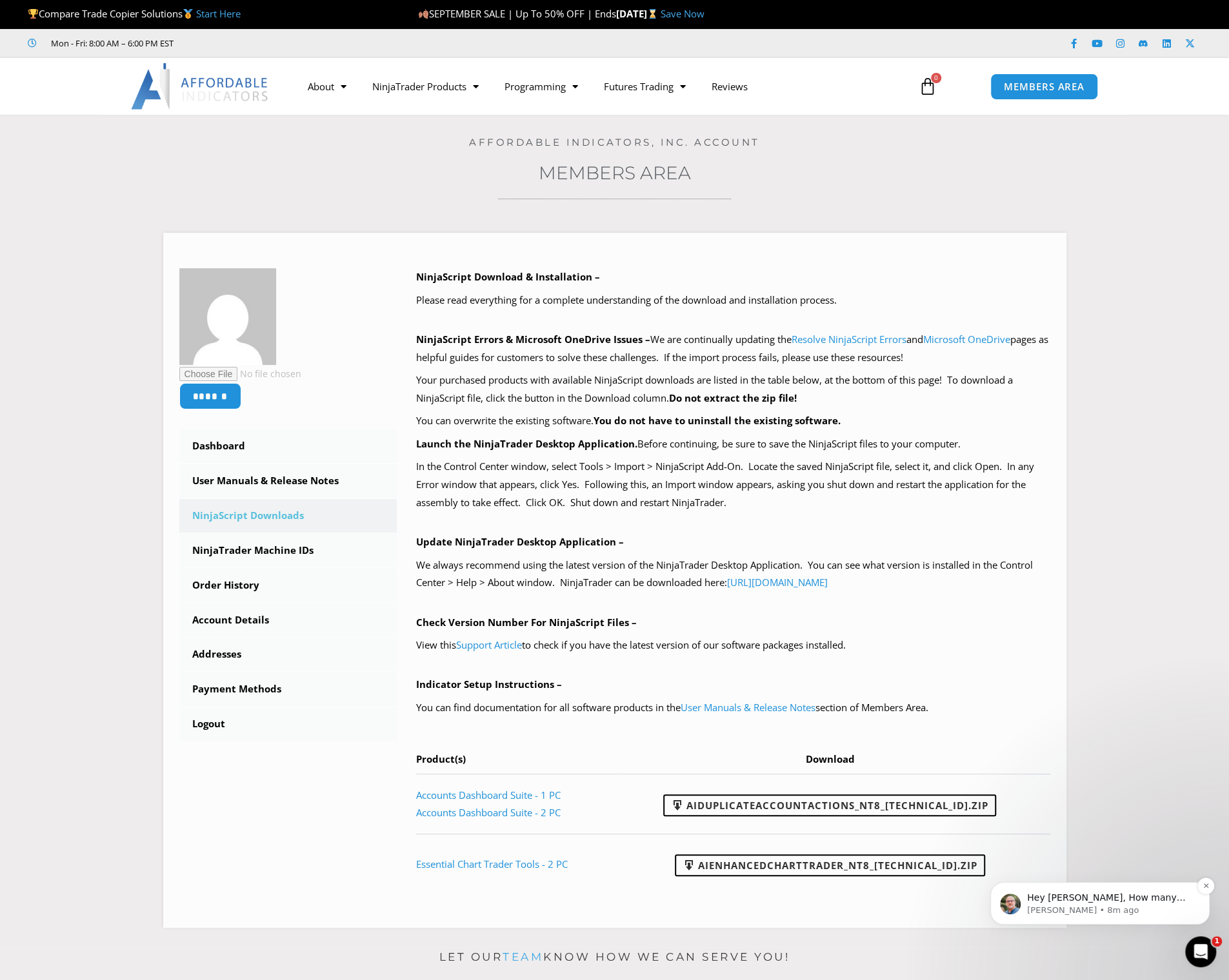
click at [1054, 897] on p "Hey [PERSON_NAME], How many trades have you placed [DATE] and has this happened…" at bounding box center [1109, 898] width 166 height 13
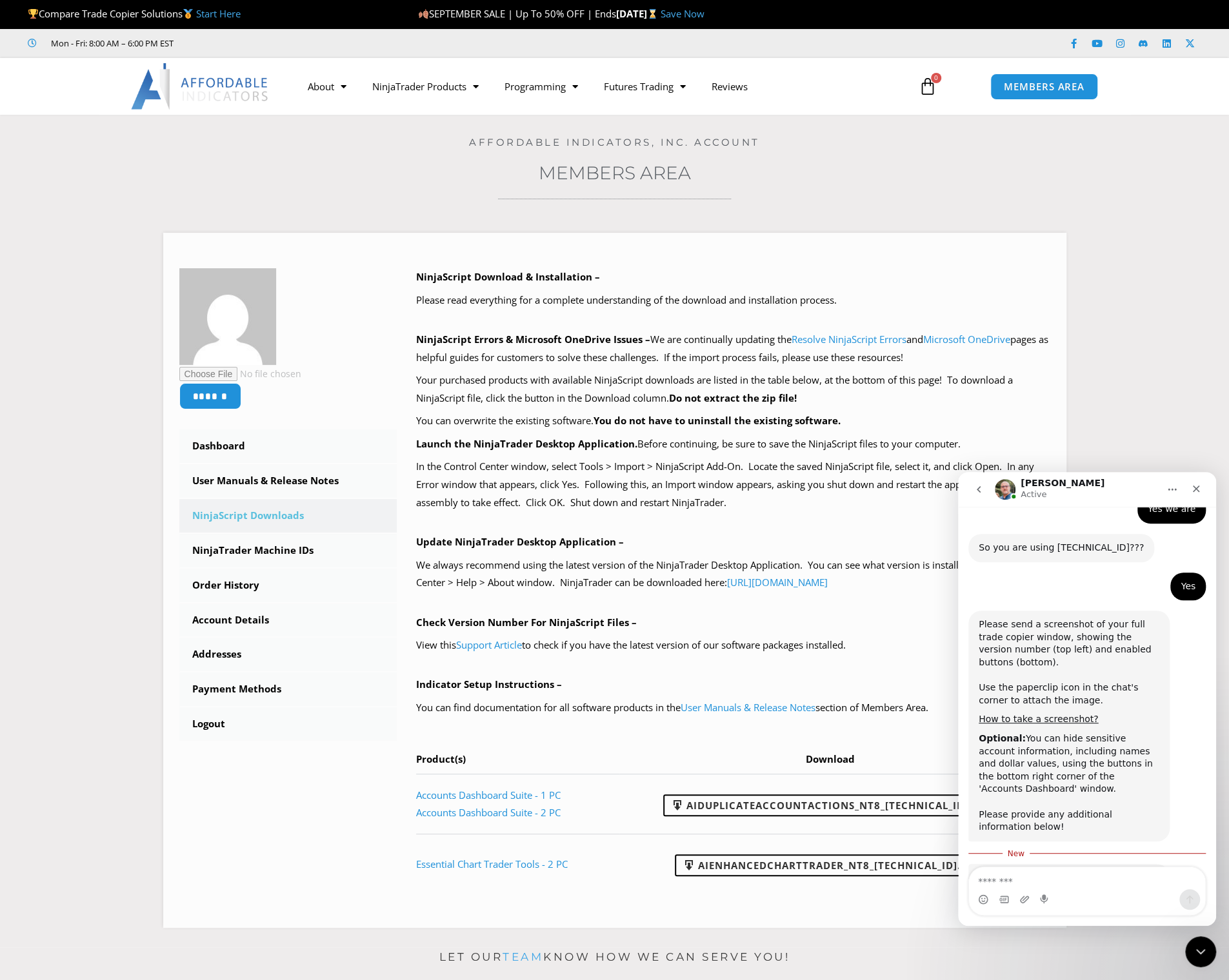
scroll to position [1480, 0]
click at [1108, 880] on textarea "Message…" at bounding box center [1087, 878] width 236 height 22
click at [1108, 879] on textarea "Message…" at bounding box center [1087, 878] width 236 height 22
click at [1028, 903] on icon "Upload attachment" at bounding box center [1024, 900] width 11 height 11
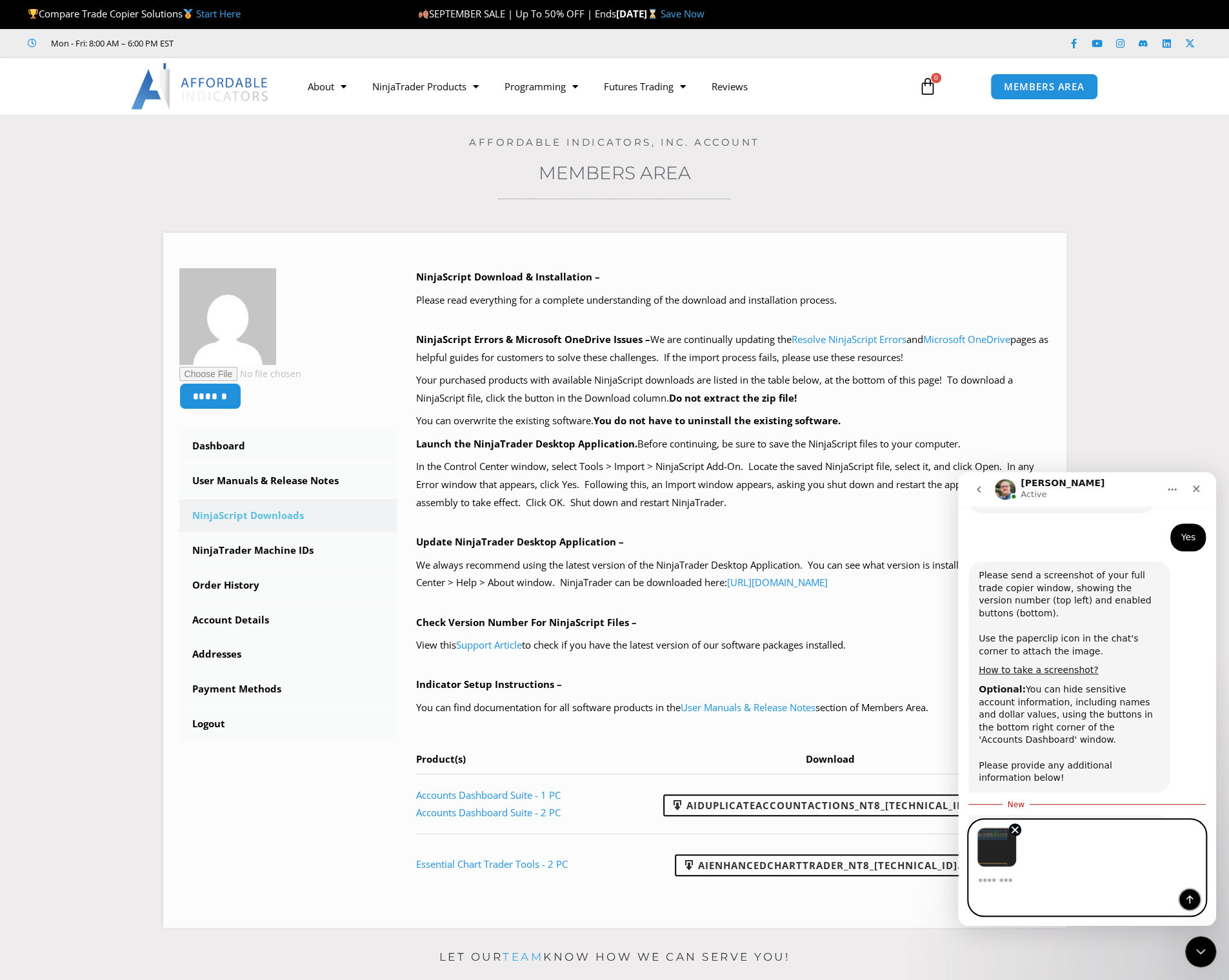
click at [1196, 899] on button "Send a message…" at bounding box center [1189, 899] width 20 height 20
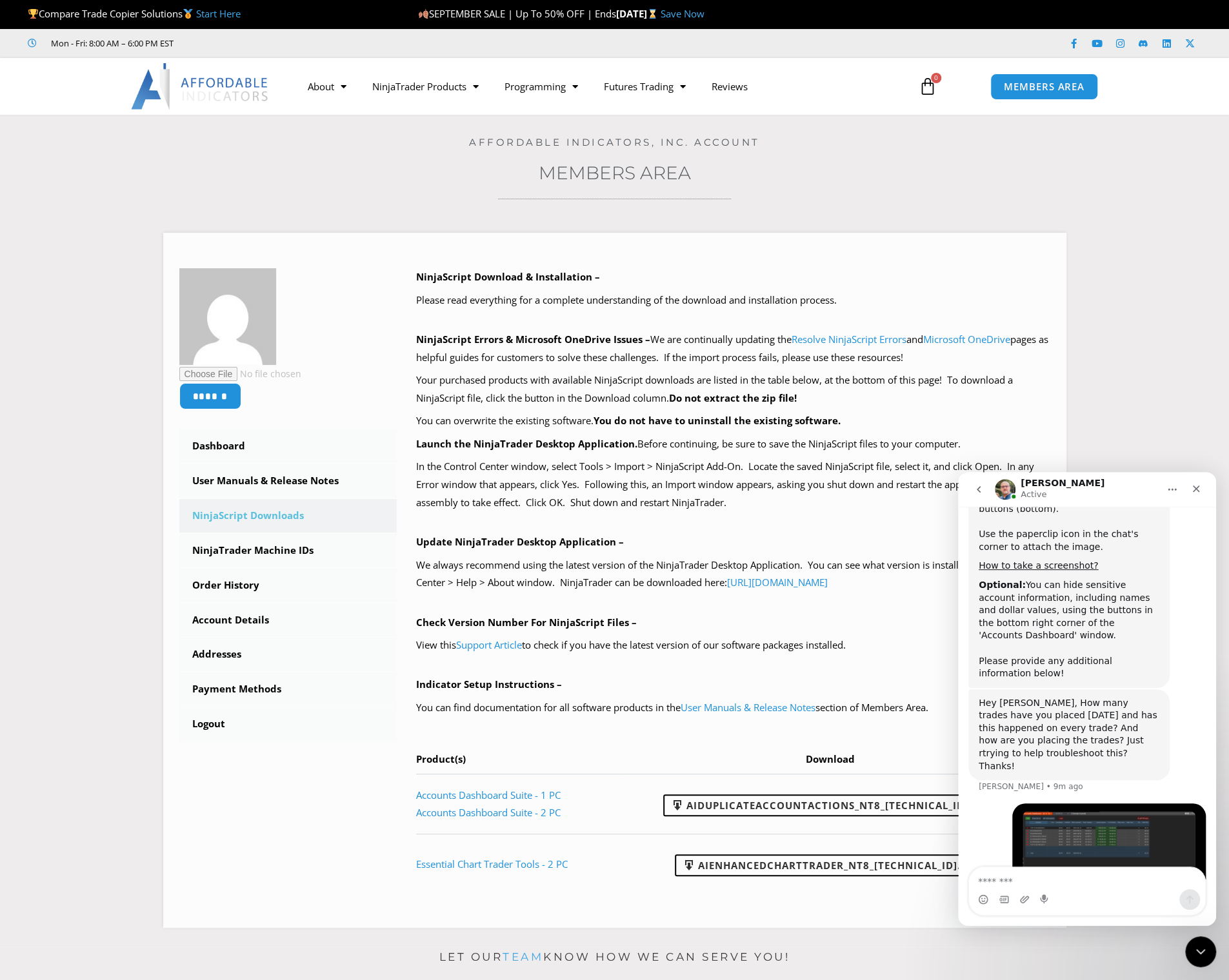
scroll to position [1631, 0]
click at [1131, 895] on div "Intercom messenger" at bounding box center [1087, 899] width 236 height 20
click at [1125, 882] on textarea "Message…" at bounding box center [1087, 878] width 236 height 22
type textarea "**********"
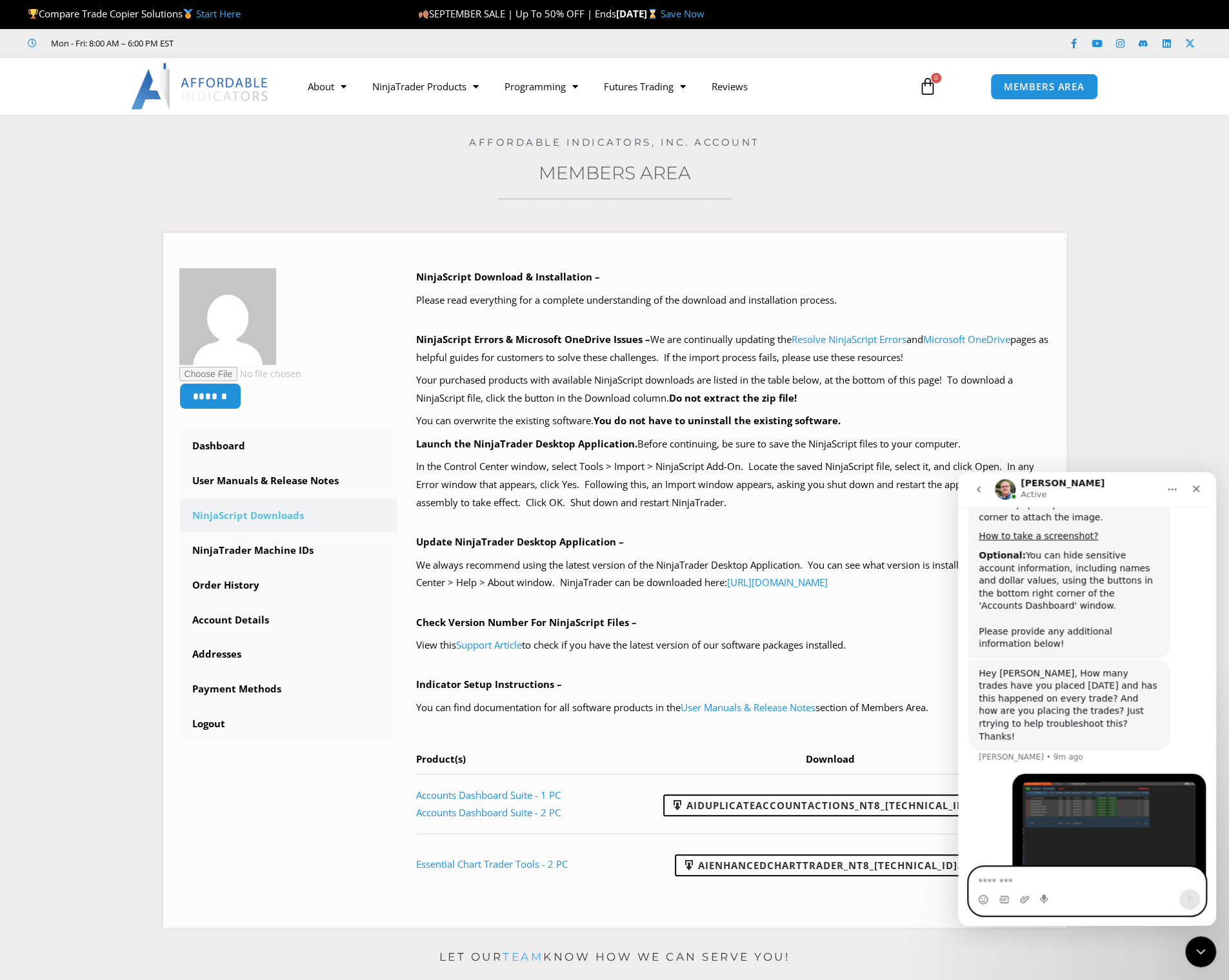
scroll to position [1661, 0]
click at [1023, 904] on icon "Upload attachment" at bounding box center [1024, 900] width 11 height 11
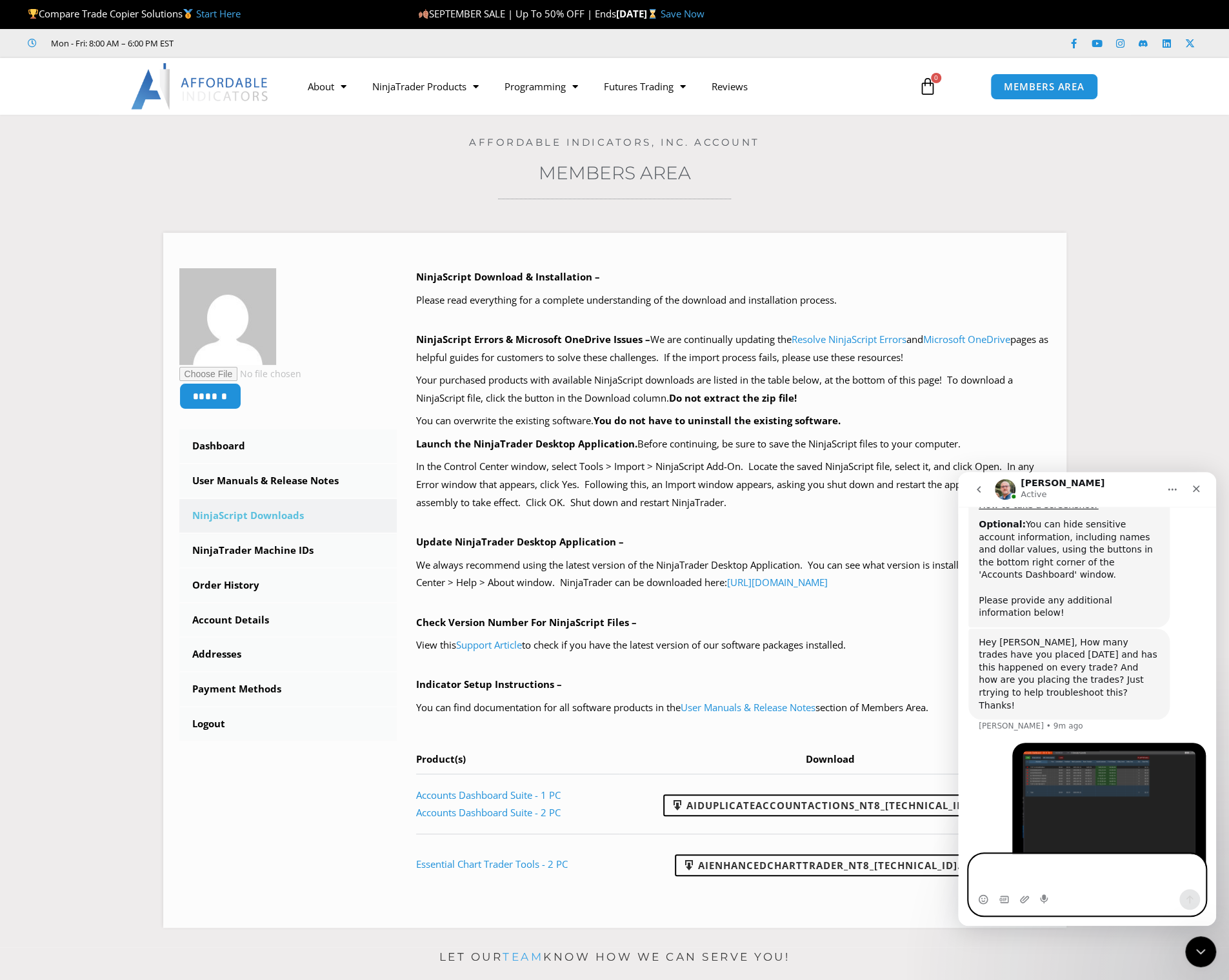
scroll to position [1705, 0]
